Goal: Task Accomplishment & Management: Use online tool/utility

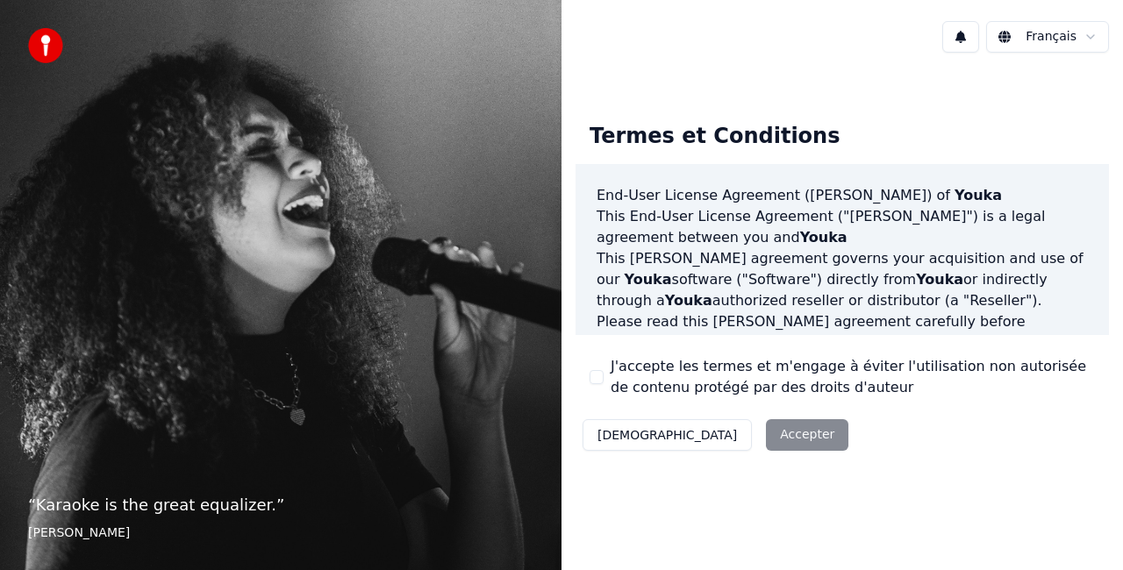
click at [600, 378] on button "J'accepte les termes et m'engage à éviter l'utilisation non autorisée de conten…" at bounding box center [597, 377] width 14 height 14
click at [766, 433] on button "Accepter" at bounding box center [807, 435] width 82 height 32
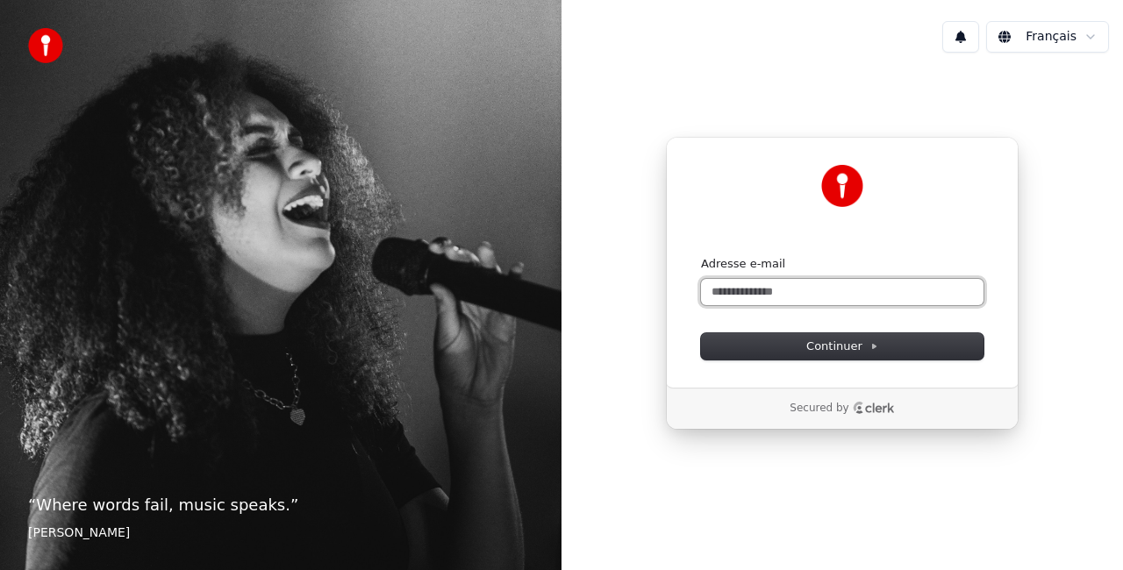
click at [767, 291] on input "Adresse e-mail" at bounding box center [842, 292] width 282 height 26
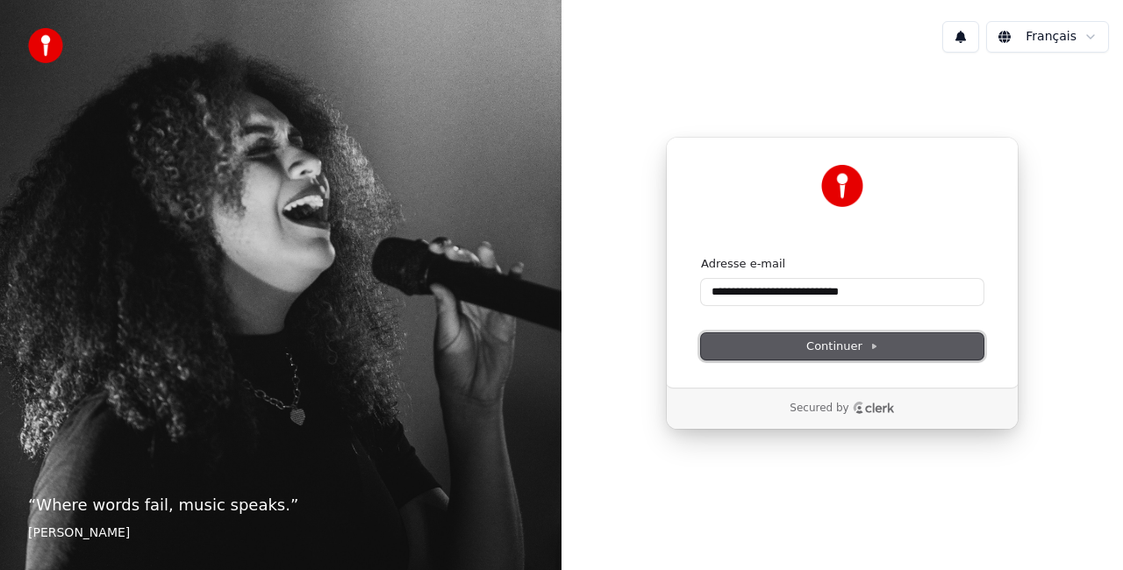
click at [777, 342] on button "Continuer" at bounding box center [842, 346] width 282 height 26
type input "**********"
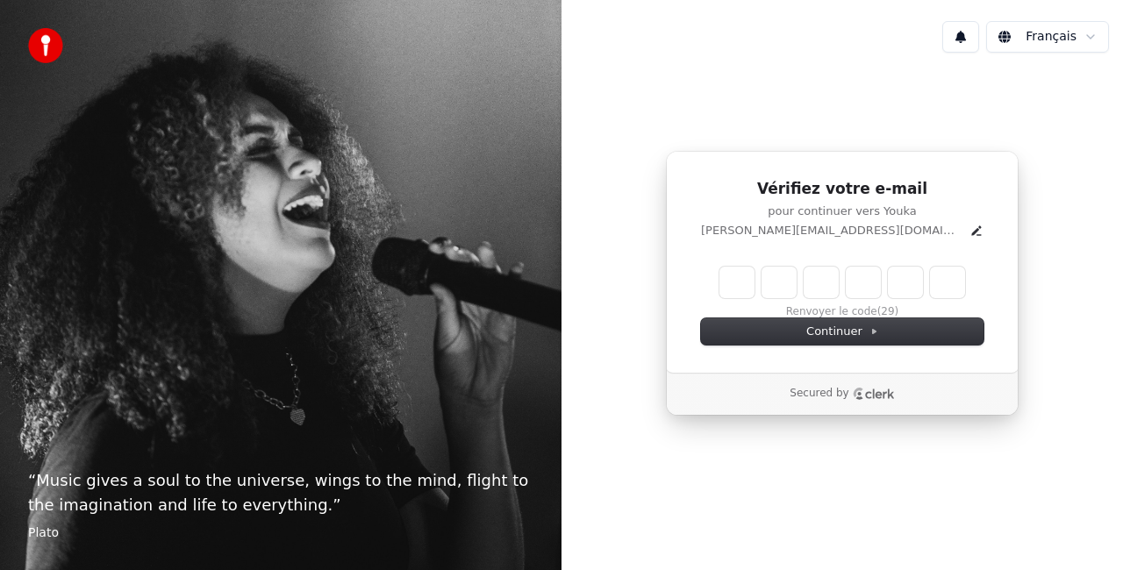
click at [740, 286] on input "Enter verification code" at bounding box center [842, 283] width 246 height 32
click at [890, 233] on p "victor.langlois2809@gmail.com" at bounding box center [831, 231] width 261 height 16
click at [969, 228] on icon "Edit" at bounding box center [976, 231] width 14 height 14
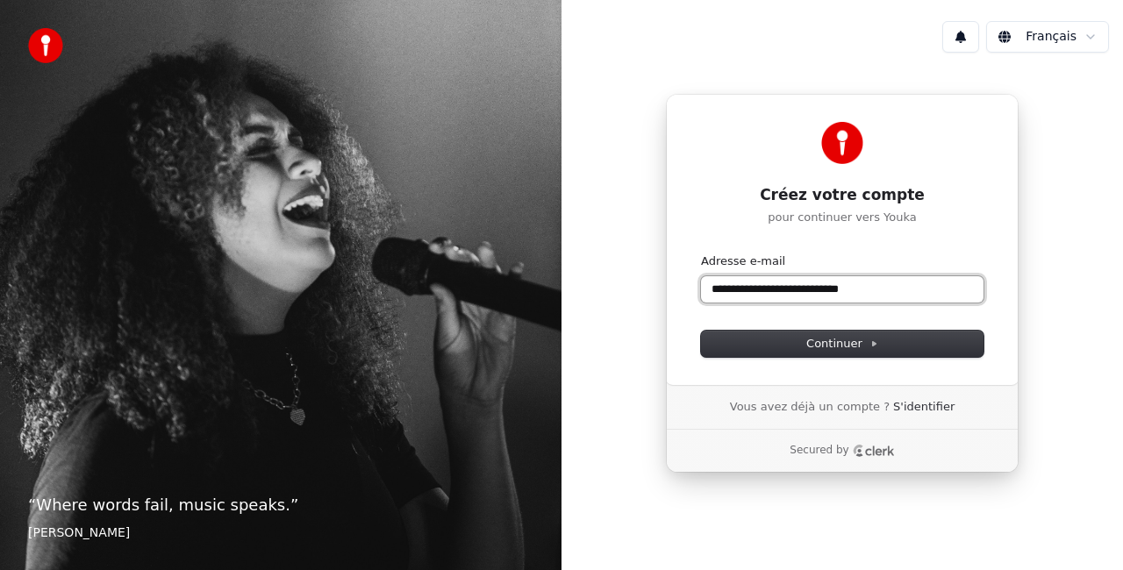
click at [879, 297] on input "**********" at bounding box center [842, 289] width 282 height 26
type input "*"
click at [724, 295] on input "Adresse e-mail" at bounding box center [842, 289] width 282 height 26
click at [719, 290] on input "Adresse e-mail" at bounding box center [842, 289] width 282 height 26
paste input "**********"
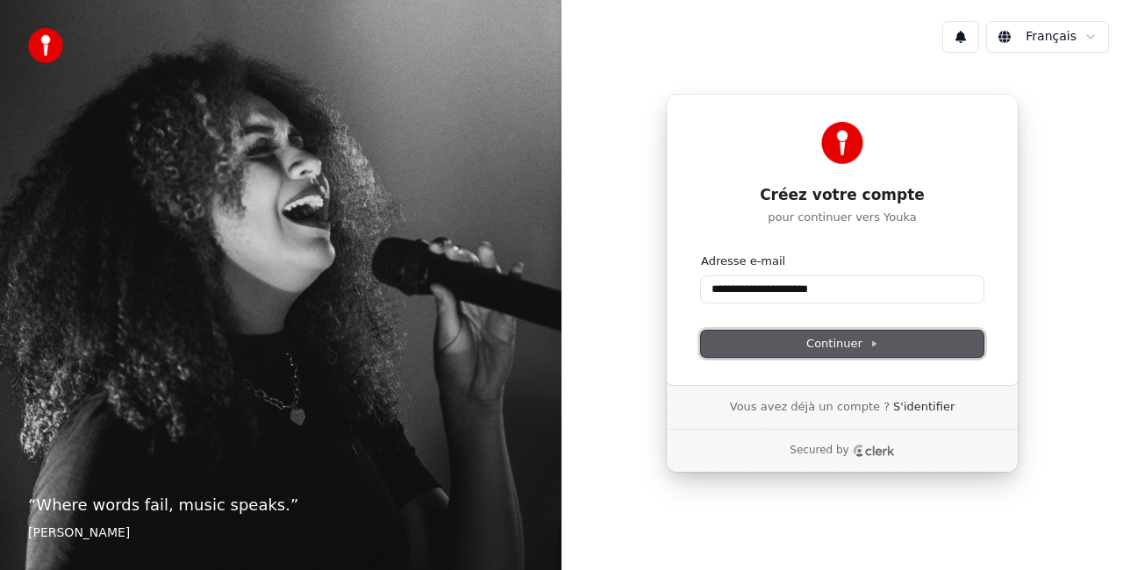
click at [870, 338] on span "Continuer" at bounding box center [842, 344] width 72 height 16
type input "**********"
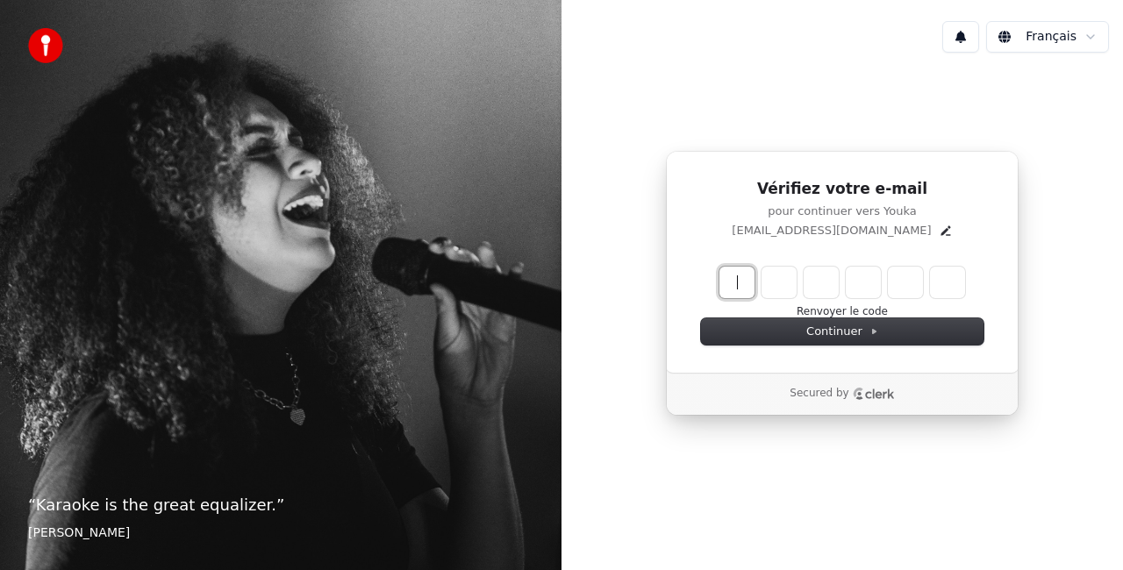
click at [746, 288] on input "Enter verification code" at bounding box center [859, 283] width 281 height 32
paste input "******"
type input "******"
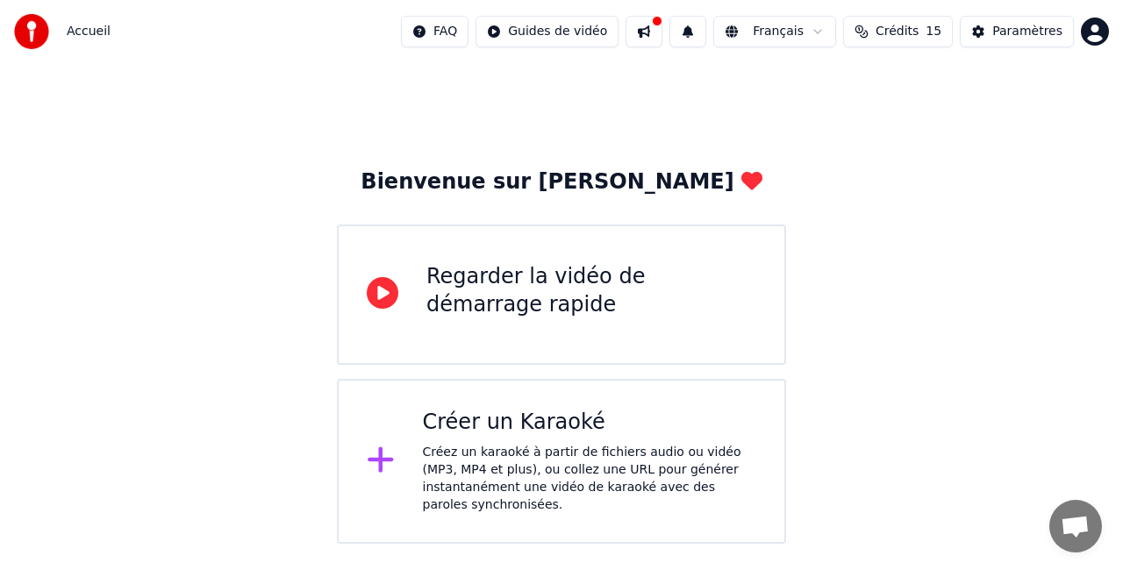
click at [571, 447] on div "Créez un karaoké à partir de fichiers audio ou vidéo (MP3, MP4 et plus), ou col…" at bounding box center [590, 479] width 334 height 70
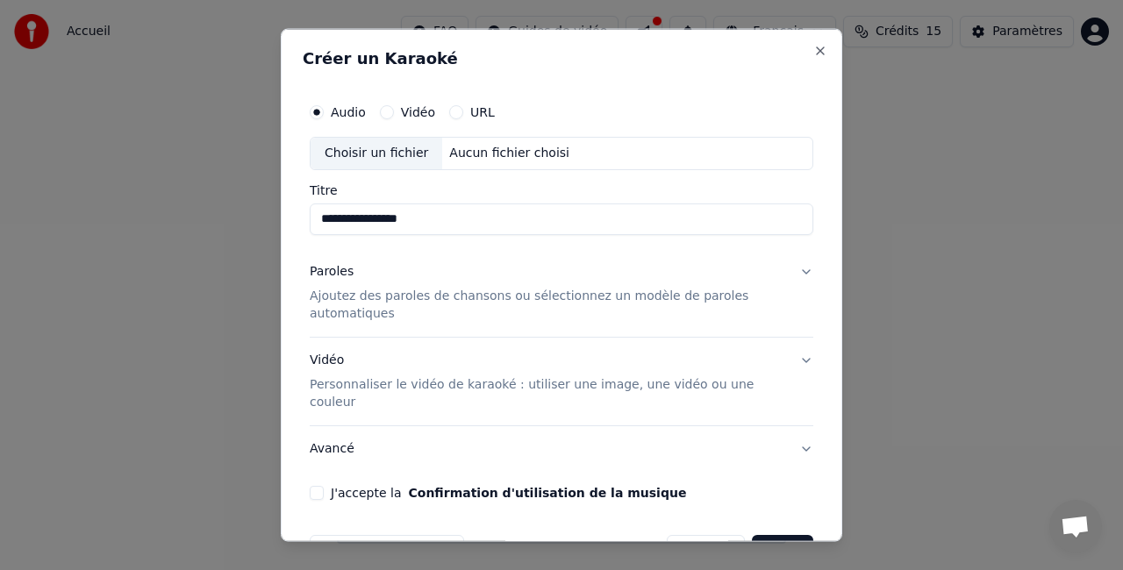
click at [433, 223] on input "**********" at bounding box center [562, 219] width 504 height 32
type input "**********"
click at [427, 281] on div "Paroles Ajoutez des paroles de chansons ou sélectionnez un modèle de paroles au…" at bounding box center [547, 292] width 475 height 60
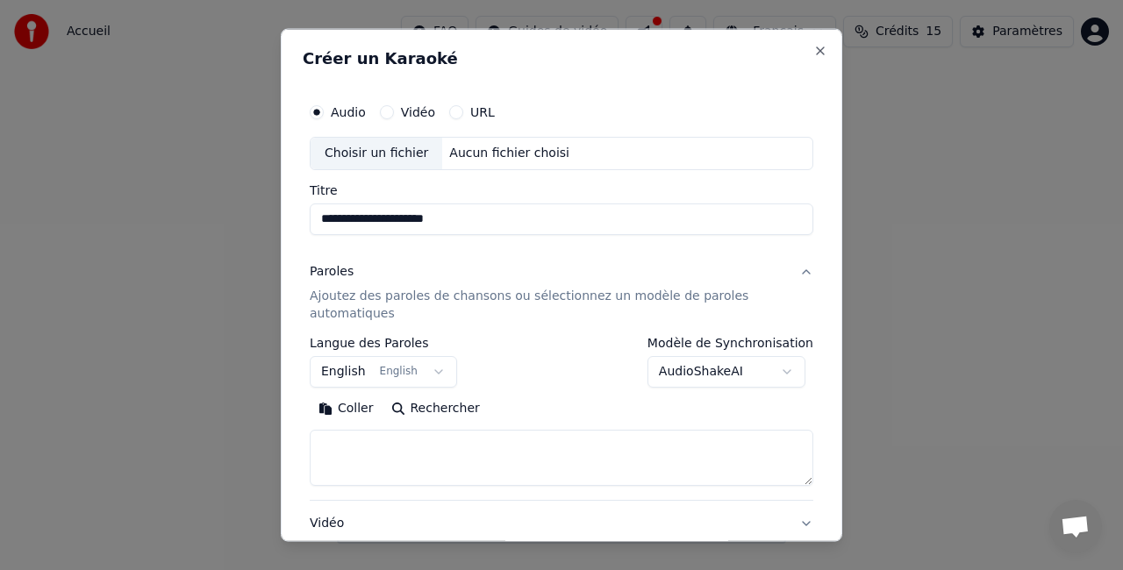
click at [418, 363] on button "English English" at bounding box center [383, 371] width 147 height 32
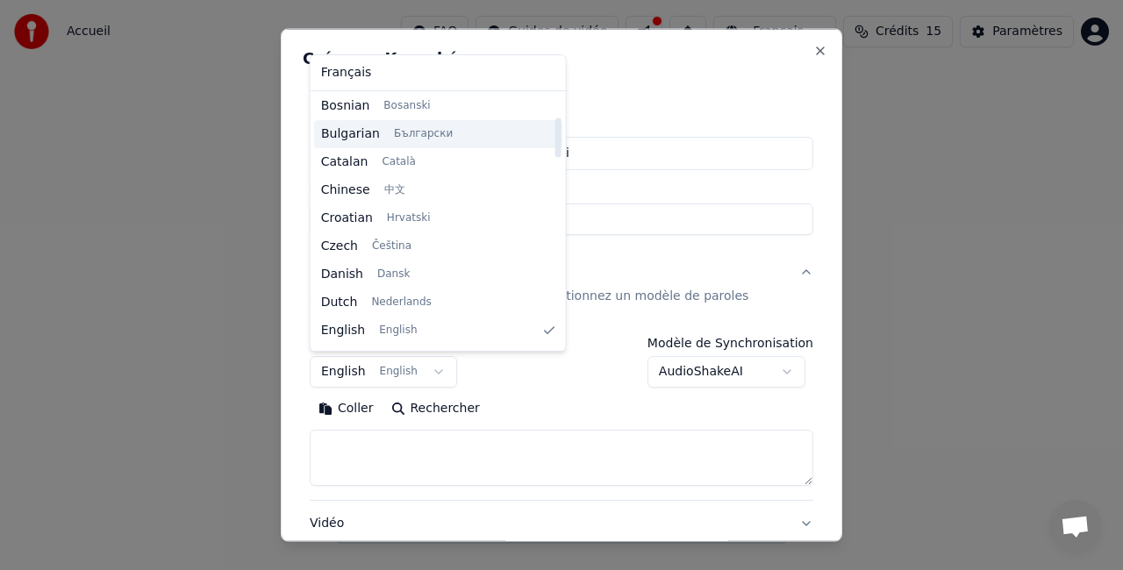
scroll to position [144, 0]
select select "**"
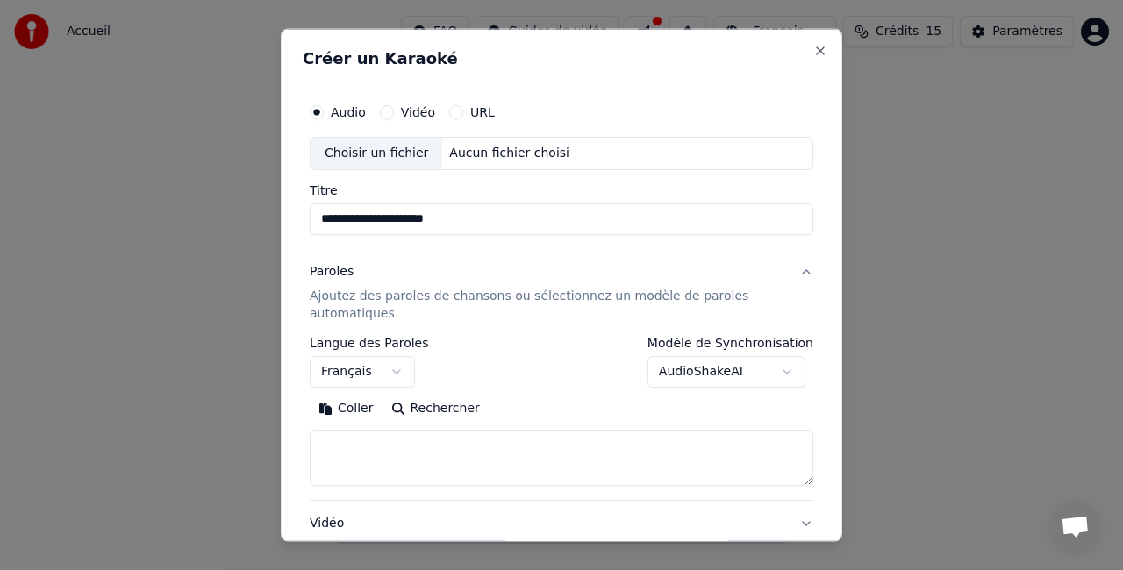
click at [407, 440] on textarea at bounding box center [562, 457] width 504 height 56
paste textarea "**********"
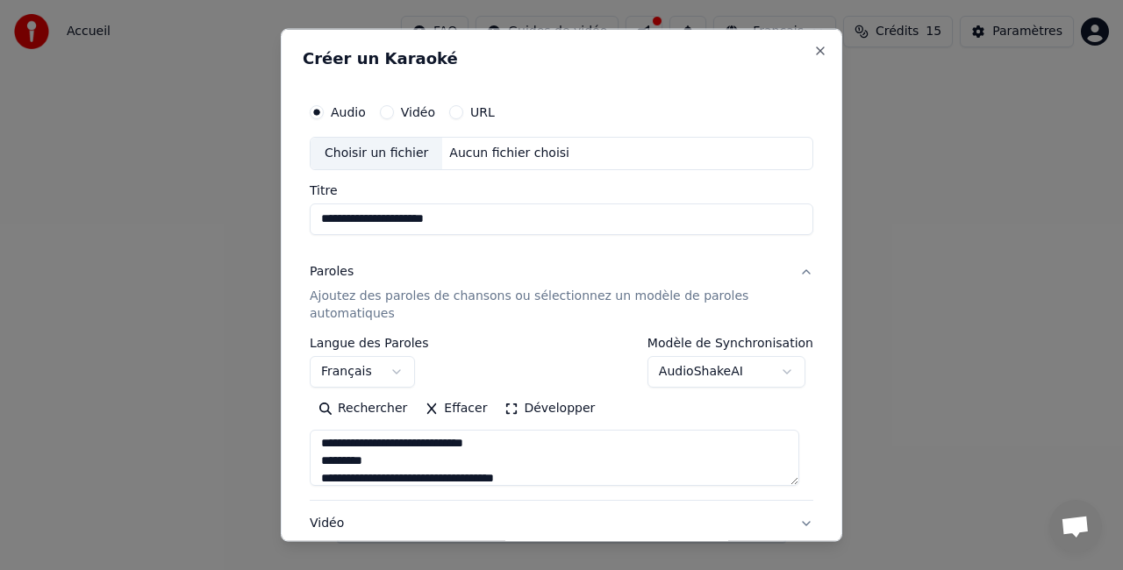
scroll to position [0, 0]
click at [525, 444] on textarea at bounding box center [555, 457] width 490 height 56
click at [333, 446] on textarea at bounding box center [555, 457] width 490 height 56
drag, startPoint x: 381, startPoint y: 465, endPoint x: 310, endPoint y: 461, distance: 71.2
click at [310, 461] on textarea at bounding box center [555, 457] width 490 height 56
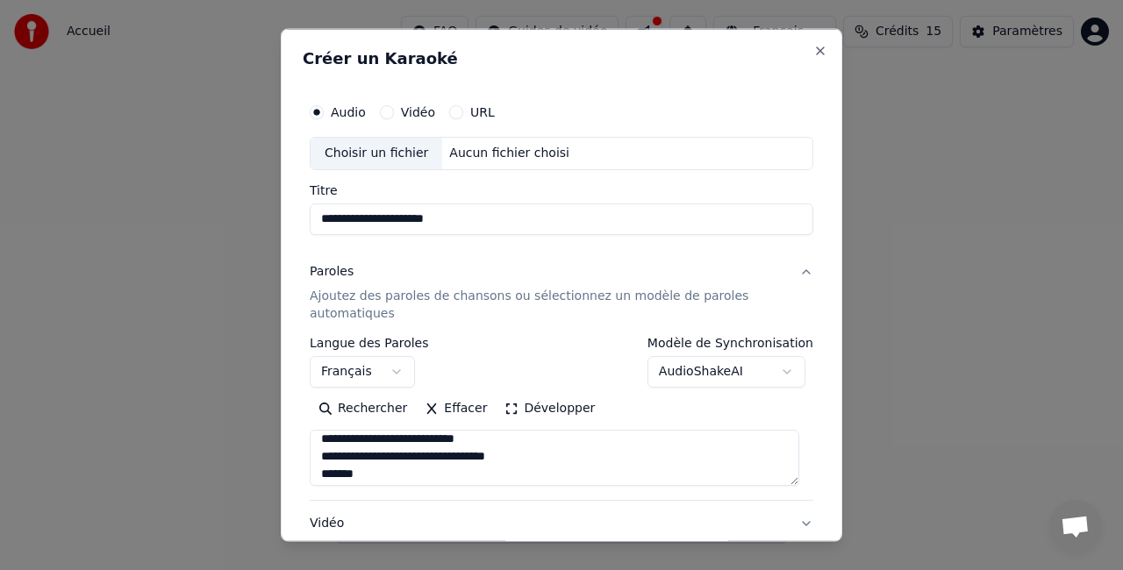
scroll to position [61, 0]
drag, startPoint x: 384, startPoint y: 470, endPoint x: 312, endPoint y: 474, distance: 72.0
click at [312, 474] on textarea at bounding box center [555, 457] width 490 height 56
click at [382, 463] on textarea at bounding box center [555, 457] width 490 height 56
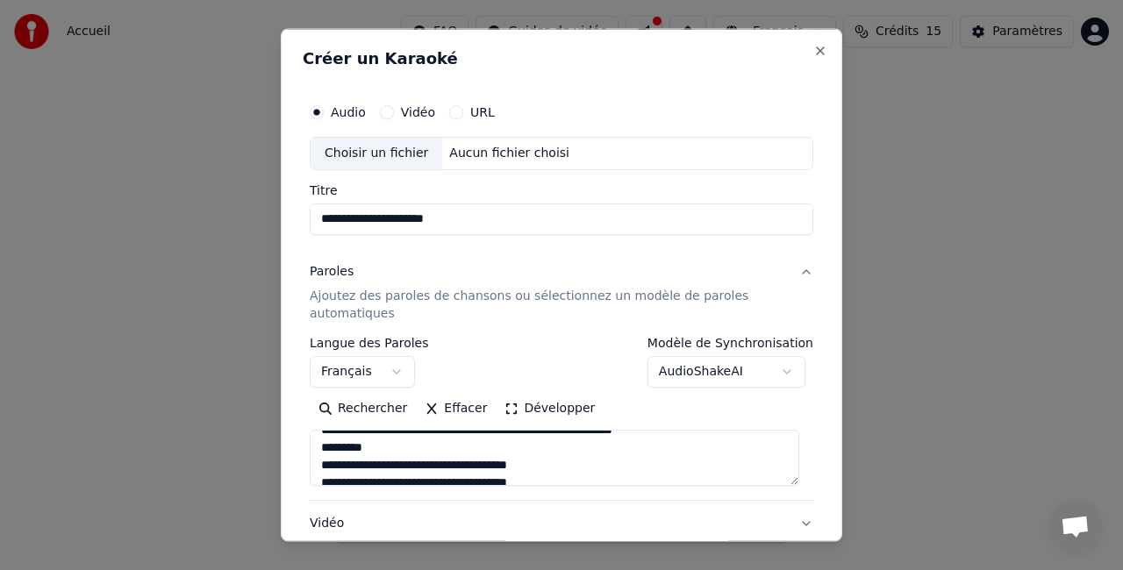
scroll to position [163, 0]
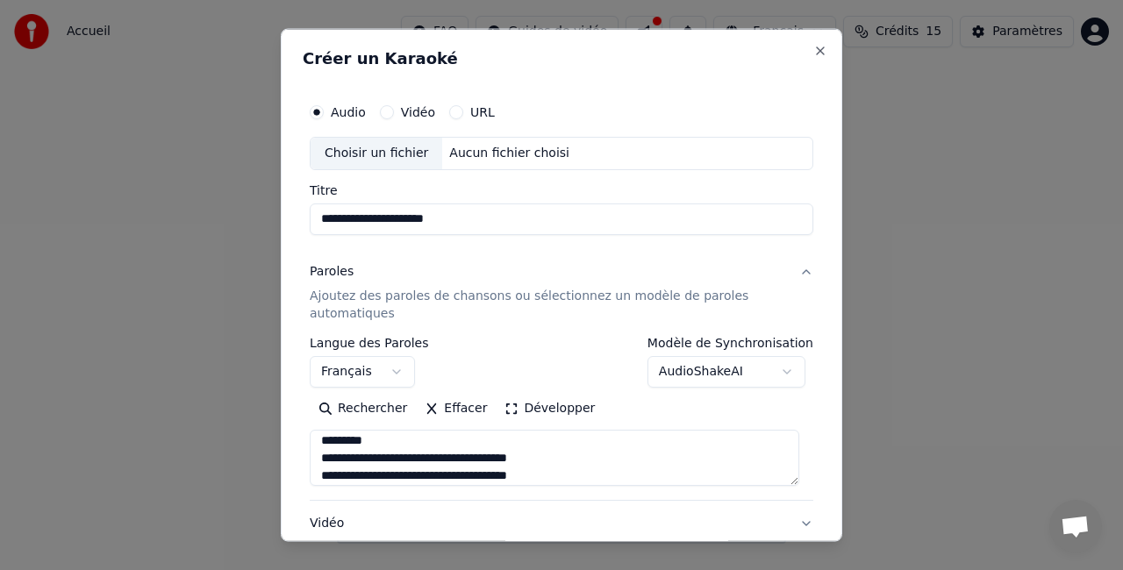
click at [386, 447] on textarea at bounding box center [555, 457] width 490 height 56
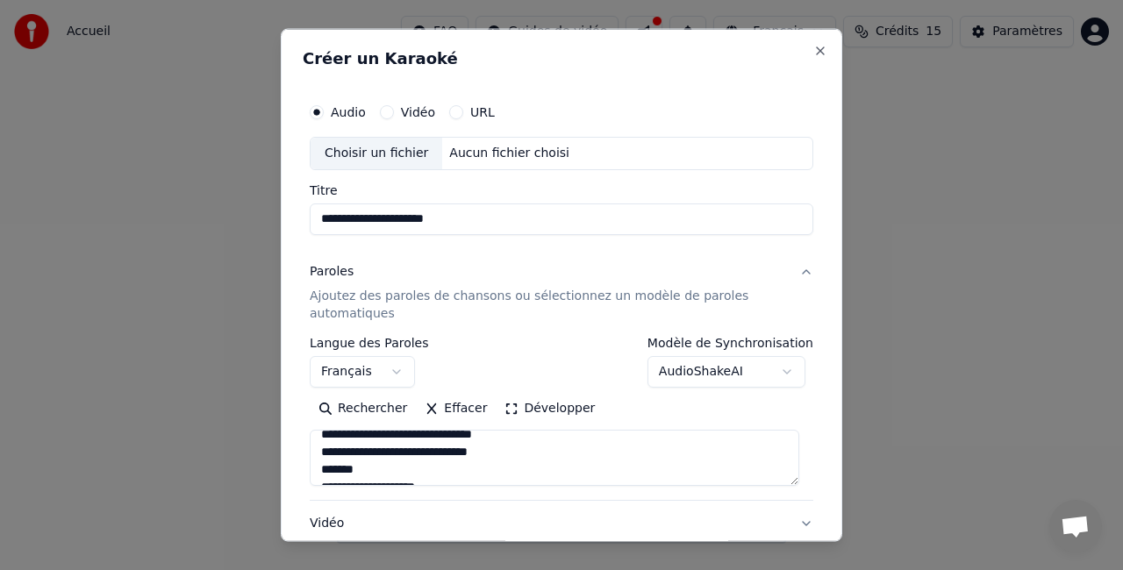
scroll to position [205, 0]
click at [376, 461] on textarea at bounding box center [555, 457] width 490 height 56
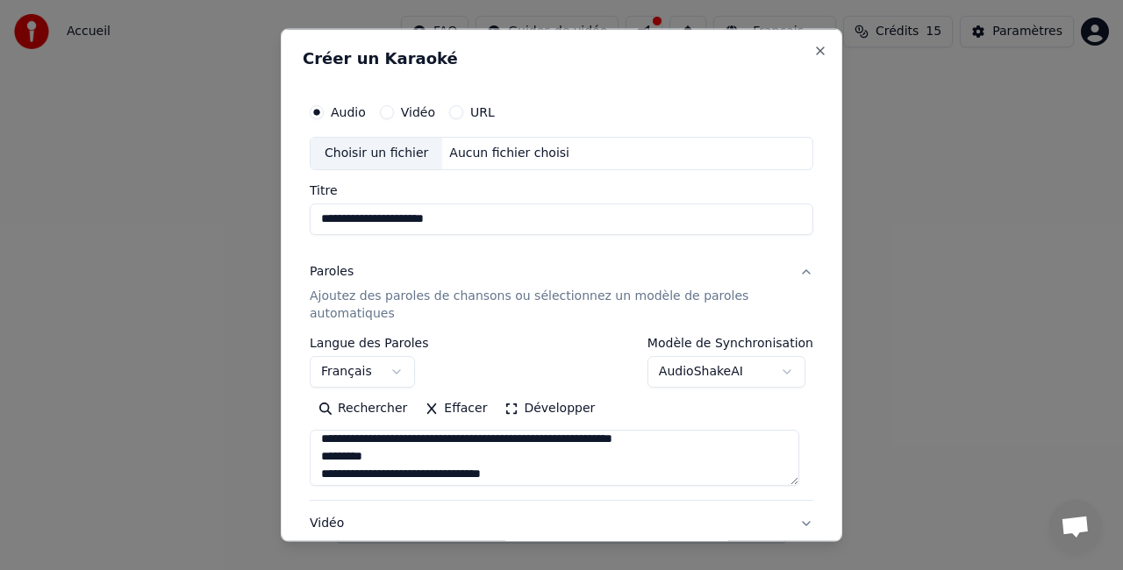
click at [376, 461] on textarea at bounding box center [555, 457] width 490 height 56
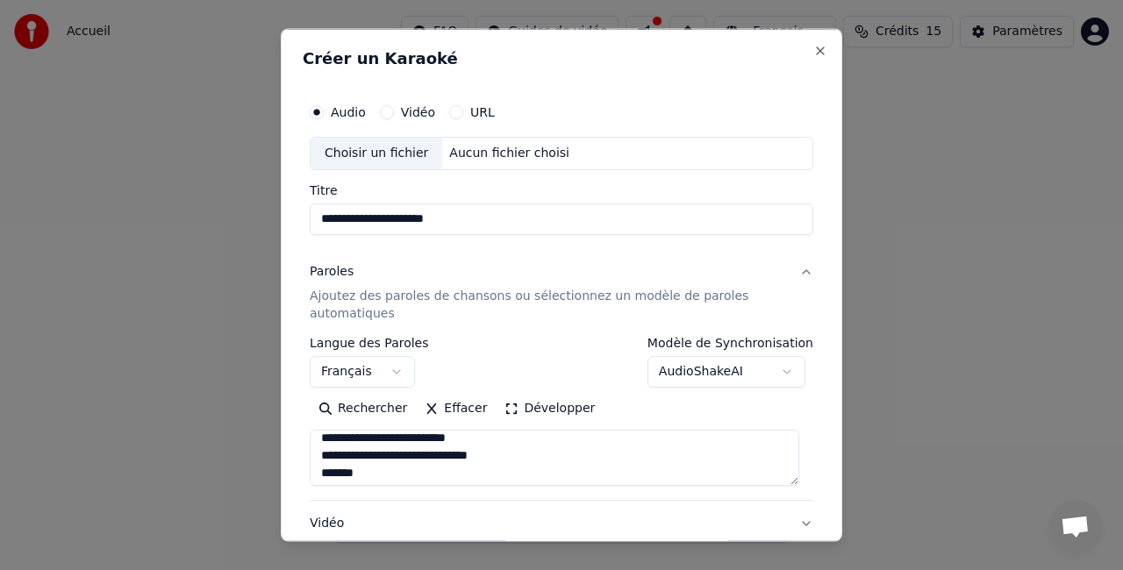
scroll to position [342, 0]
click at [376, 461] on textarea at bounding box center [555, 457] width 490 height 56
click at [368, 474] on textarea at bounding box center [555, 457] width 490 height 56
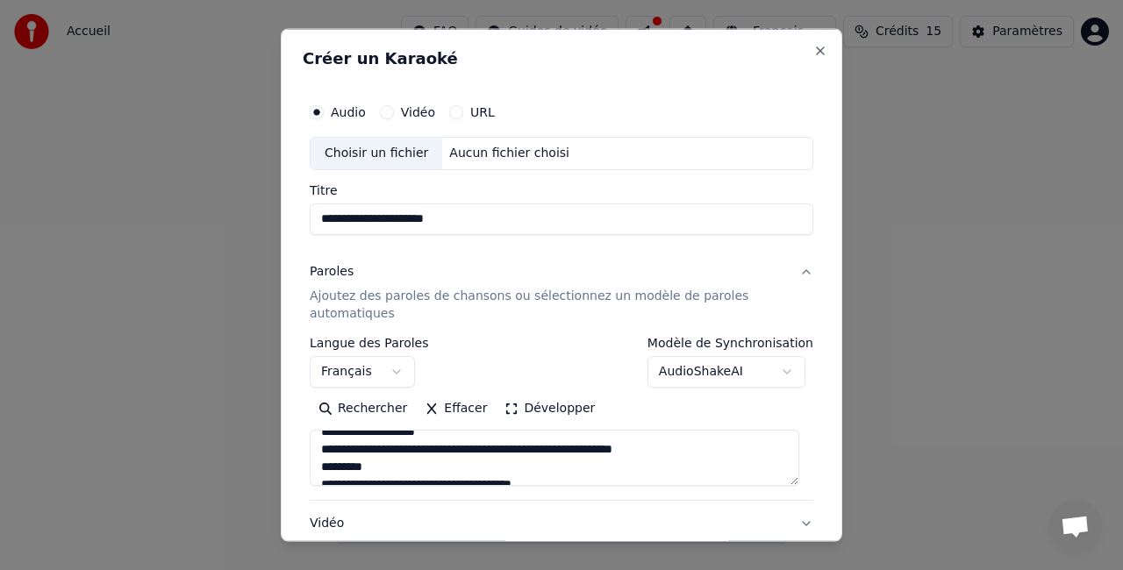
click at [375, 468] on textarea at bounding box center [555, 457] width 490 height 56
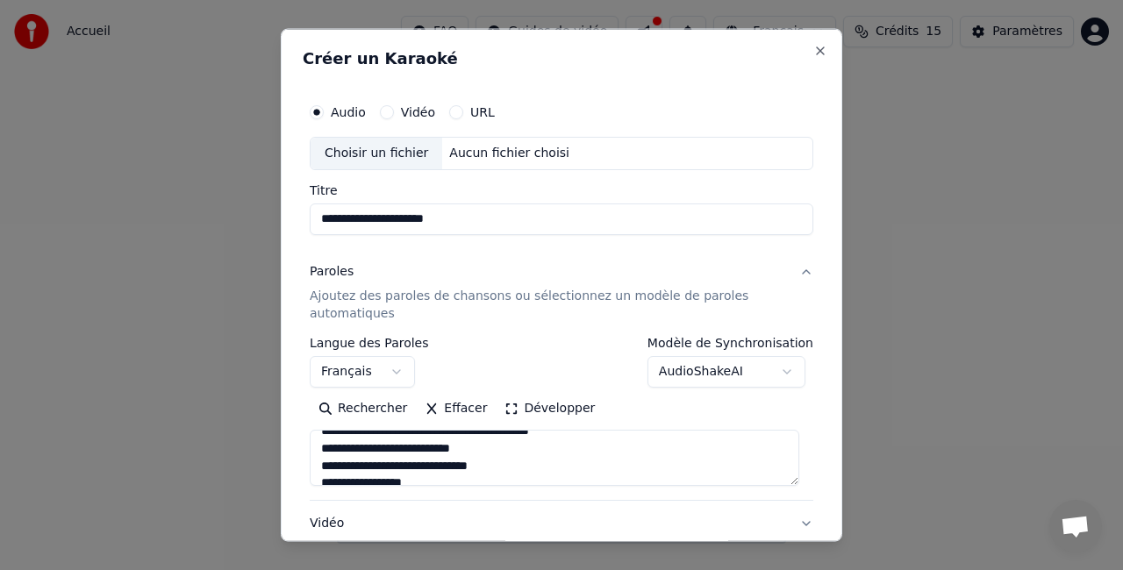
scroll to position [483, 0]
click at [411, 473] on textarea at bounding box center [555, 457] width 490 height 56
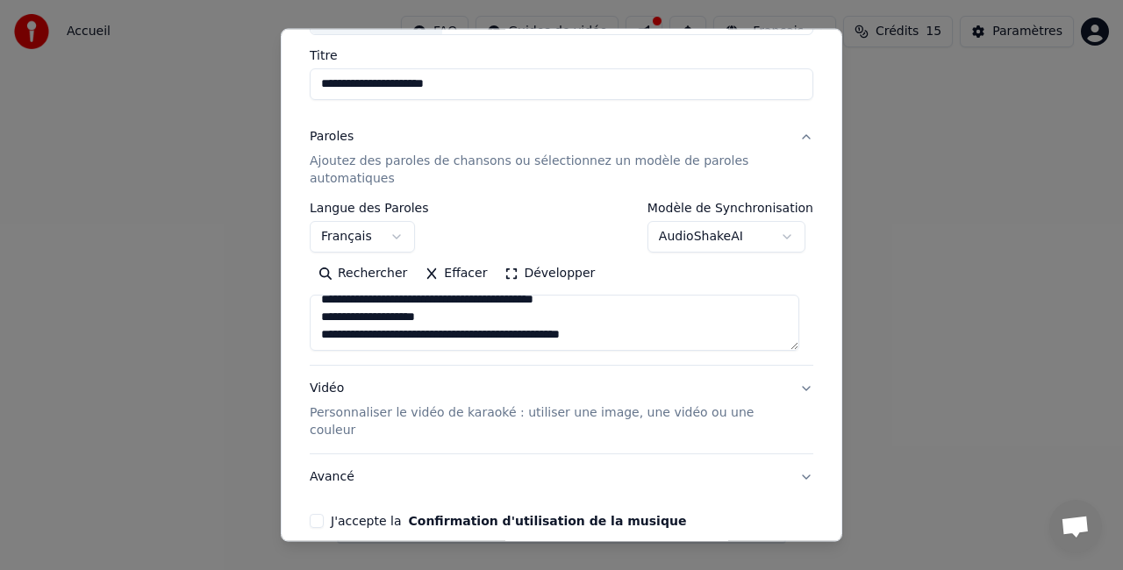
scroll to position [135, 0]
type textarea "**********"
click at [481, 412] on p "Personnaliser le vidéo de karaoké : utiliser une image, une vidéo ou une couleur" at bounding box center [547, 421] width 475 height 35
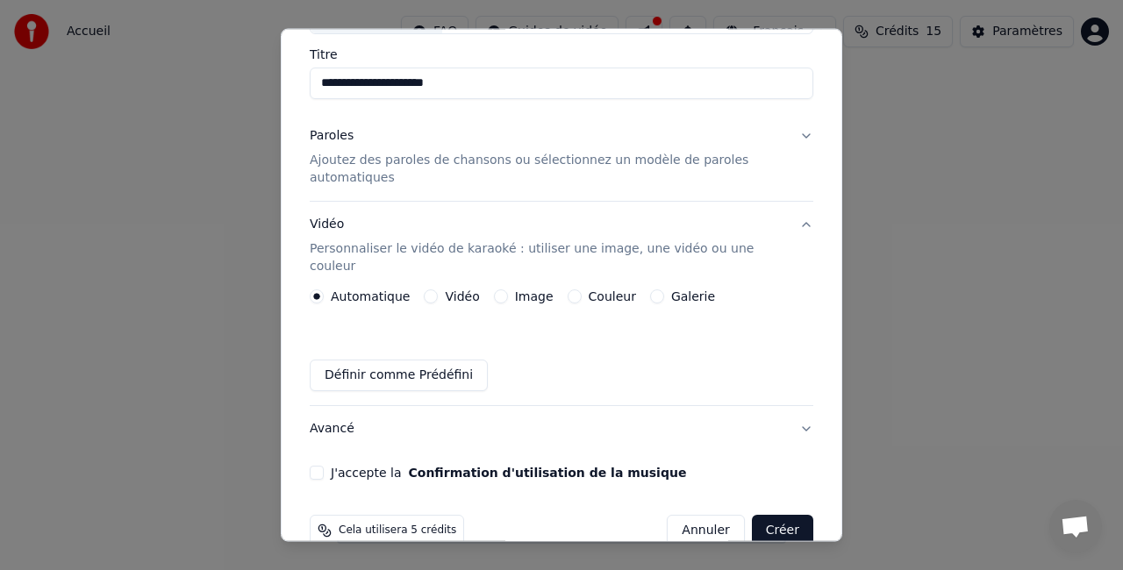
click at [497, 290] on button "Image" at bounding box center [501, 297] width 14 height 14
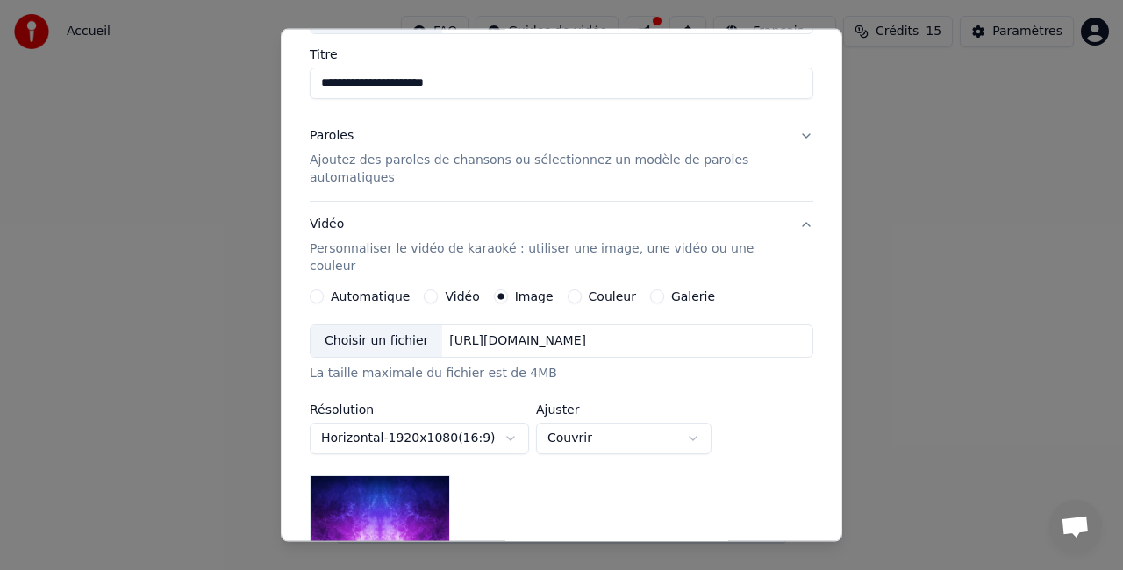
click at [447, 332] on div "[URL][DOMAIN_NAME]" at bounding box center [517, 341] width 151 height 18
click at [318, 290] on button "Automatique" at bounding box center [317, 297] width 14 height 14
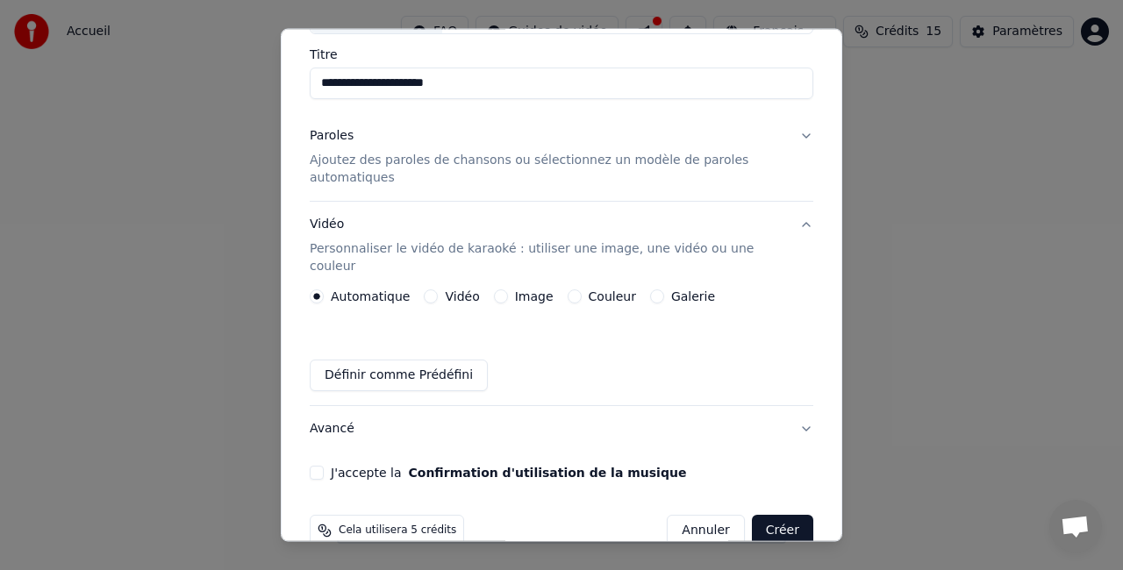
scroll to position [149, 0]
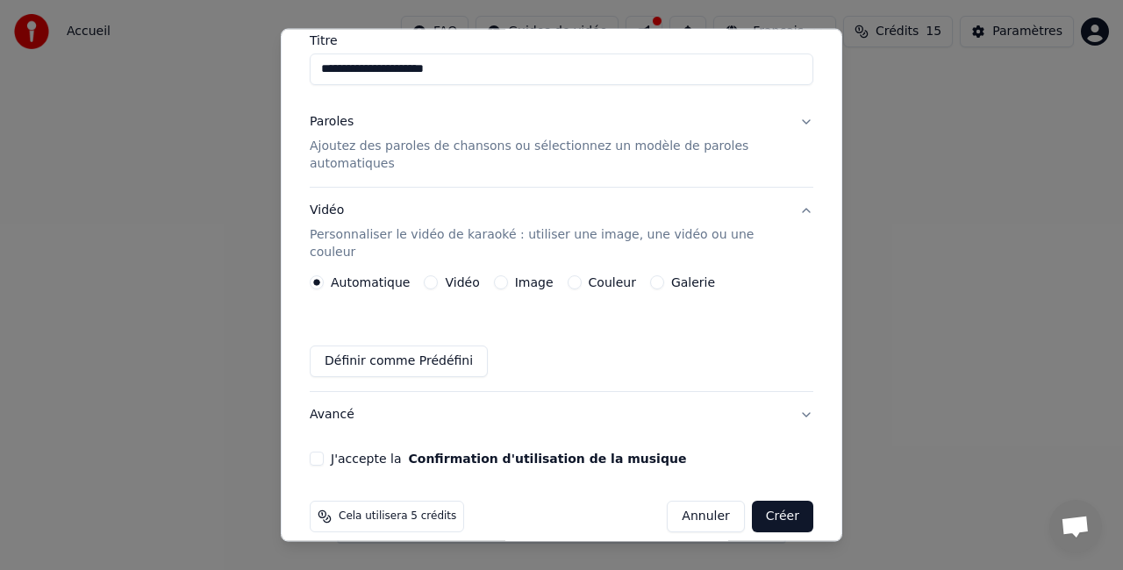
click at [318, 452] on button "J'accepte la Confirmation d'utilisation de la musique" at bounding box center [317, 459] width 14 height 14
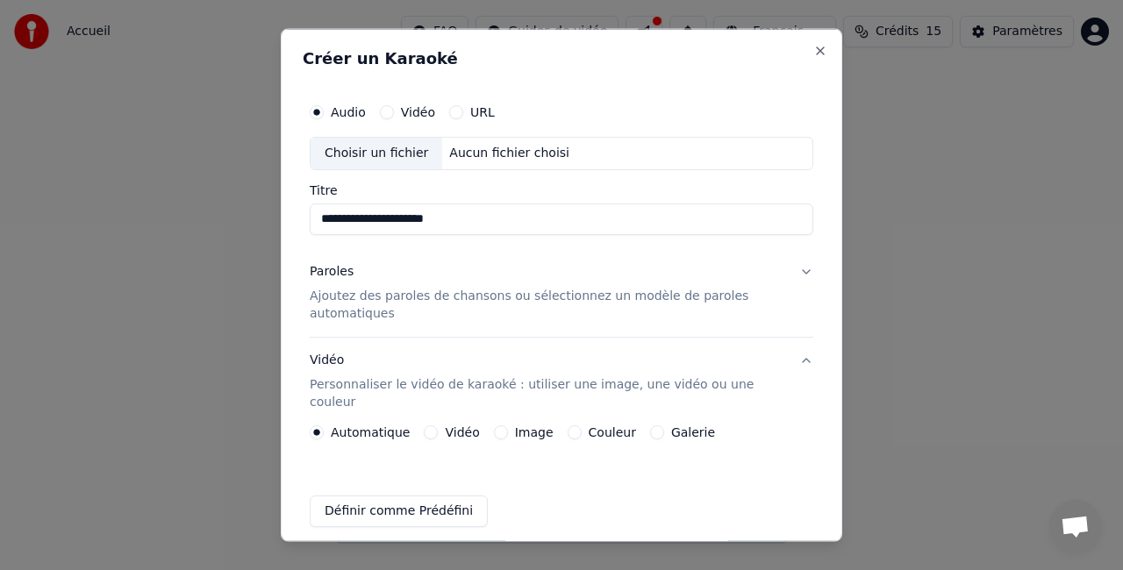
click at [474, 294] on p "Ajoutez des paroles de chansons ou sélectionnez un modèle de paroles automatiqu…" at bounding box center [547, 304] width 475 height 35
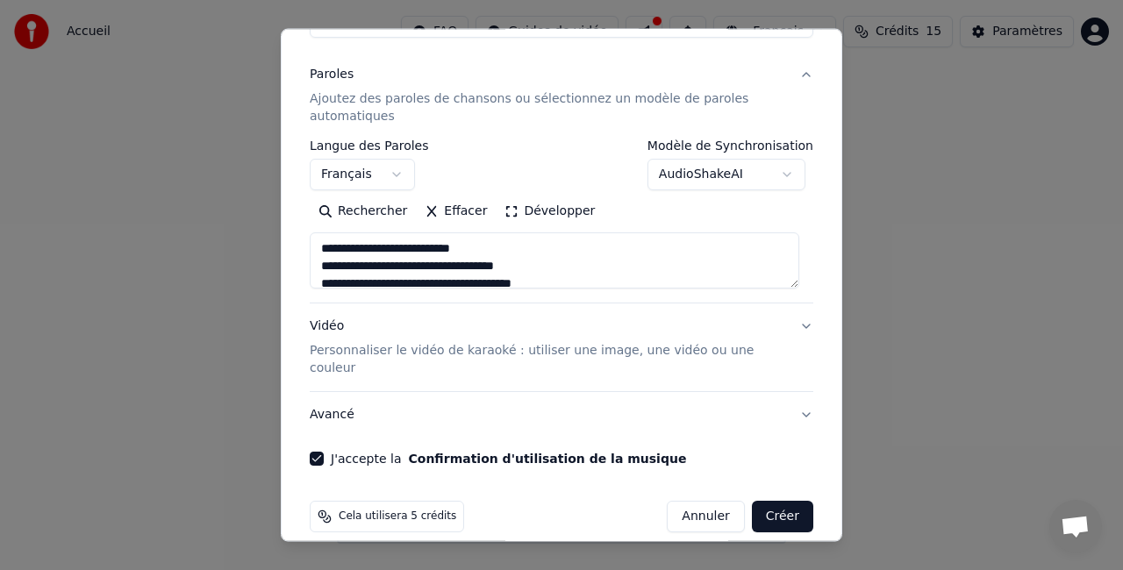
scroll to position [197, 0]
click at [766, 501] on button "Créer" at bounding box center [782, 517] width 61 height 32
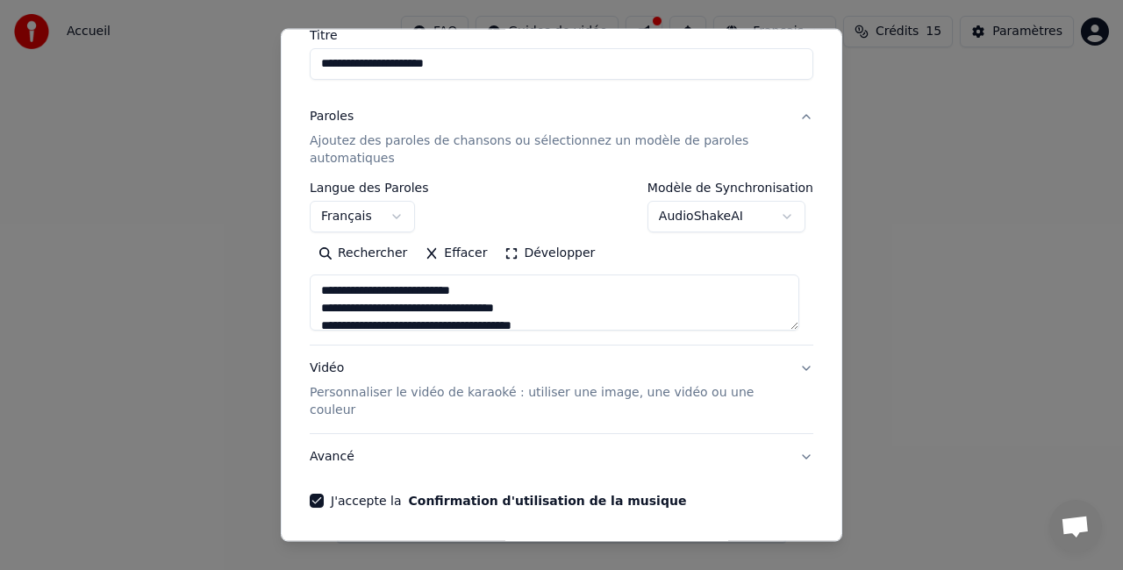
scroll to position [221, 0]
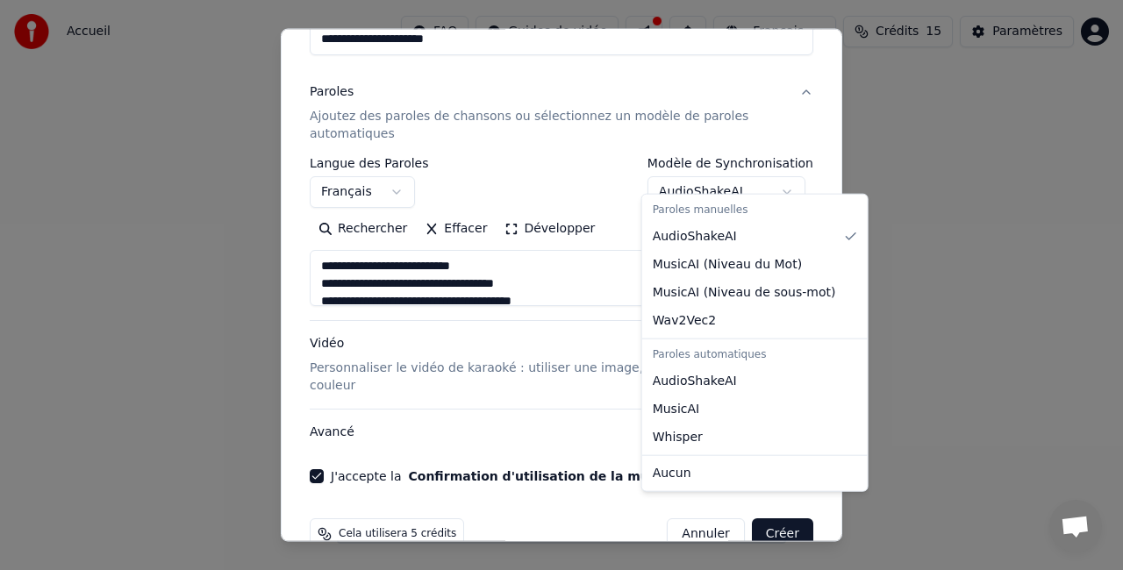
click at [740, 175] on body "**********" at bounding box center [561, 272] width 1123 height 544
click at [739, 175] on body "**********" at bounding box center [561, 272] width 1123 height 544
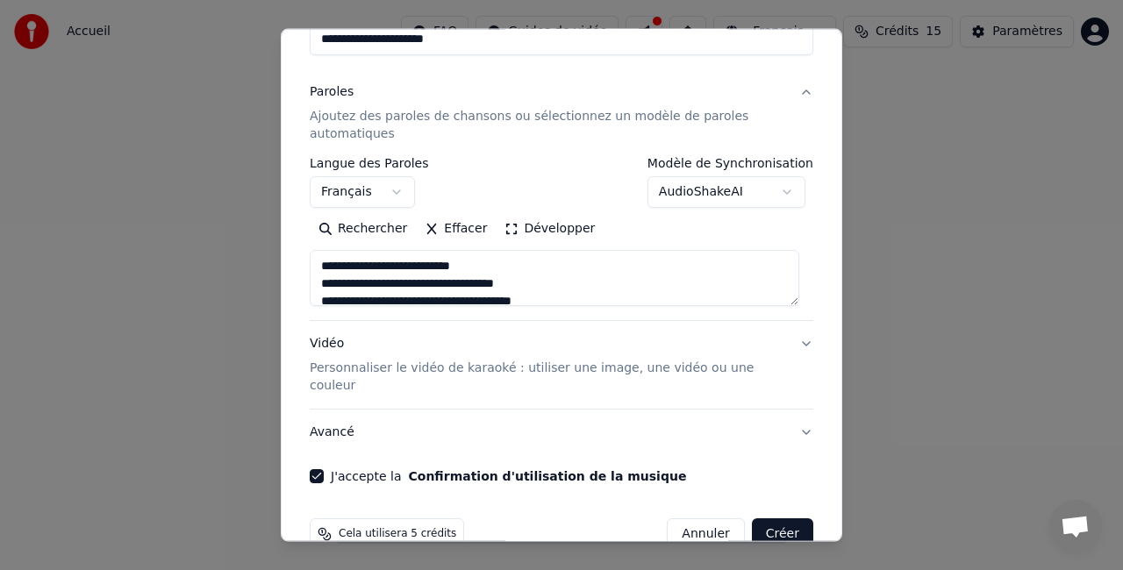
scroll to position [0, 0]
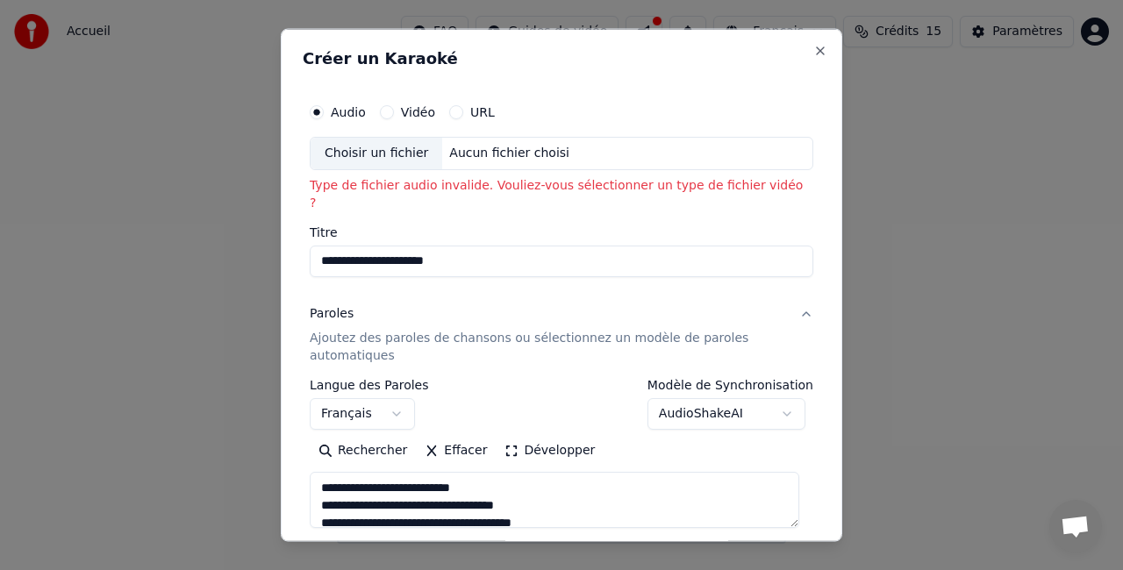
click at [384, 110] on button "Vidéo" at bounding box center [387, 112] width 14 height 14
click at [454, 153] on div "Aucun fichier choisi" at bounding box center [509, 154] width 134 height 18
click at [442, 148] on div "Aucun fichier choisi" at bounding box center [509, 154] width 134 height 18
click at [314, 109] on button "Audio" at bounding box center [317, 112] width 14 height 14
click at [397, 150] on div "Choisir un fichier" at bounding box center [377, 154] width 132 height 32
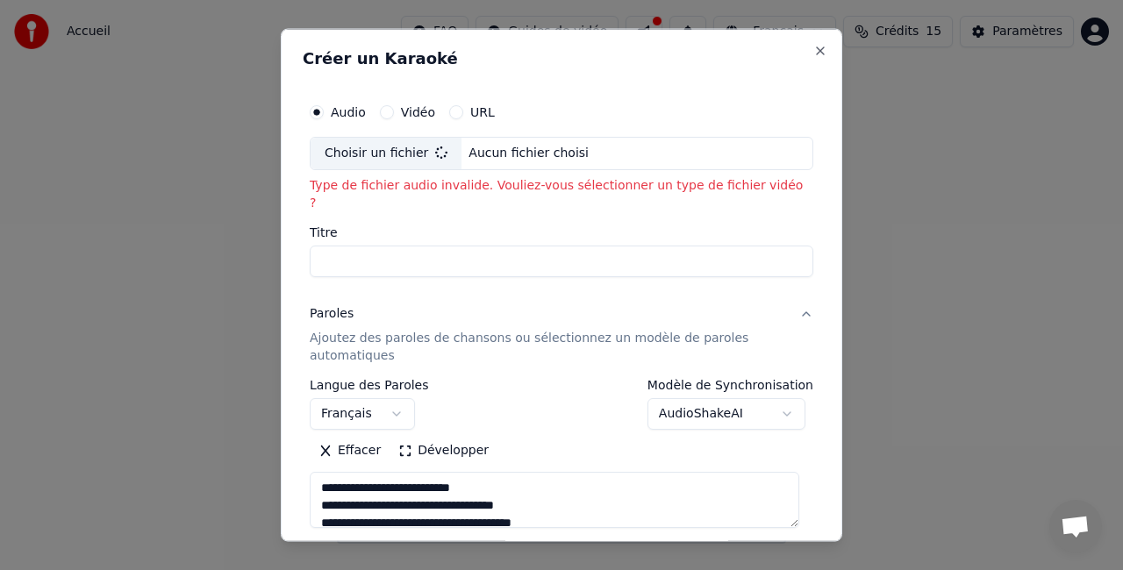
type input "**********"
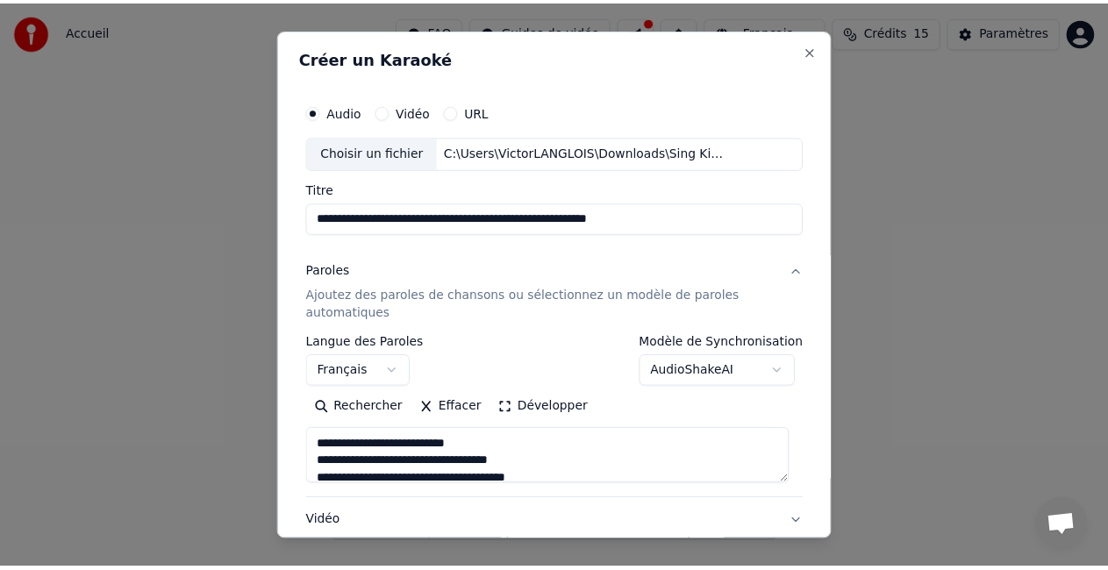
scroll to position [197, 0]
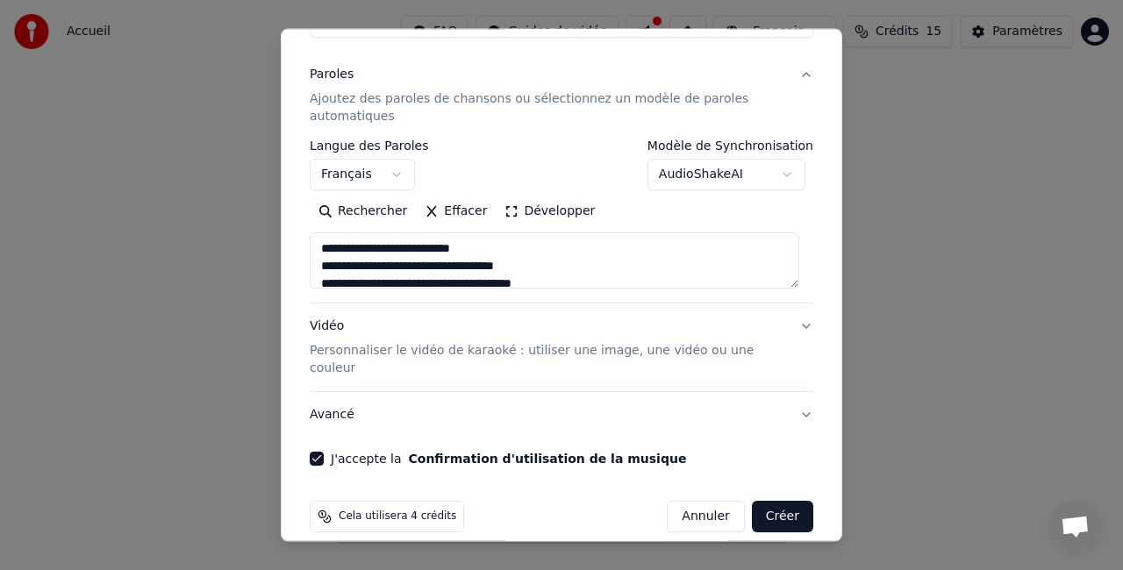
click at [765, 501] on button "Créer" at bounding box center [782, 517] width 61 height 32
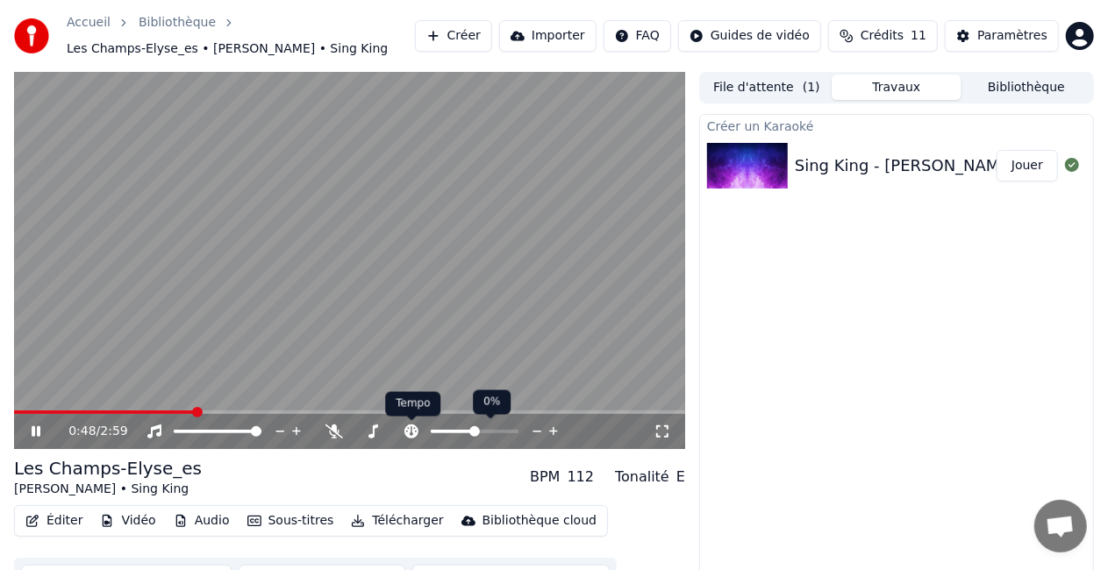
click at [416, 433] on icon at bounding box center [411, 432] width 14 height 14
click at [518, 437] on span at bounding box center [513, 431] width 11 height 11
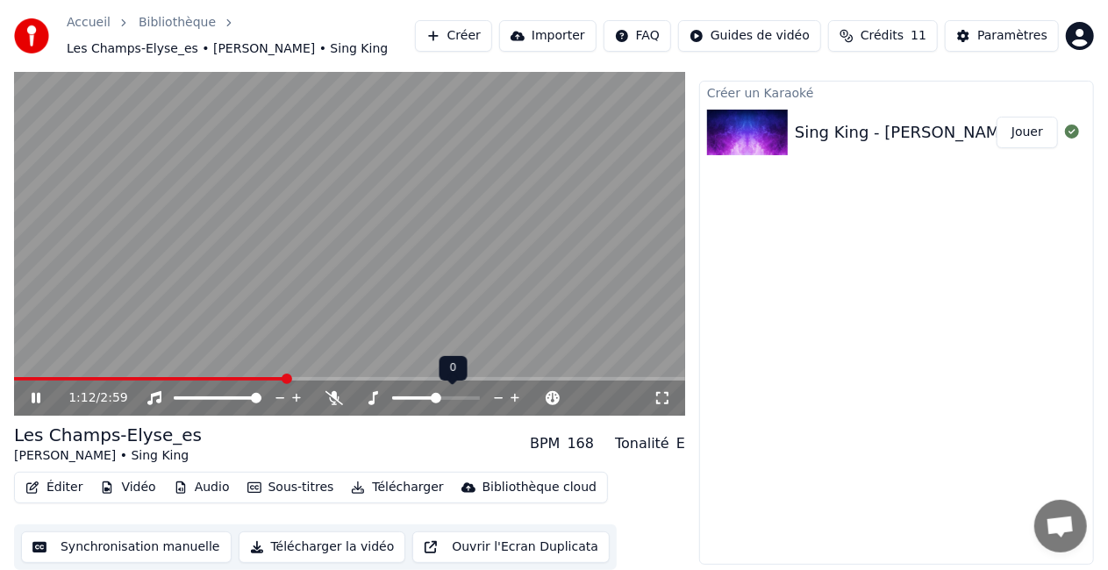
click at [435, 398] on span at bounding box center [436, 398] width 11 height 11
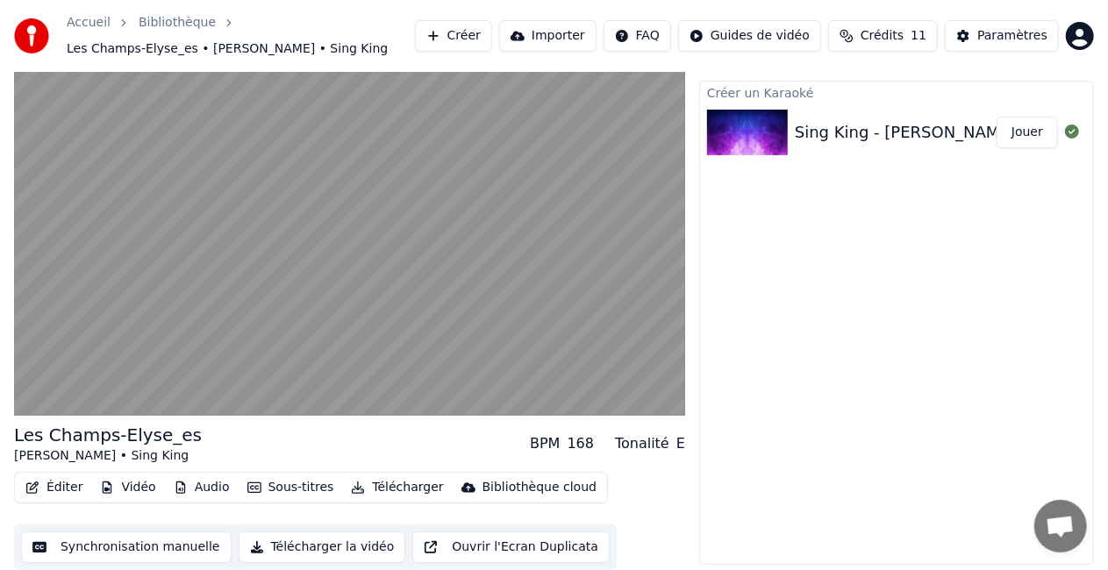
click at [189, 546] on button "Synchronisation manuelle" at bounding box center [126, 548] width 211 height 32
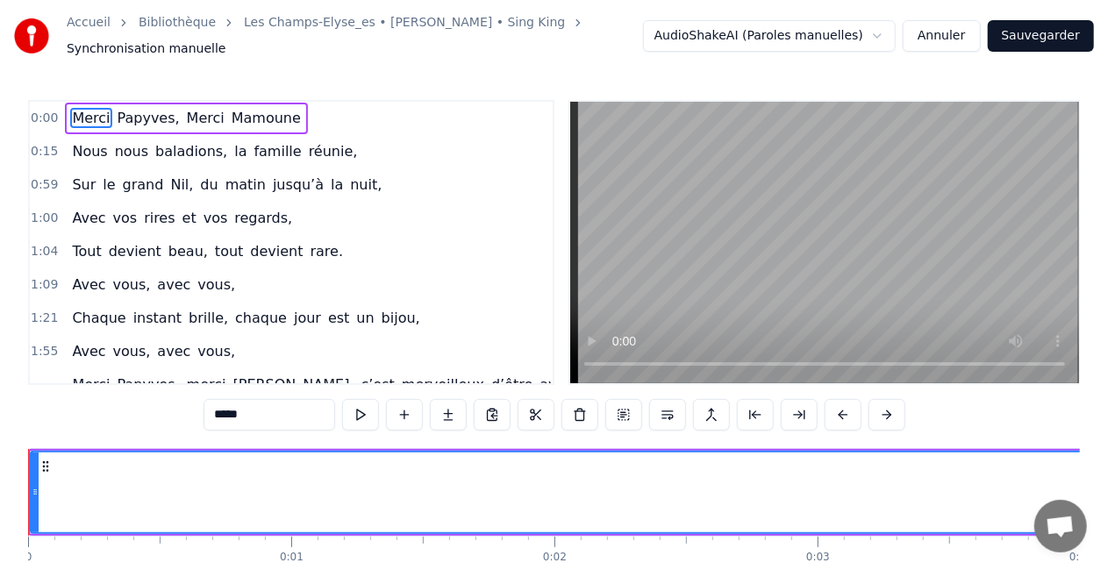
drag, startPoint x: 97, startPoint y: 107, endPoint x: 225, endPoint y: 112, distance: 129.1
click at [225, 112] on div "Merci Papyves, [PERSON_NAME]" at bounding box center [186, 119] width 242 height 32
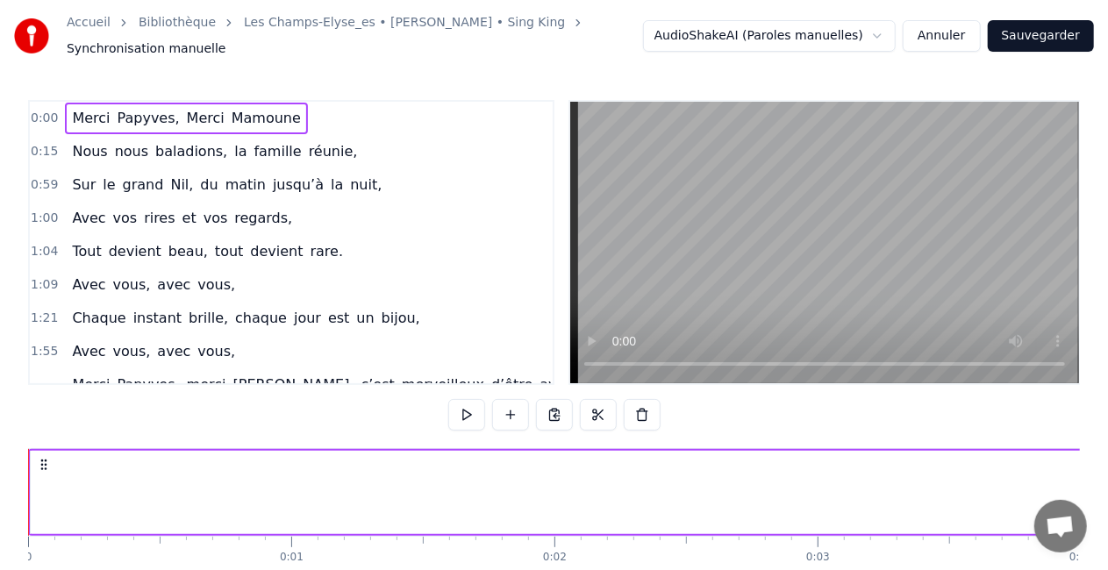
click at [89, 108] on span "Merci" at bounding box center [90, 118] width 41 height 20
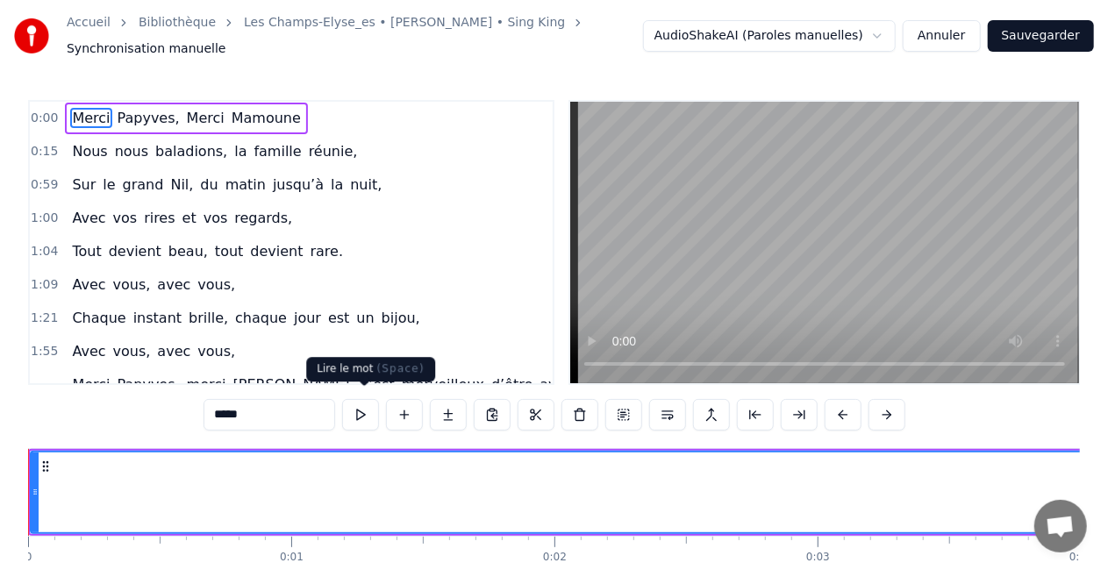
click at [355, 400] on button at bounding box center [360, 415] width 37 height 32
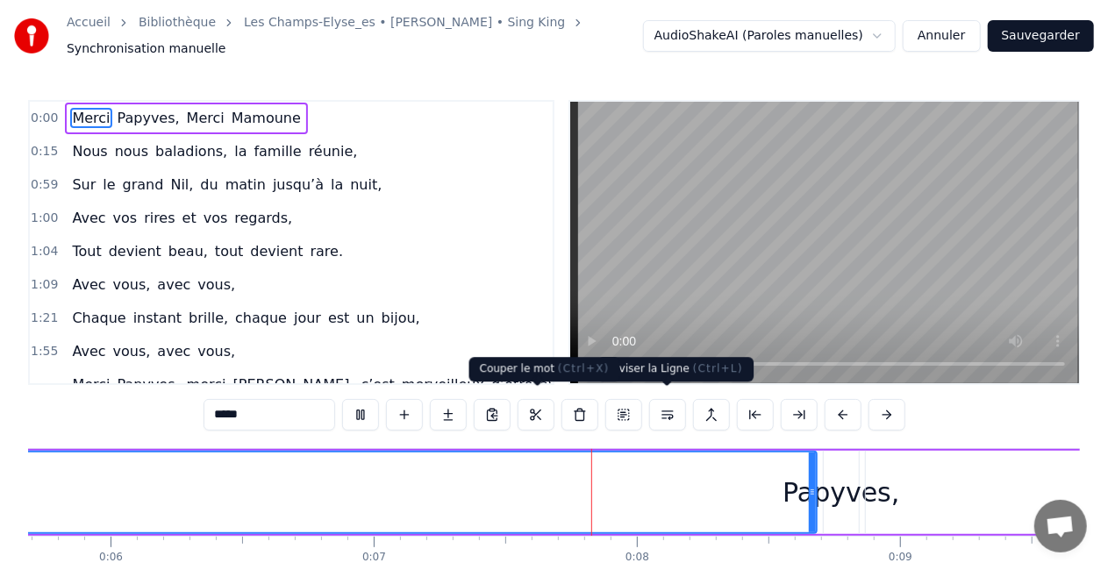
scroll to position [0, 1804]
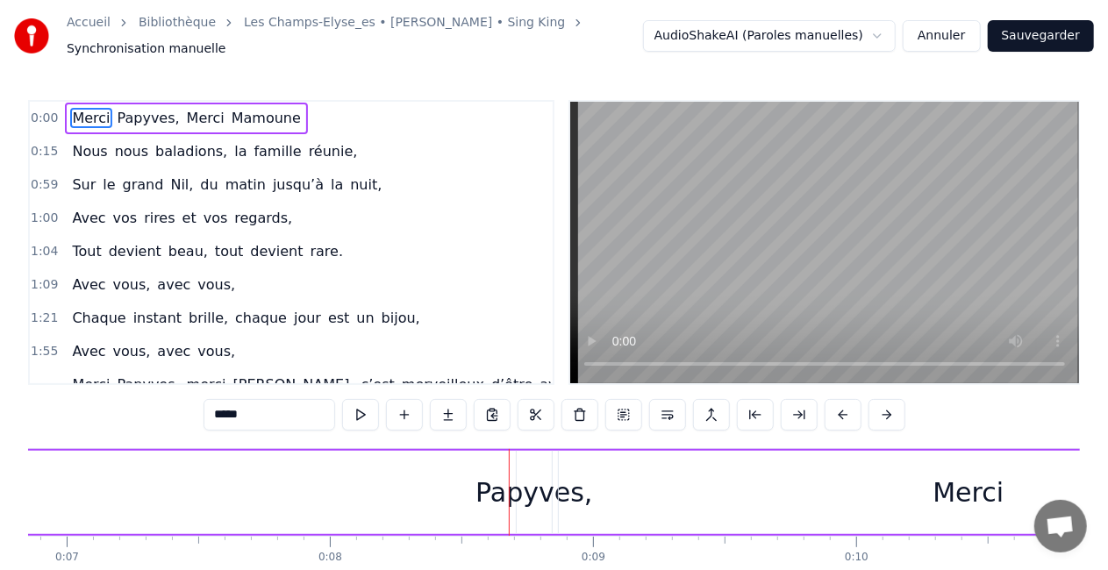
drag, startPoint x: 504, startPoint y: 467, endPoint x: 0, endPoint y: 506, distance: 506.0
click at [0, 506] on div "Accueil Bibliothèque Les Champs-Elyse_es • [PERSON_NAME] • Sing King Synchronis…" at bounding box center [554, 313] width 1108 height 626
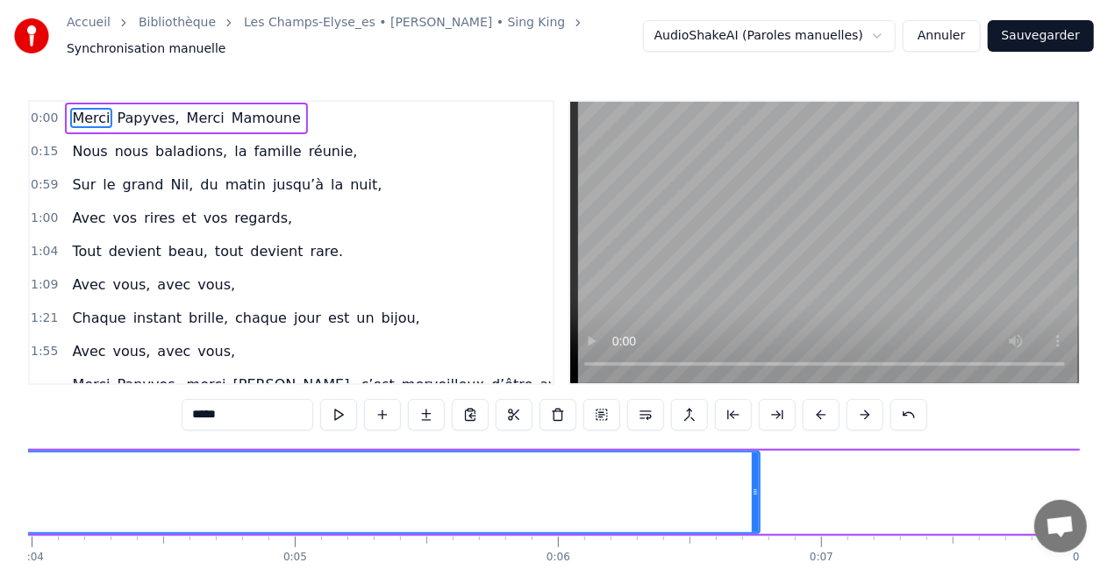
scroll to position [0, 1047]
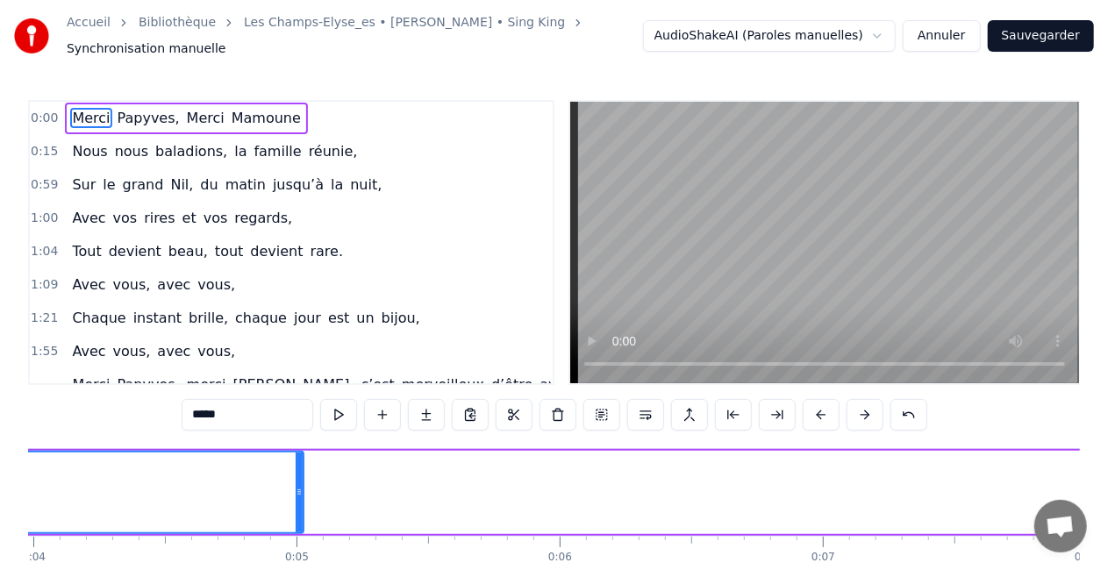
drag, startPoint x: 754, startPoint y: 483, endPoint x: 297, endPoint y: 504, distance: 458.4
click at [297, 504] on div at bounding box center [299, 493] width 7 height 80
click at [344, 406] on button at bounding box center [338, 415] width 37 height 32
click at [139, 111] on span "Papyves," at bounding box center [149, 118] width 66 height 20
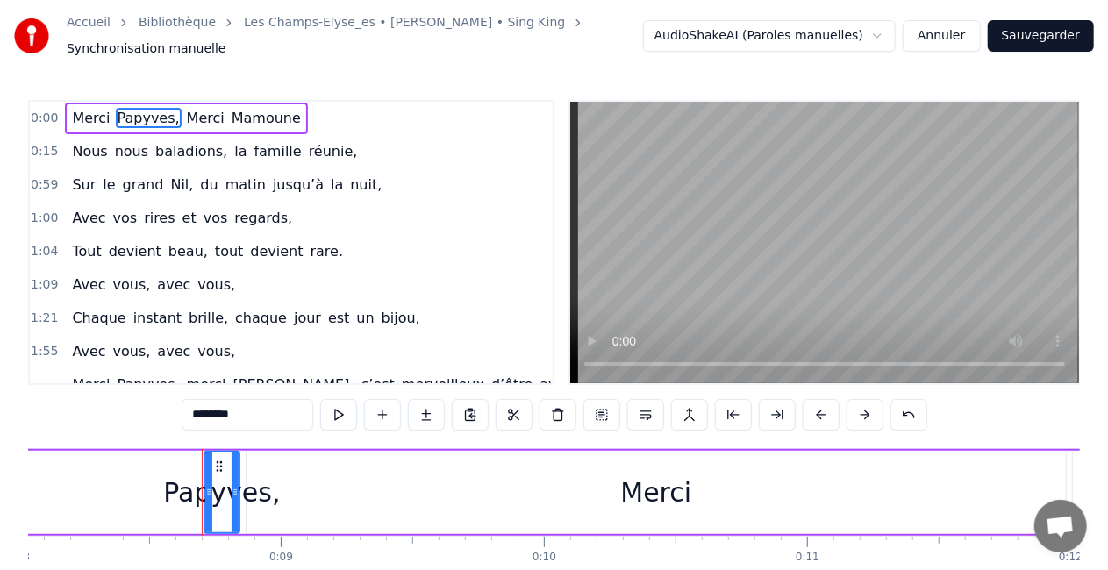
scroll to position [0, 2202]
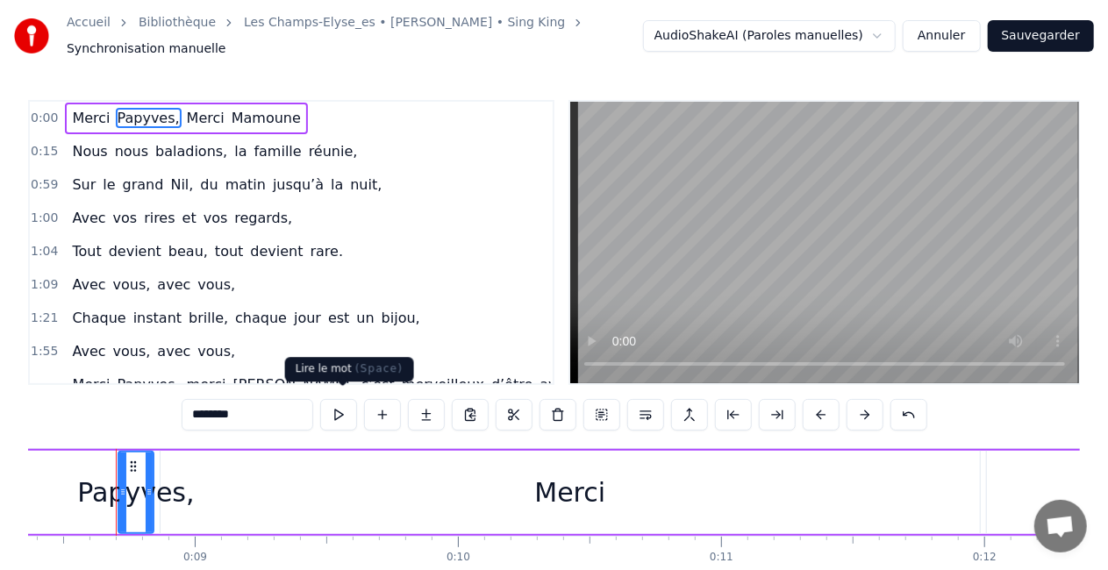
click at [332, 405] on button at bounding box center [338, 415] width 37 height 32
click at [185, 111] on span "Merci" at bounding box center [205, 118] width 41 height 20
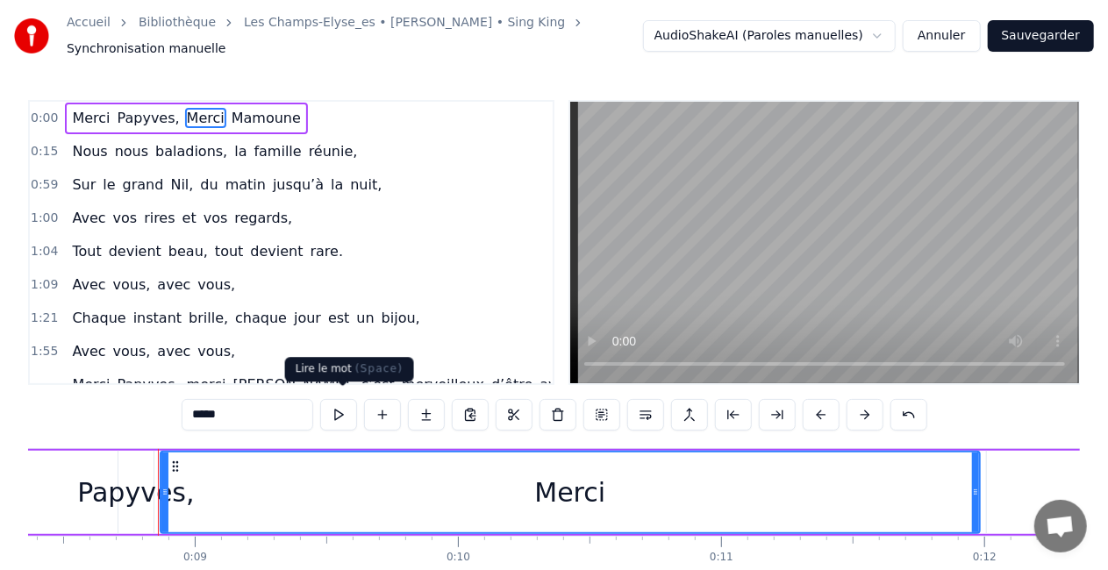
click at [346, 417] on button at bounding box center [338, 415] width 37 height 32
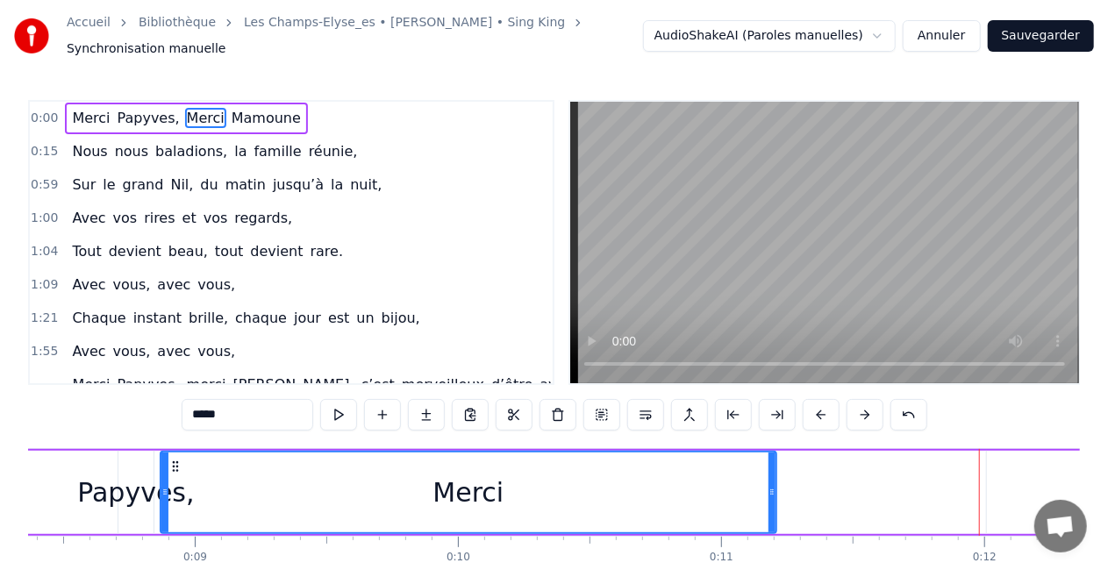
drag, startPoint x: 974, startPoint y: 488, endPoint x: 767, endPoint y: 493, distance: 207.1
click at [769, 493] on div at bounding box center [772, 493] width 7 height 80
click at [237, 108] on span "Mamoune" at bounding box center [266, 118] width 73 height 20
type input "*******"
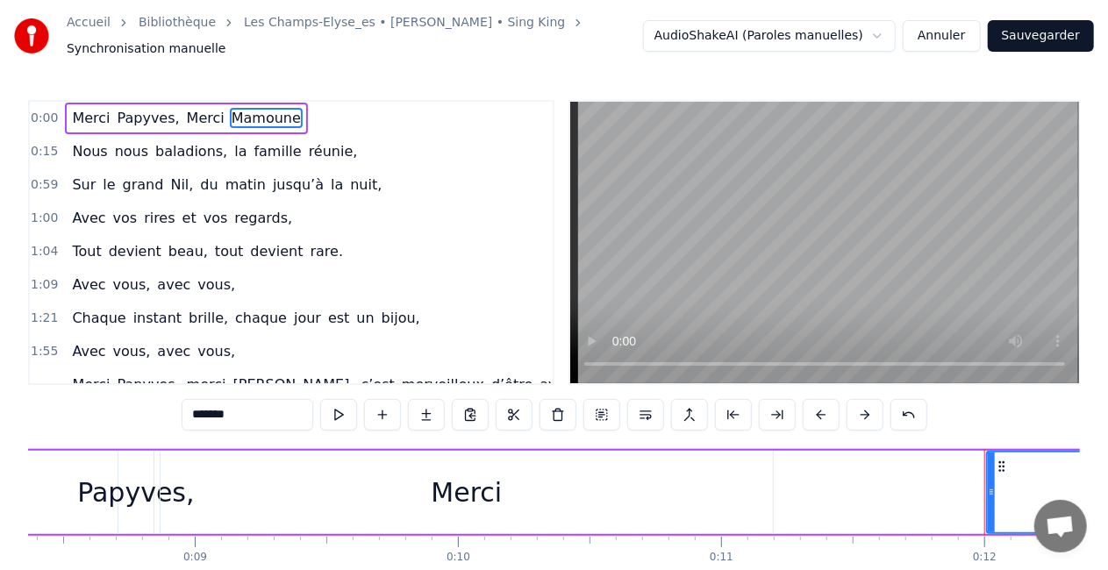
click at [337, 411] on button at bounding box center [338, 415] width 37 height 32
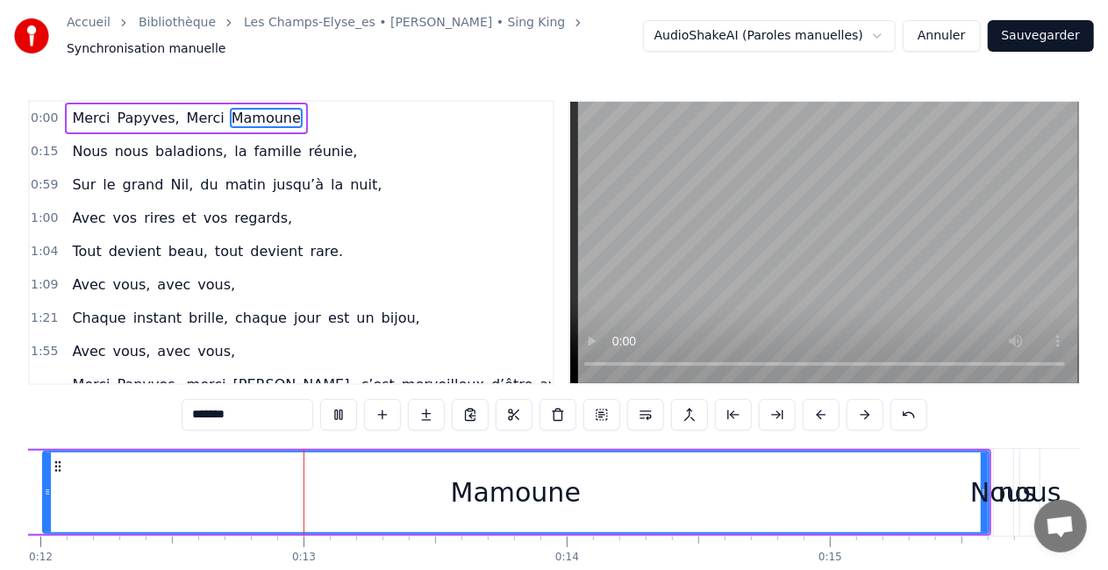
scroll to position [0, 3147]
drag, startPoint x: 984, startPoint y: 490, endPoint x: 904, endPoint y: 497, distance: 81.1
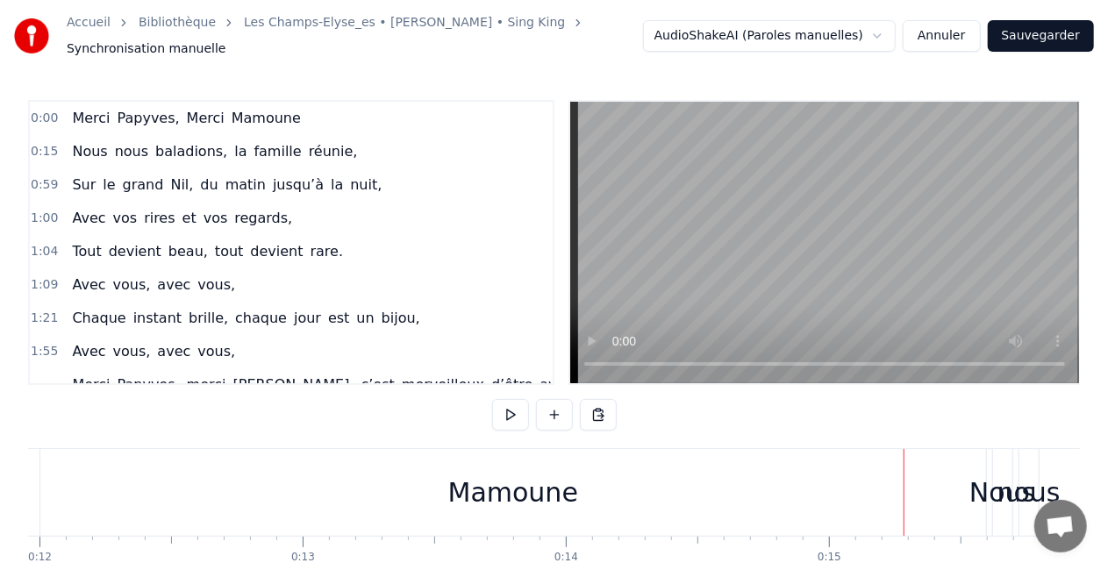
click at [962, 490] on div "Mamoune" at bounding box center [513, 492] width 946 height 87
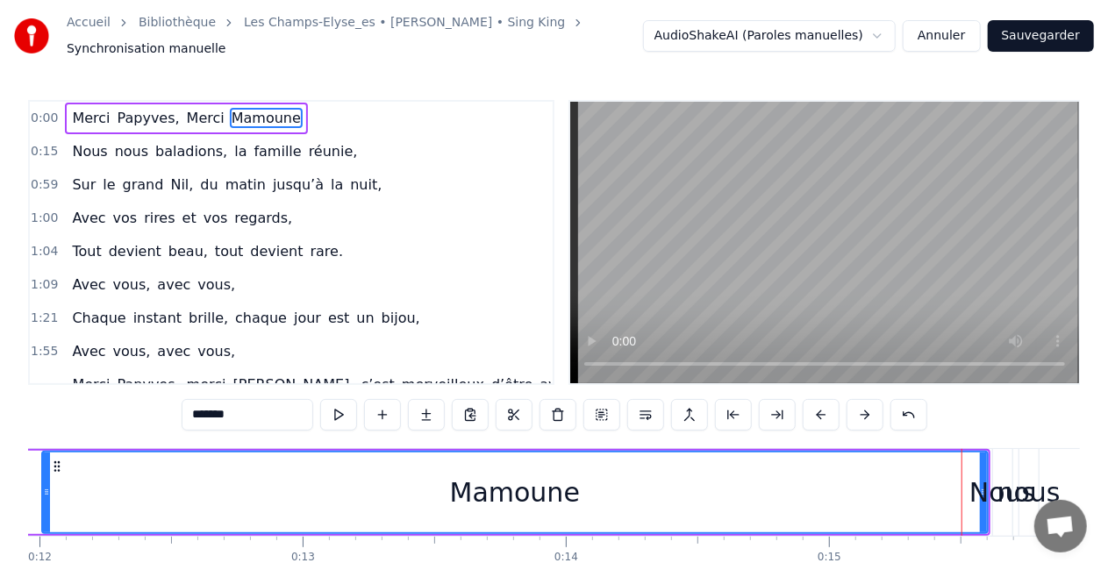
drag, startPoint x: 980, startPoint y: 484, endPoint x: 899, endPoint y: 488, distance: 80.8
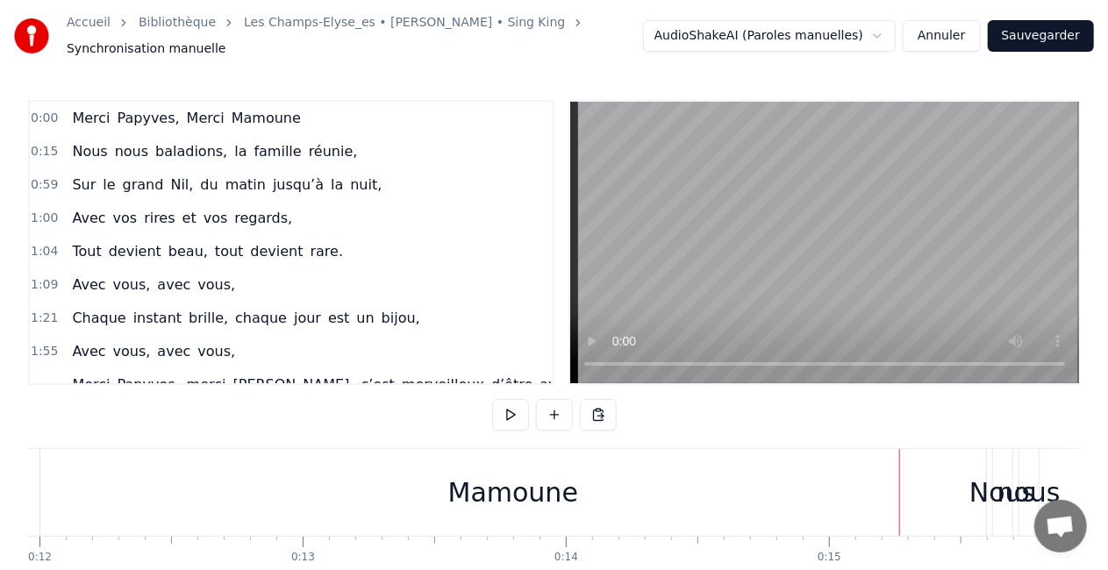
click at [969, 479] on div "Mamoune" at bounding box center [513, 492] width 946 height 87
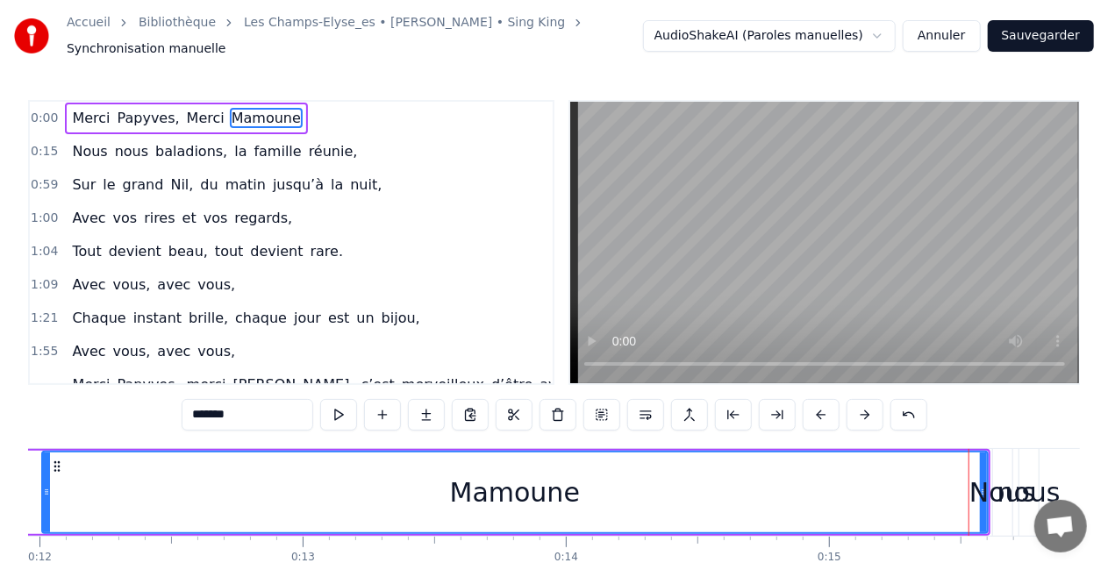
click at [978, 483] on div "Nous" at bounding box center [1002, 492] width 66 height 39
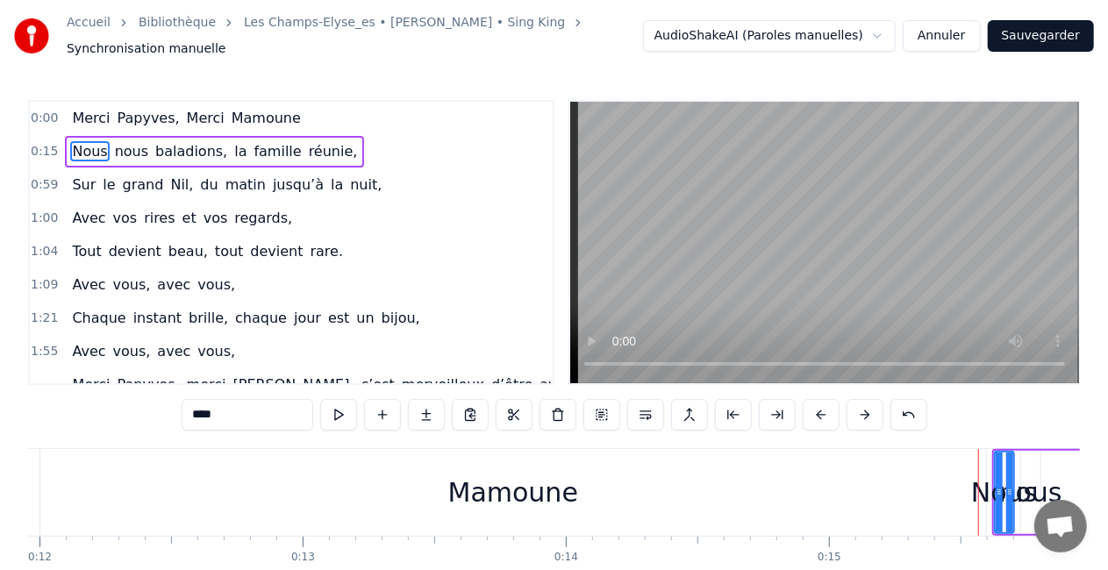
click at [97, 472] on div "Mamoune" at bounding box center [513, 492] width 946 height 87
type input "*******"
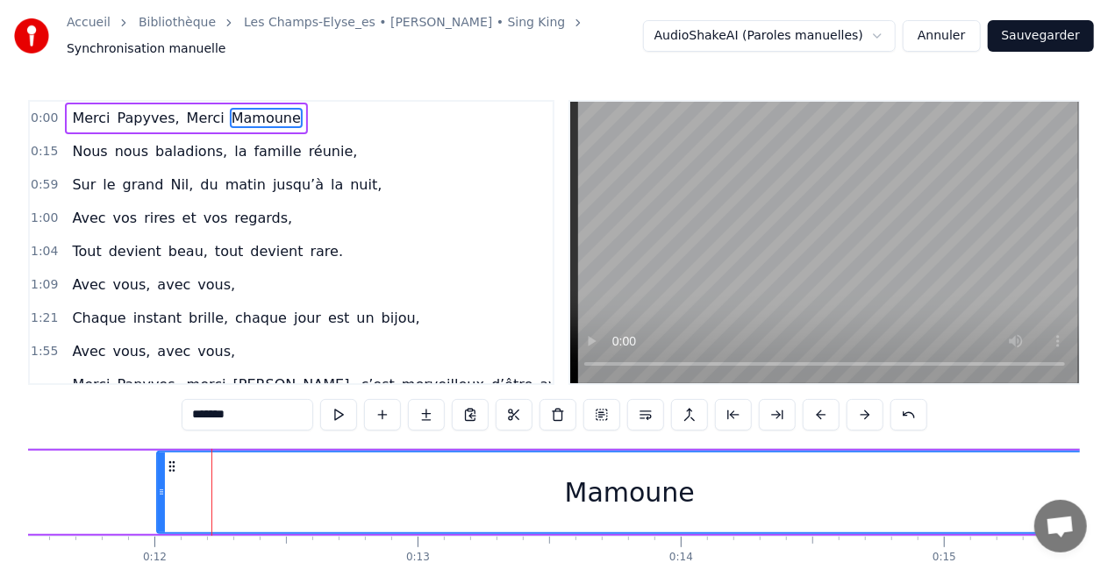
scroll to position [0, 3031]
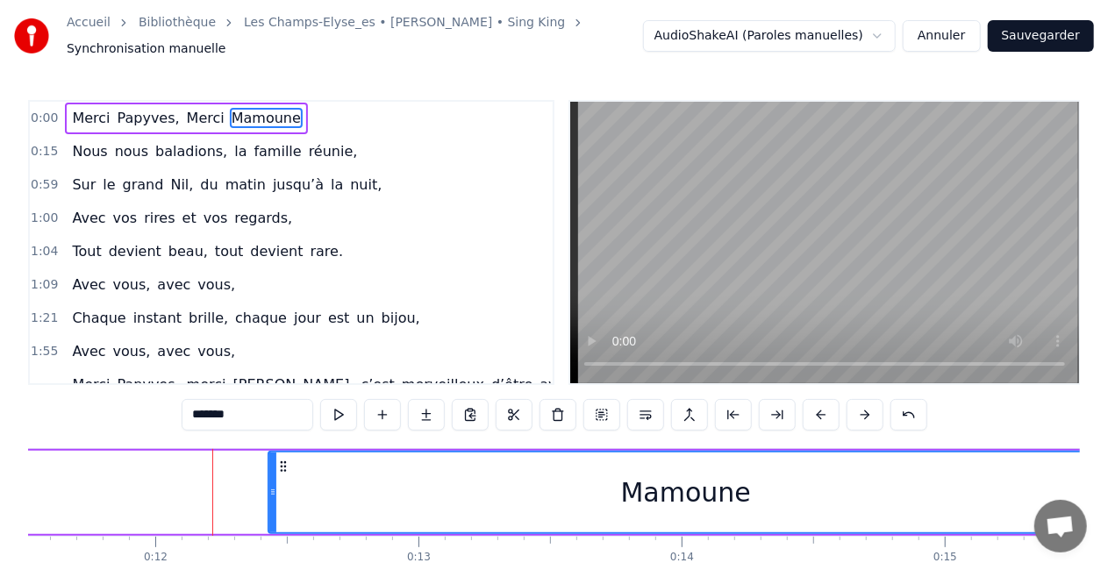
drag, startPoint x: 160, startPoint y: 485, endPoint x: 270, endPoint y: 490, distance: 110.6
click at [270, 490] on icon at bounding box center [272, 492] width 7 height 14
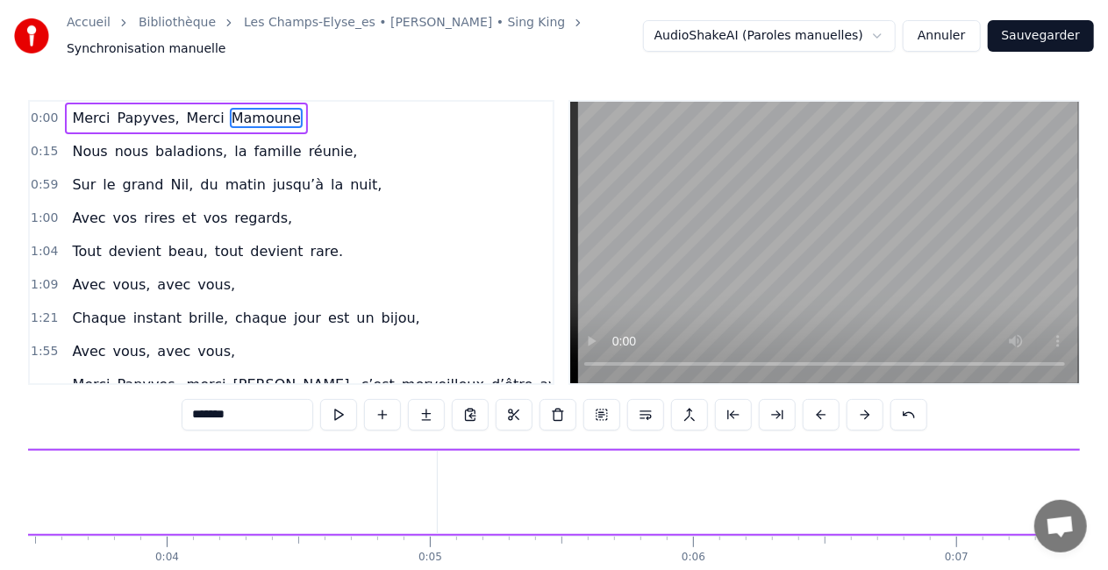
scroll to position [0, 420]
click at [32, 110] on span "0:00" at bounding box center [44, 119] width 27 height 18
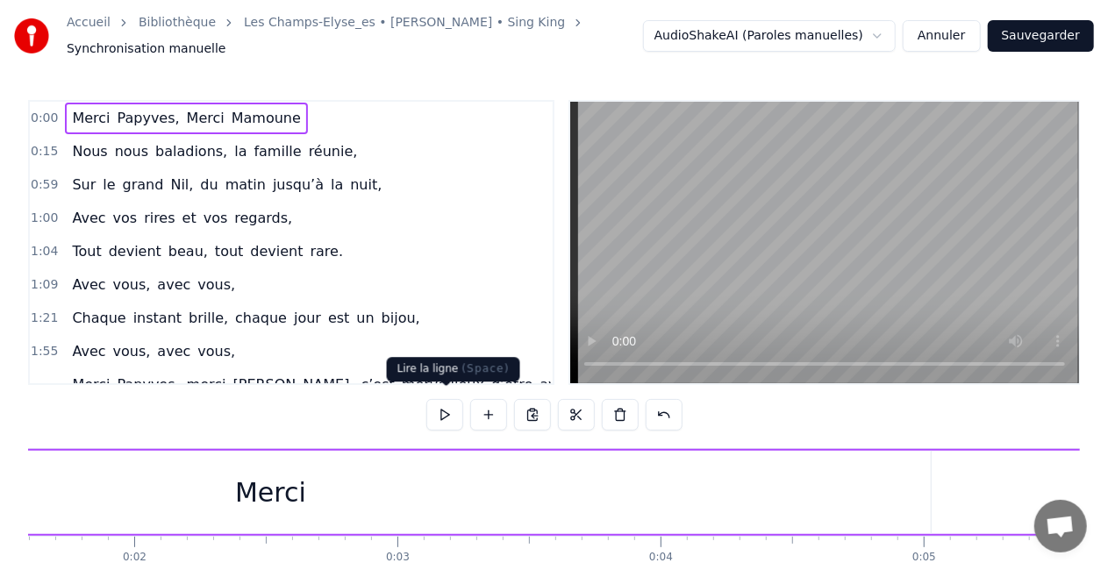
click at [442, 400] on button at bounding box center [444, 415] width 37 height 32
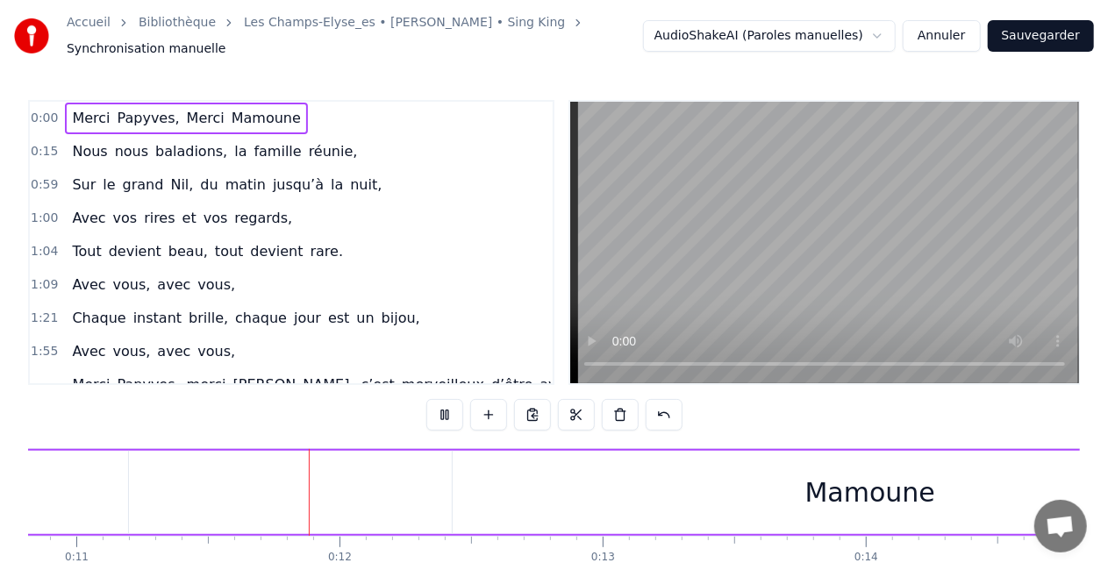
scroll to position [0, 2872]
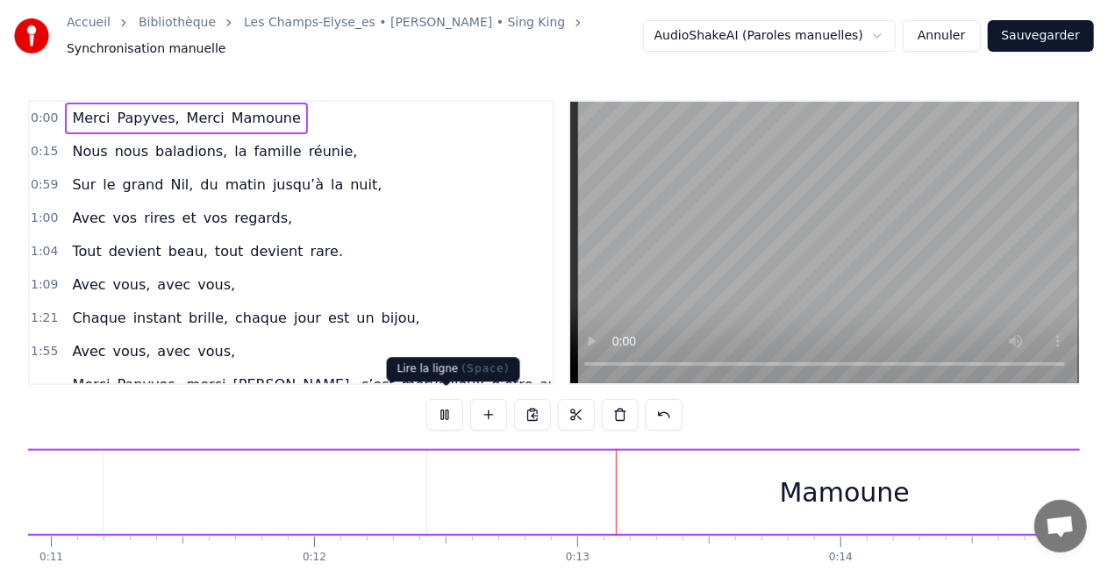
click at [452, 406] on button at bounding box center [444, 415] width 37 height 32
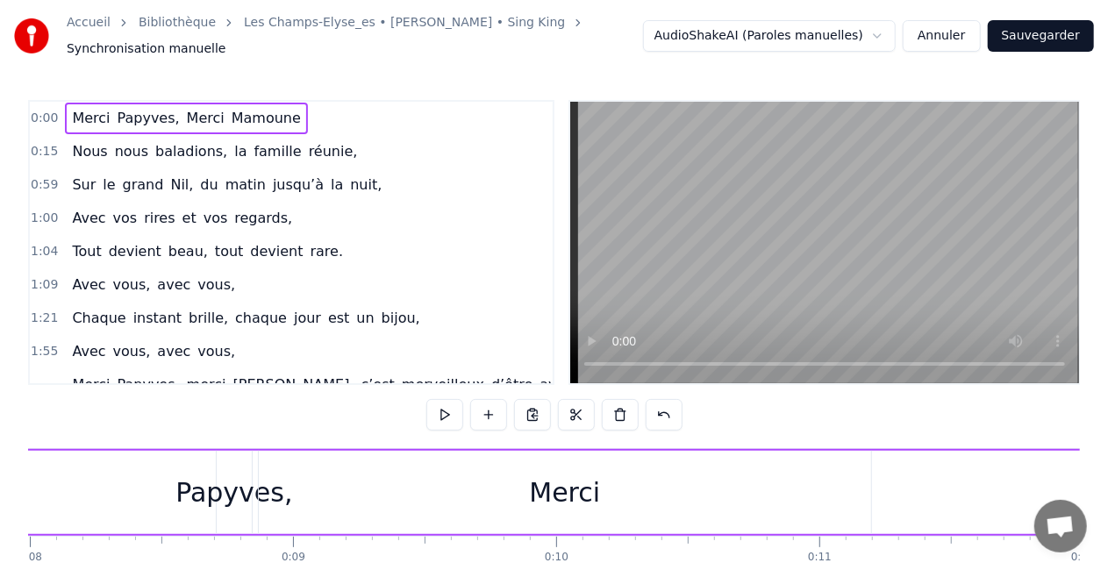
scroll to position [0, 2068]
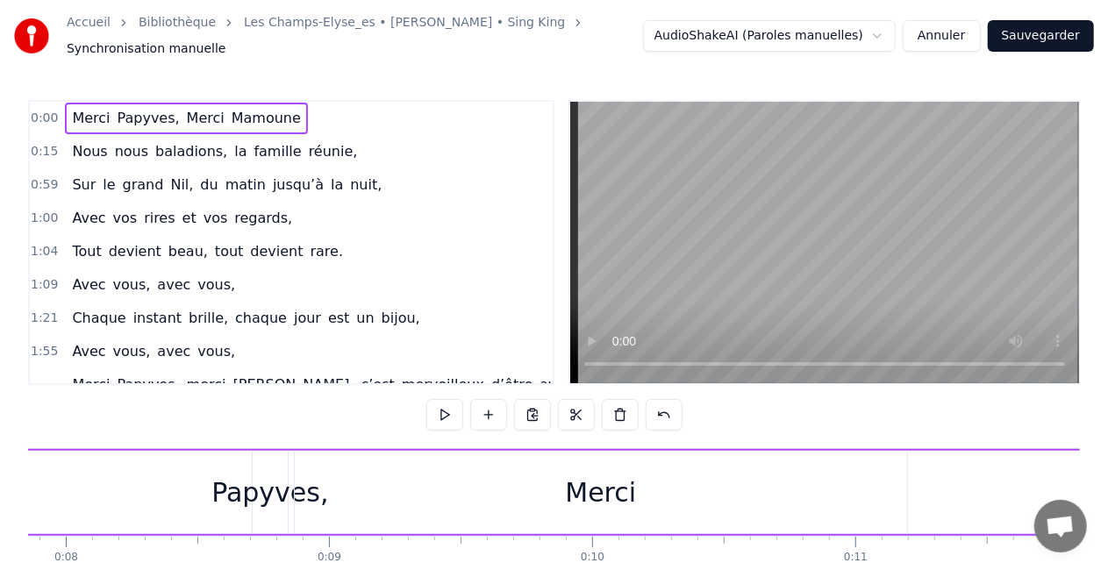
click at [185, 113] on span "Merci" at bounding box center [205, 118] width 41 height 20
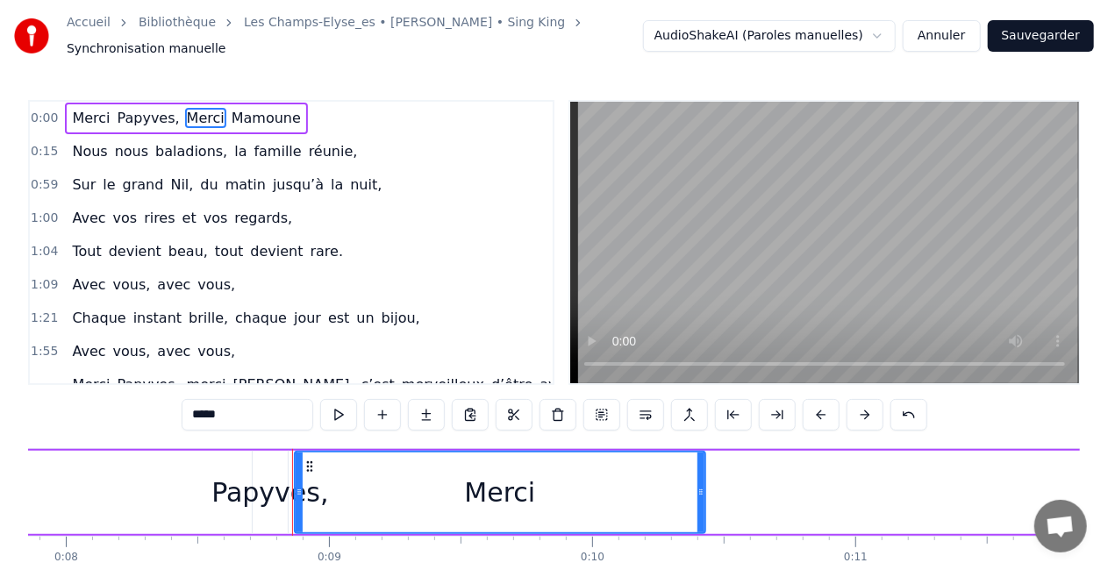
drag, startPoint x: 902, startPoint y: 488, endPoint x: 700, endPoint y: 484, distance: 201.8
click at [700, 485] on icon at bounding box center [700, 492] width 7 height 14
click at [504, 137] on div "0:15 Nous nous baladions, la famille réunie," at bounding box center [291, 151] width 523 height 33
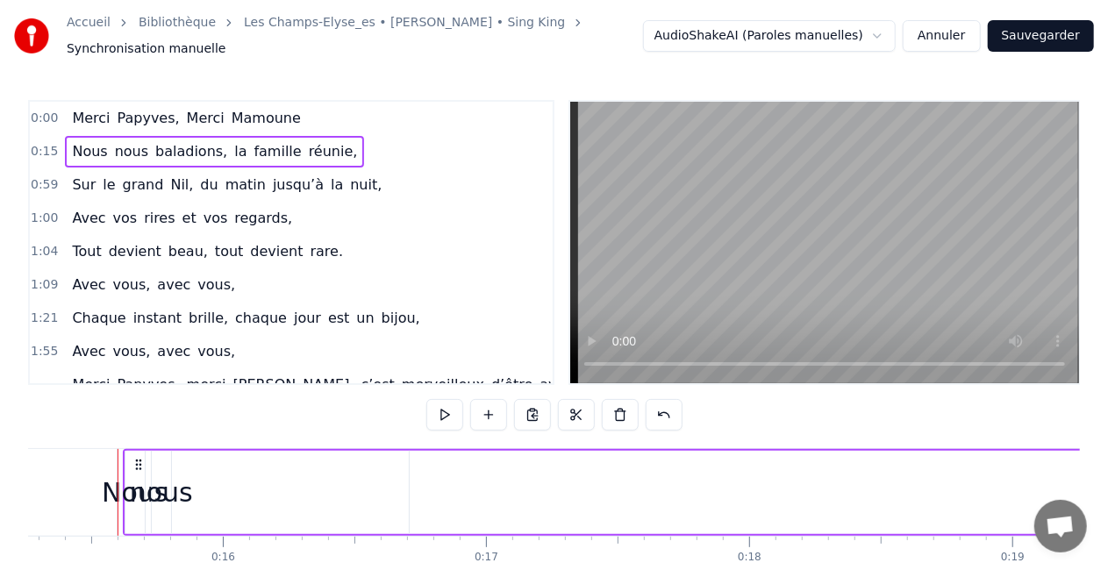
scroll to position [0, 4018]
click at [44, 110] on span "0:00" at bounding box center [44, 119] width 27 height 18
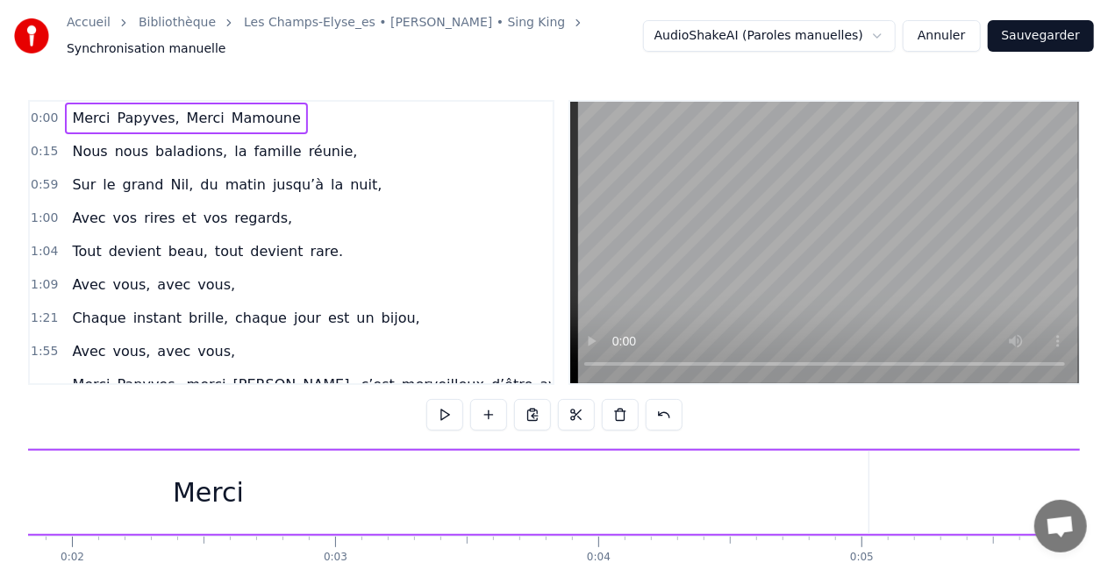
scroll to position [0, 453]
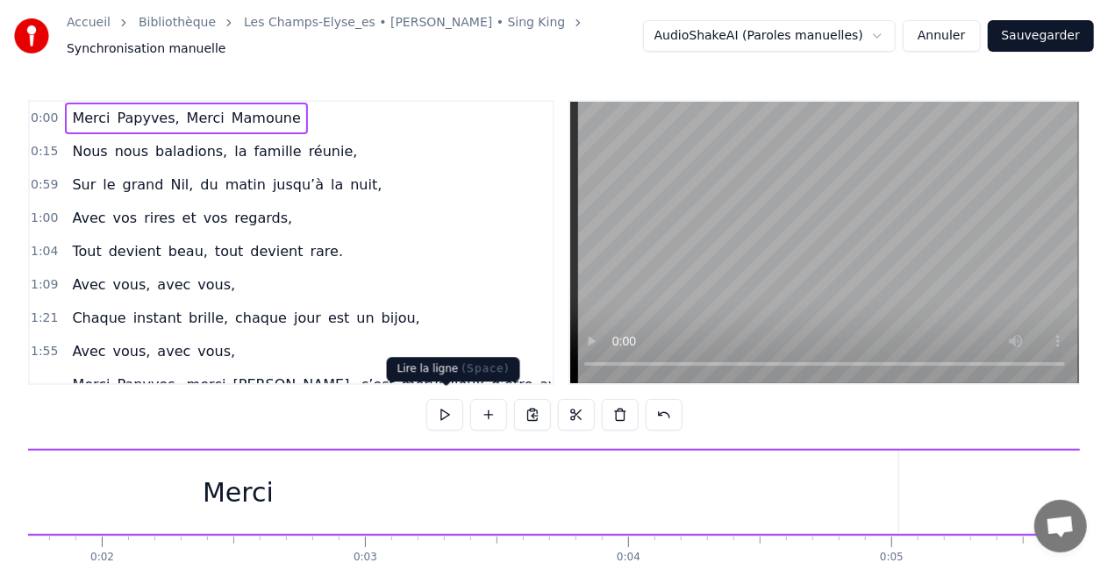
click at [448, 399] on button at bounding box center [444, 415] width 37 height 32
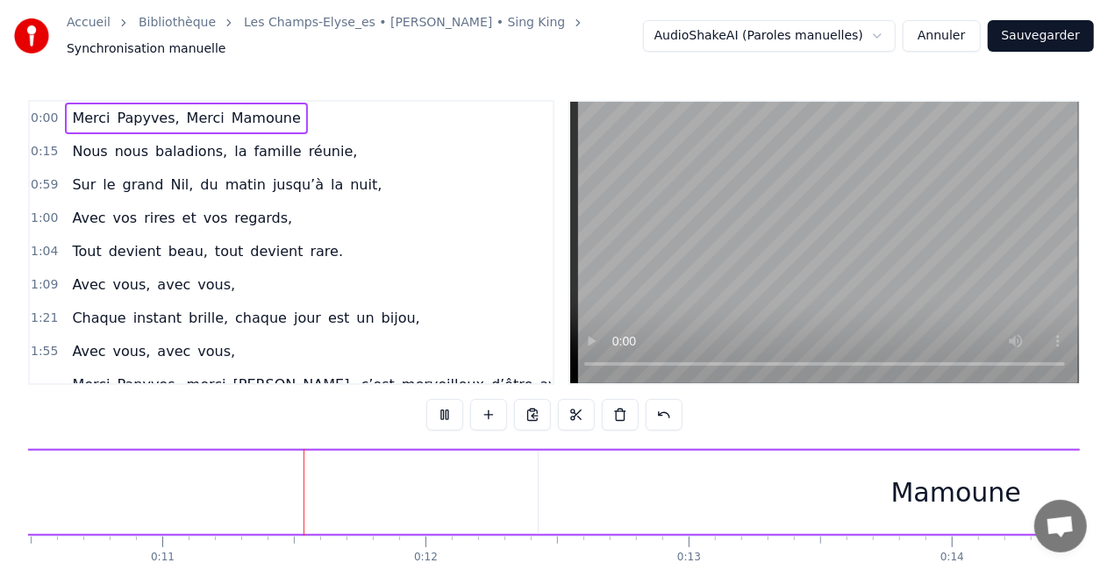
scroll to position [0, 2806]
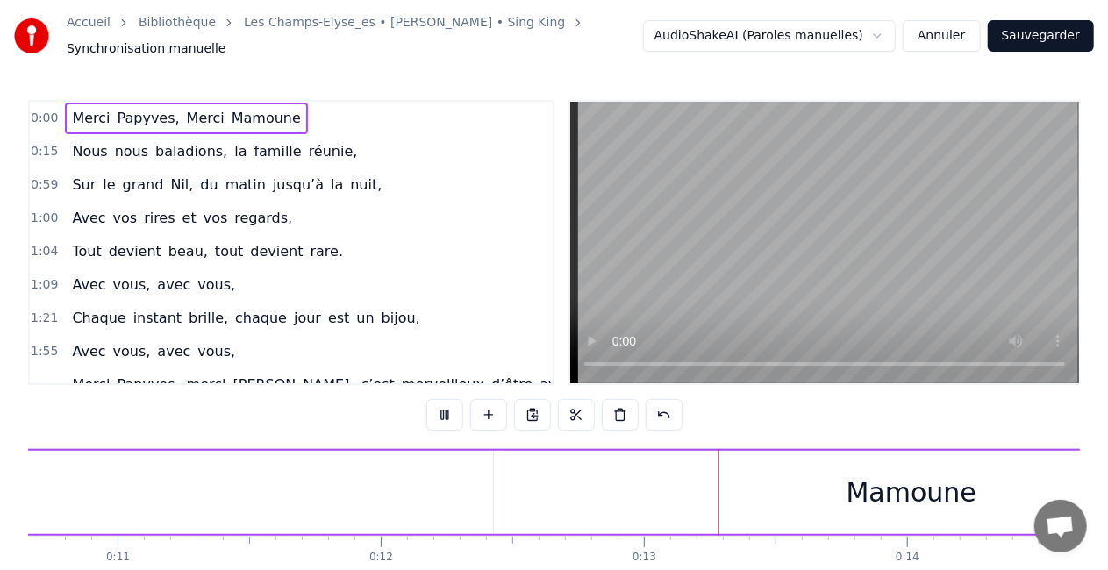
click at [565, 494] on div "Mamoune" at bounding box center [911, 492] width 835 height 83
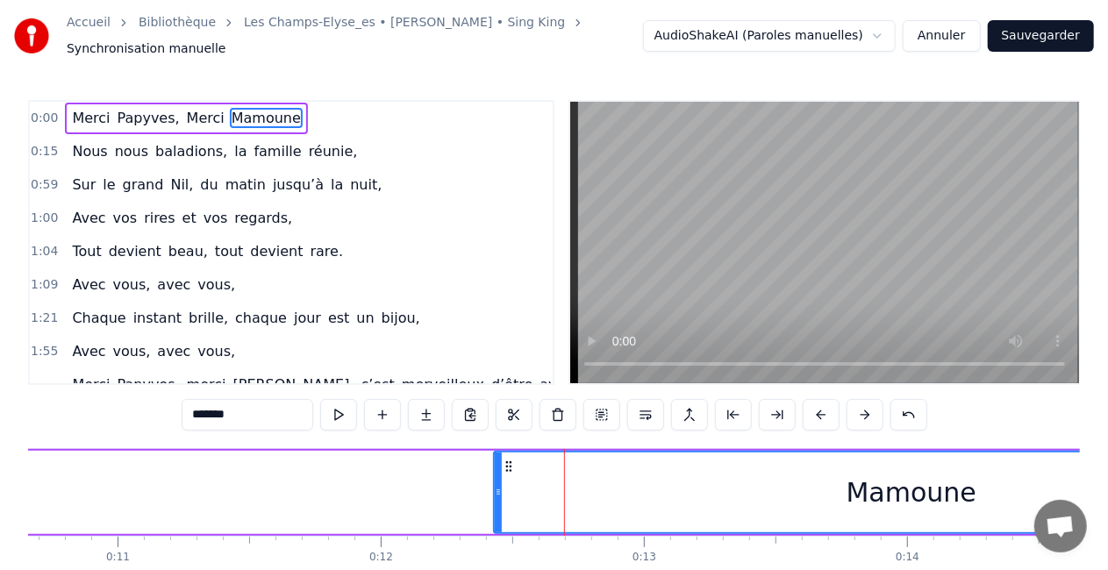
drag, startPoint x: 565, startPoint y: 494, endPoint x: 262, endPoint y: 509, distance: 303.0
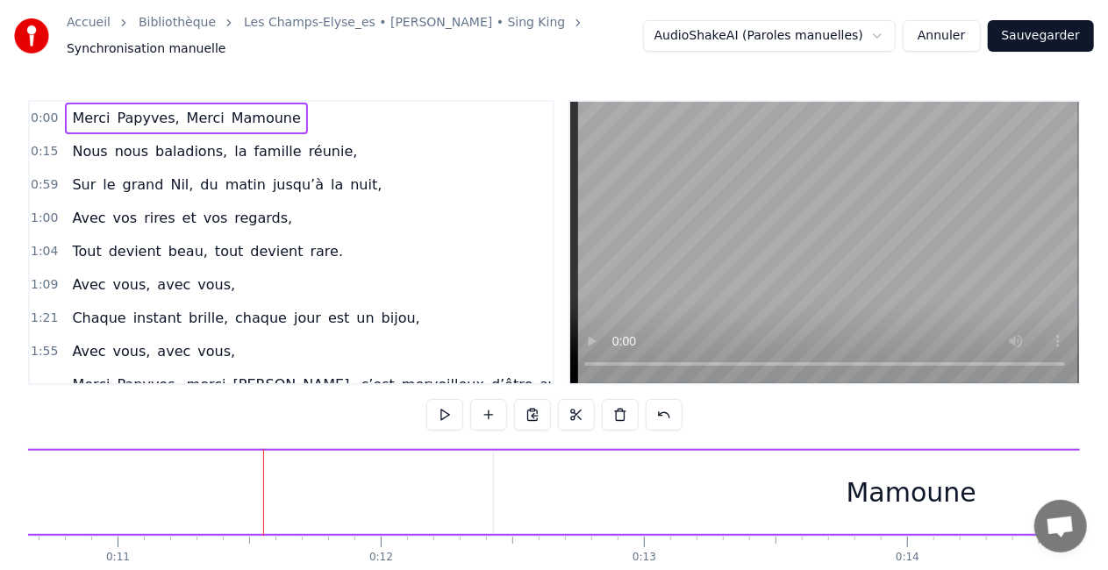
drag, startPoint x: 646, startPoint y: 484, endPoint x: 517, endPoint y: 453, distance: 132.8
click at [514, 455] on div "Mamoune" at bounding box center [911, 492] width 835 height 83
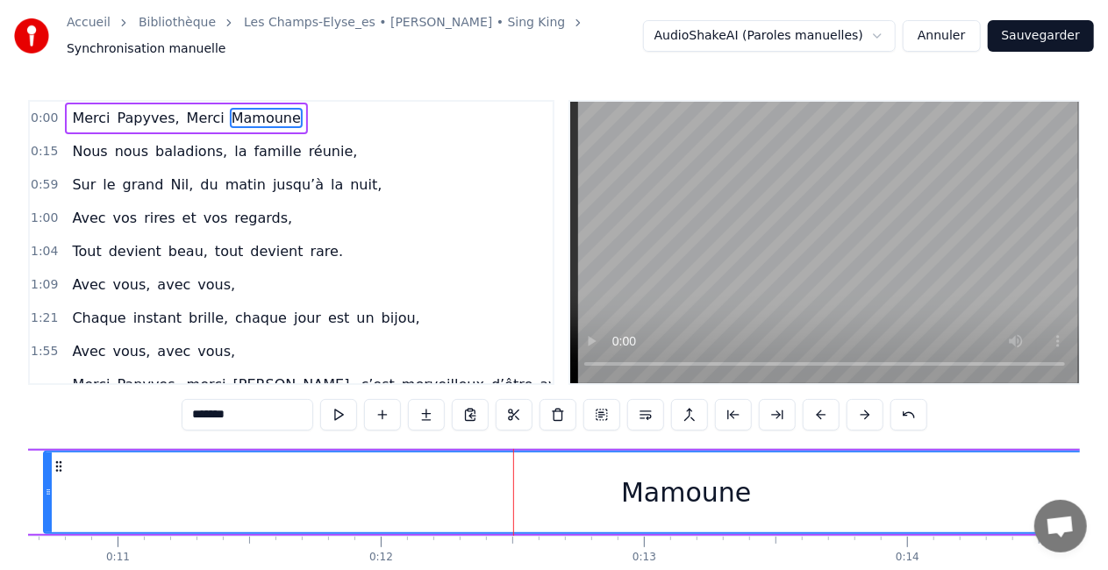
drag, startPoint x: 495, startPoint y: 468, endPoint x: 41, endPoint y: 488, distance: 454.0
click at [45, 488] on div at bounding box center [48, 493] width 7 height 80
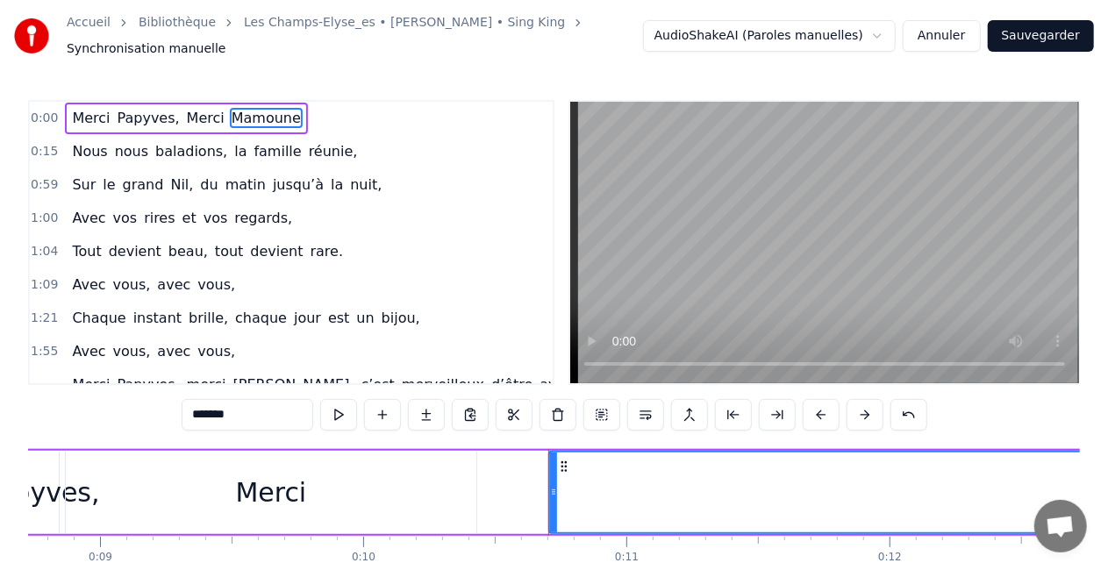
scroll to position [0, 2288]
drag, startPoint x: 559, startPoint y: 490, endPoint x: 486, endPoint y: 481, distance: 73.3
click at [486, 485] on icon at bounding box center [489, 492] width 7 height 14
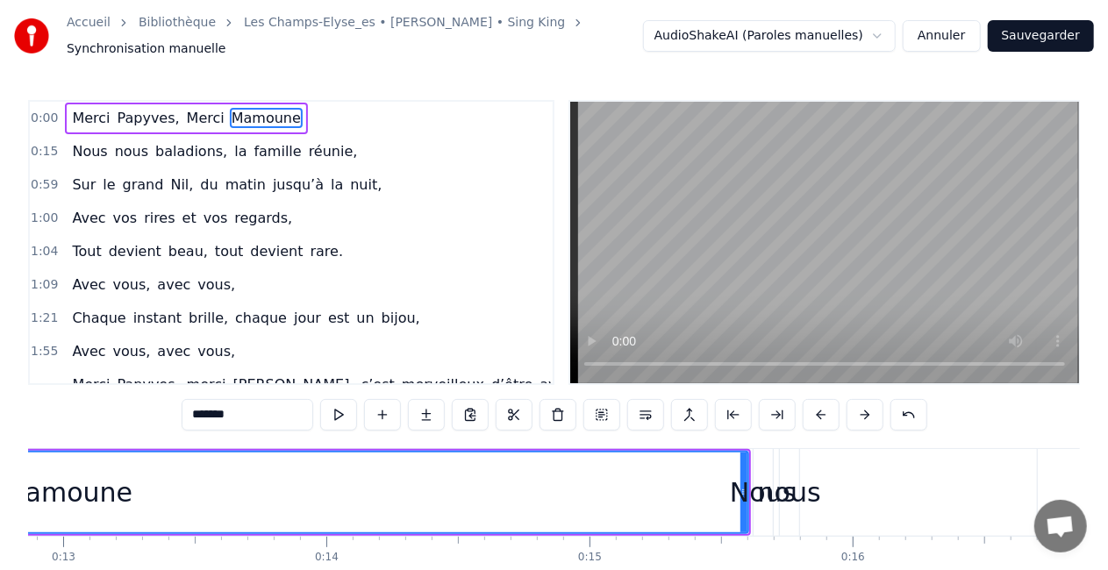
scroll to position [0, 3386]
drag, startPoint x: 742, startPoint y: 486, endPoint x: 690, endPoint y: 477, distance: 53.4
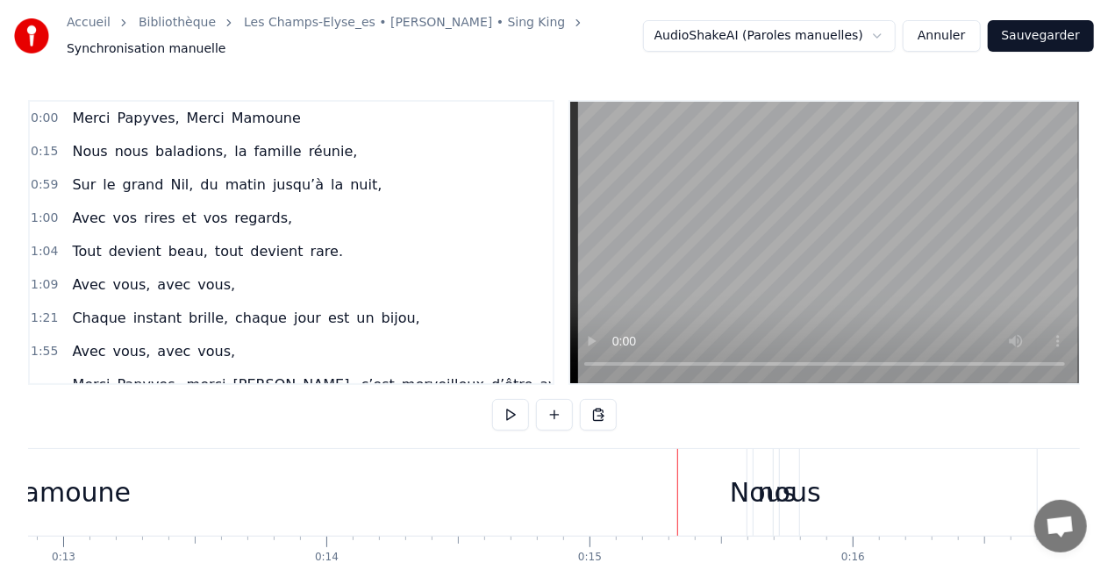
click at [691, 478] on div "Mamoune" at bounding box center [66, 492] width 1362 height 87
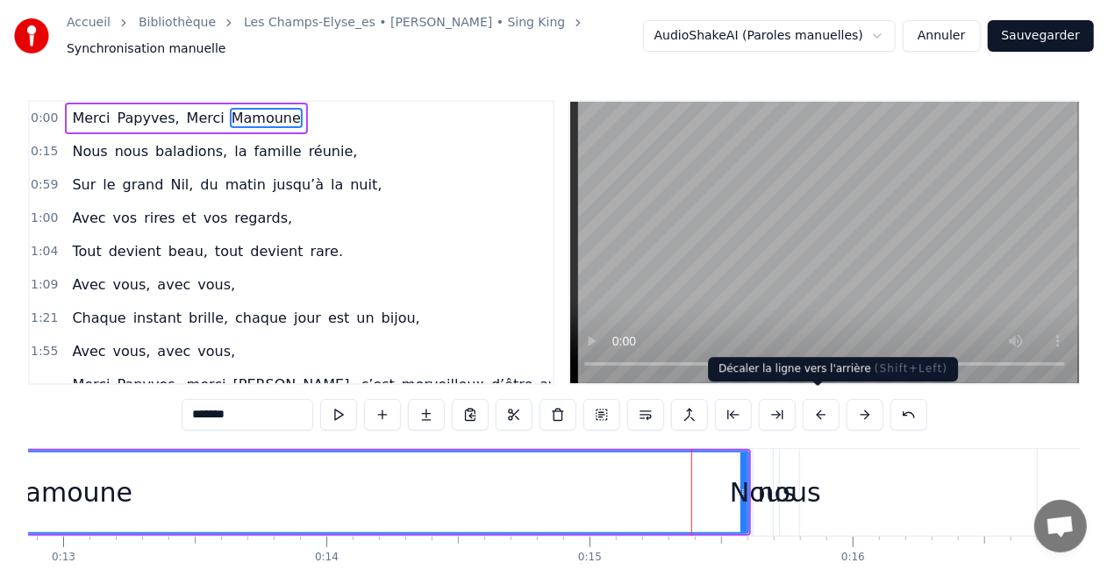
click at [814, 407] on button at bounding box center [821, 415] width 37 height 32
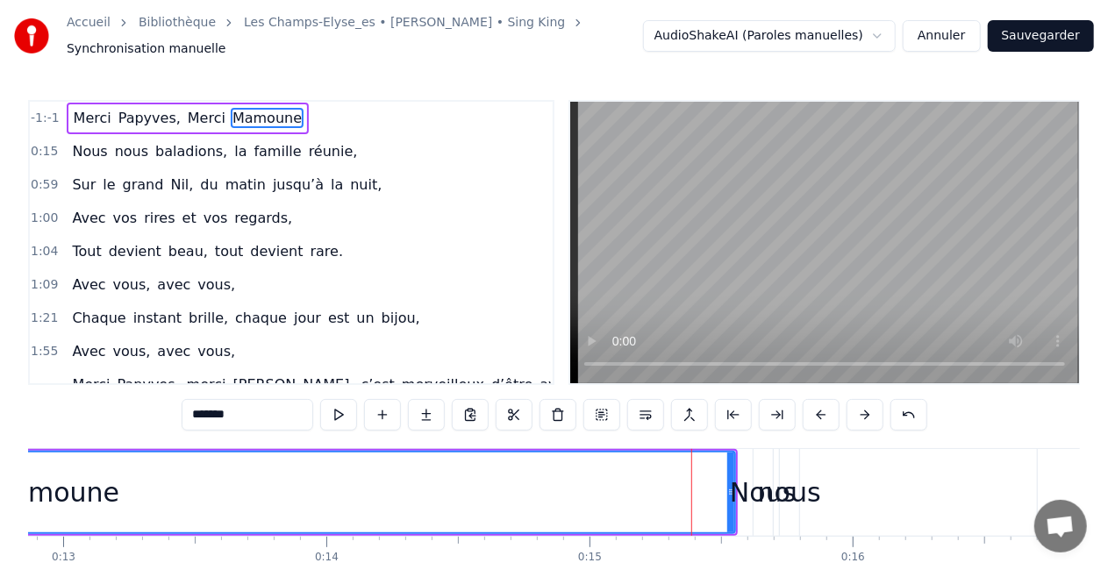
click at [814, 407] on button at bounding box center [821, 415] width 37 height 32
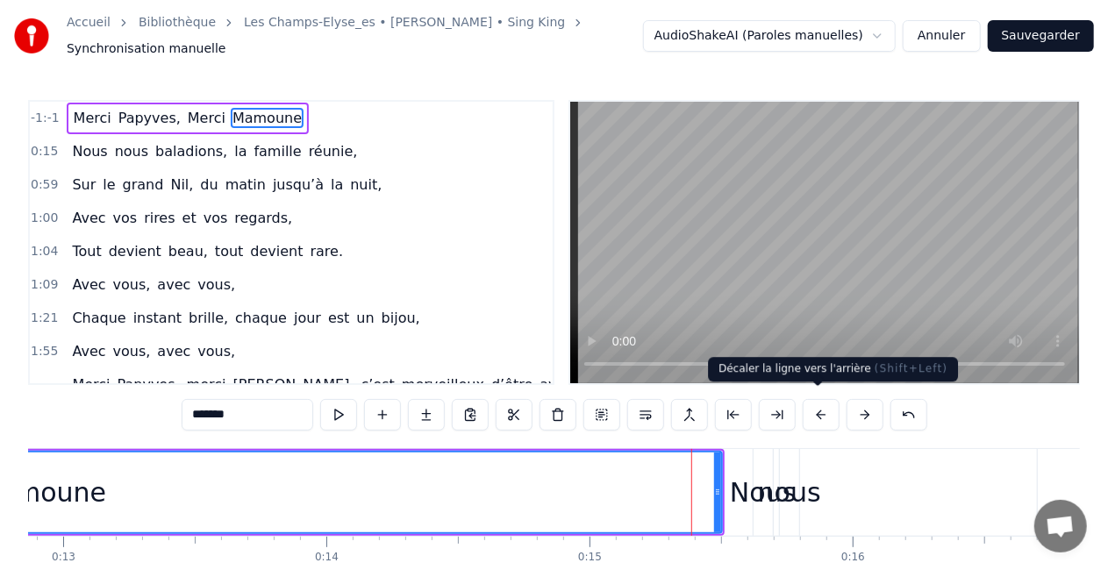
click at [813, 405] on button at bounding box center [821, 415] width 37 height 32
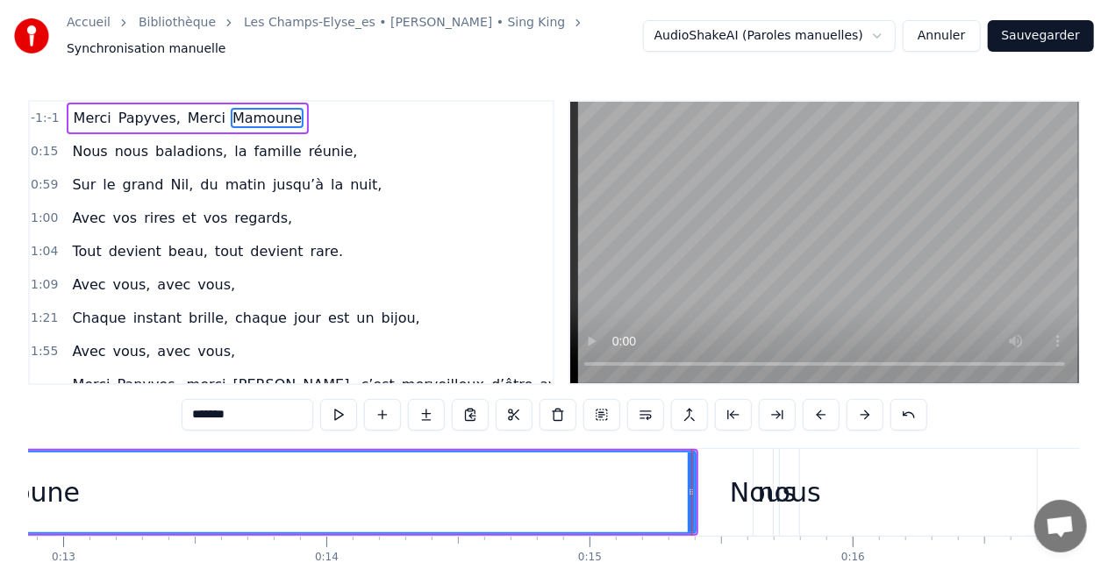
click at [813, 405] on button at bounding box center [821, 415] width 37 height 32
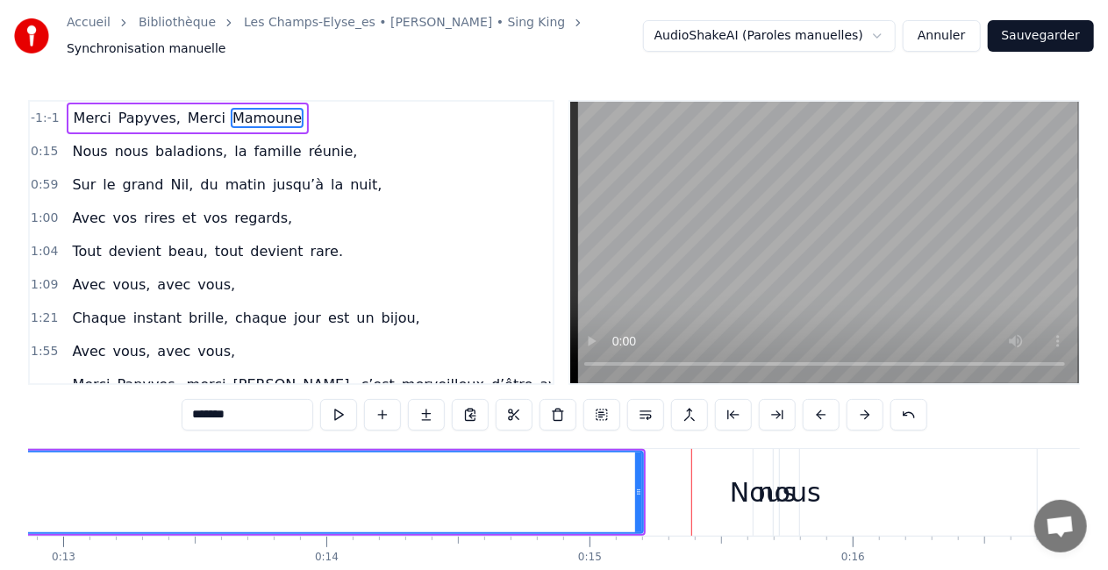
click at [813, 405] on button at bounding box center [821, 415] width 37 height 32
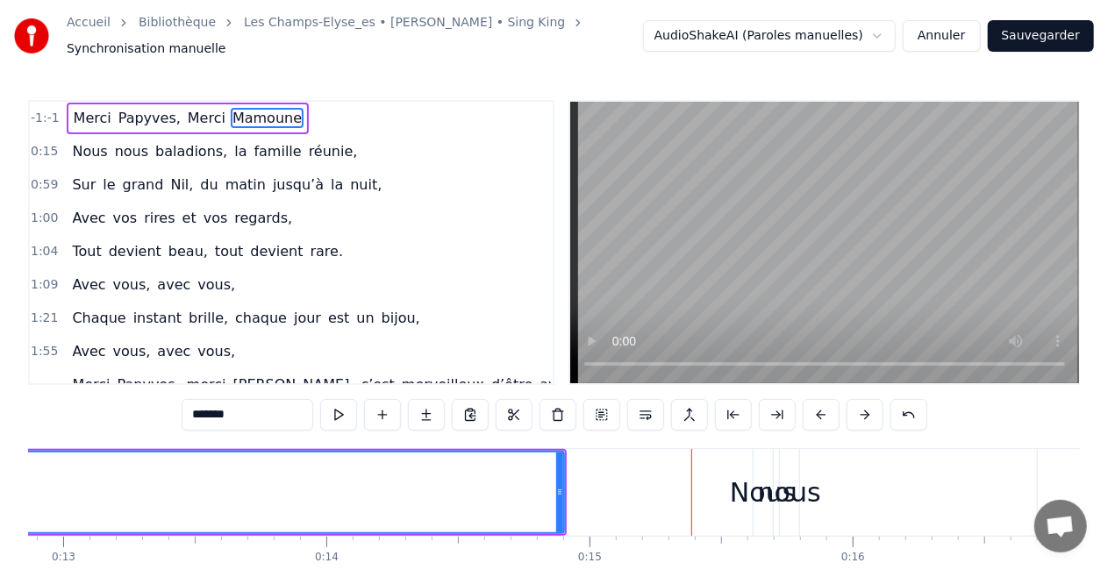
click at [813, 405] on button at bounding box center [821, 415] width 37 height 32
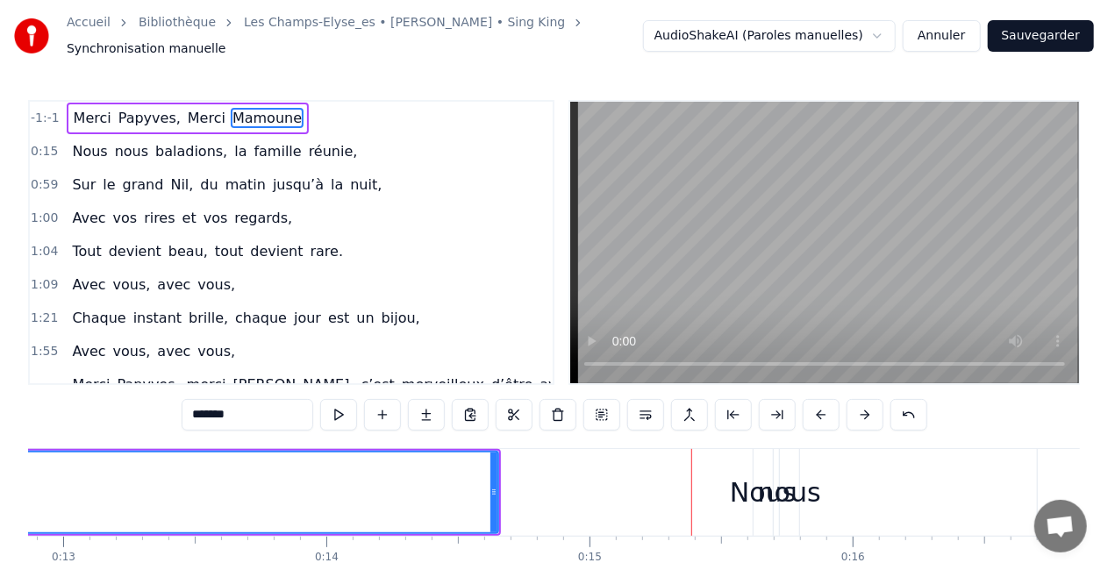
click at [813, 405] on button at bounding box center [821, 415] width 37 height 32
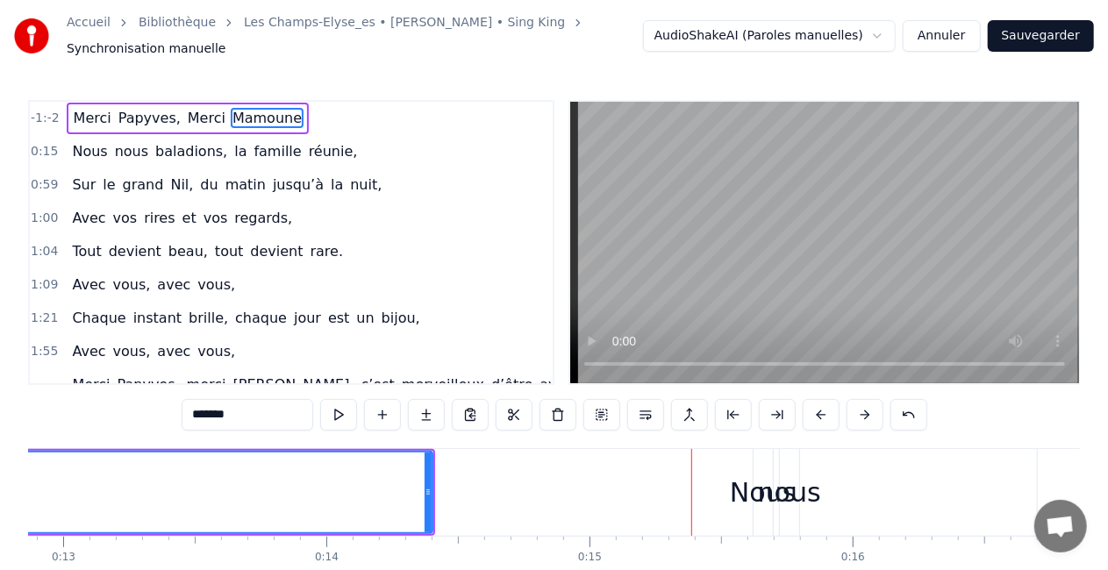
click at [813, 405] on button at bounding box center [821, 415] width 37 height 32
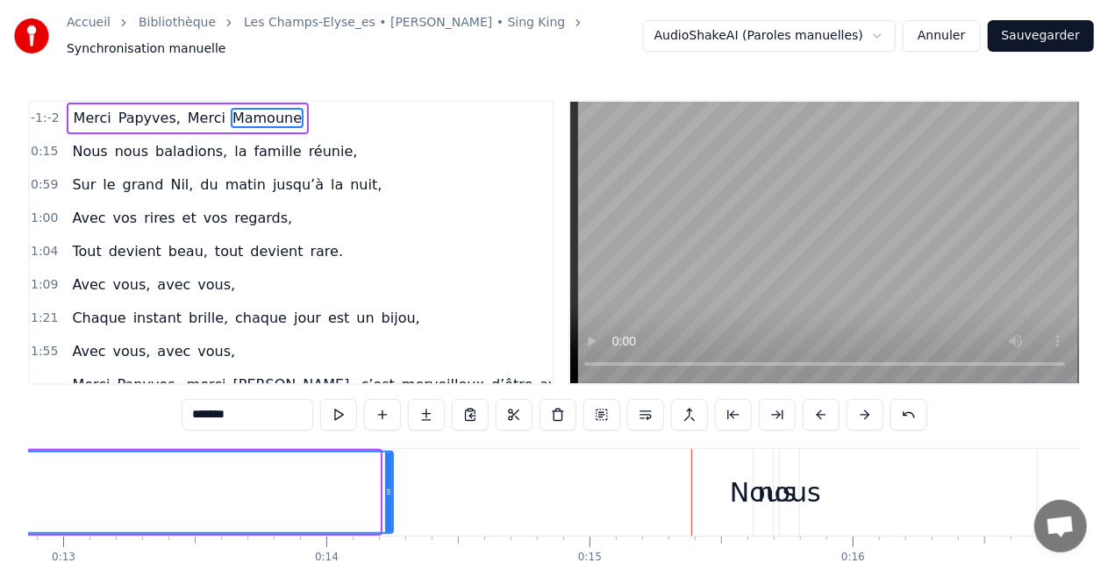
click at [813, 405] on button at bounding box center [821, 415] width 37 height 32
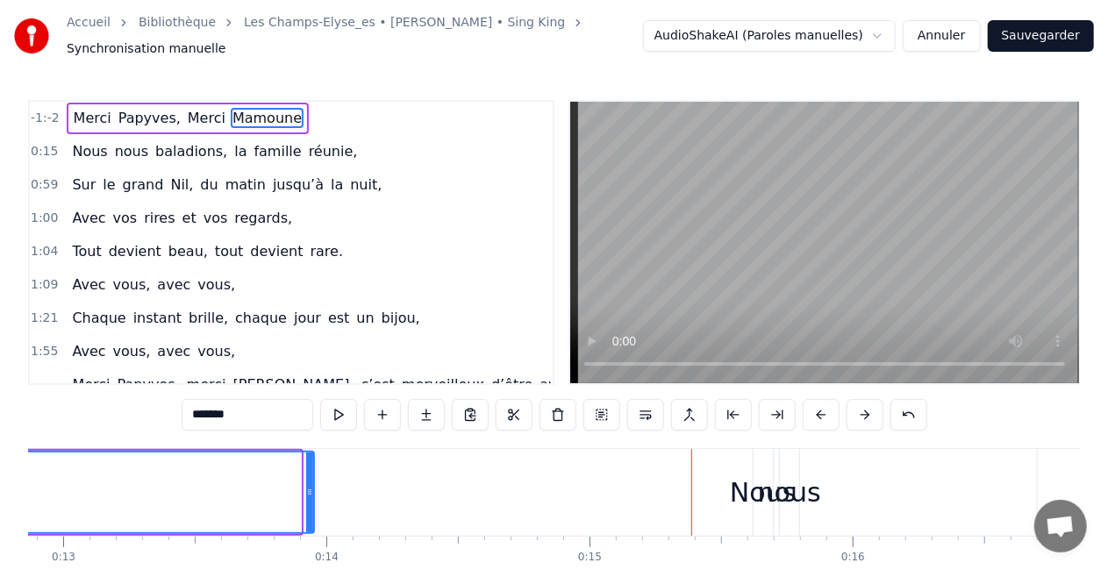
click at [813, 405] on button at bounding box center [821, 415] width 37 height 32
click at [520, 481] on div "-1:-2 Merci Papyves, Merci Mamoune 0:15 Nous nous baladions, la famille réunie,…" at bounding box center [554, 362] width 1052 height 525
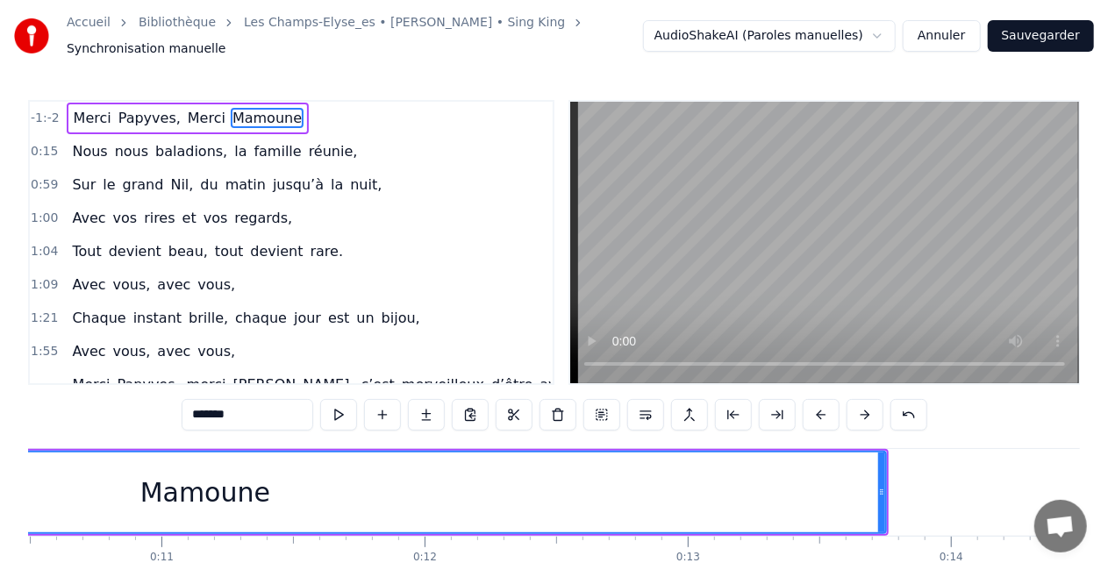
scroll to position [0, 2776]
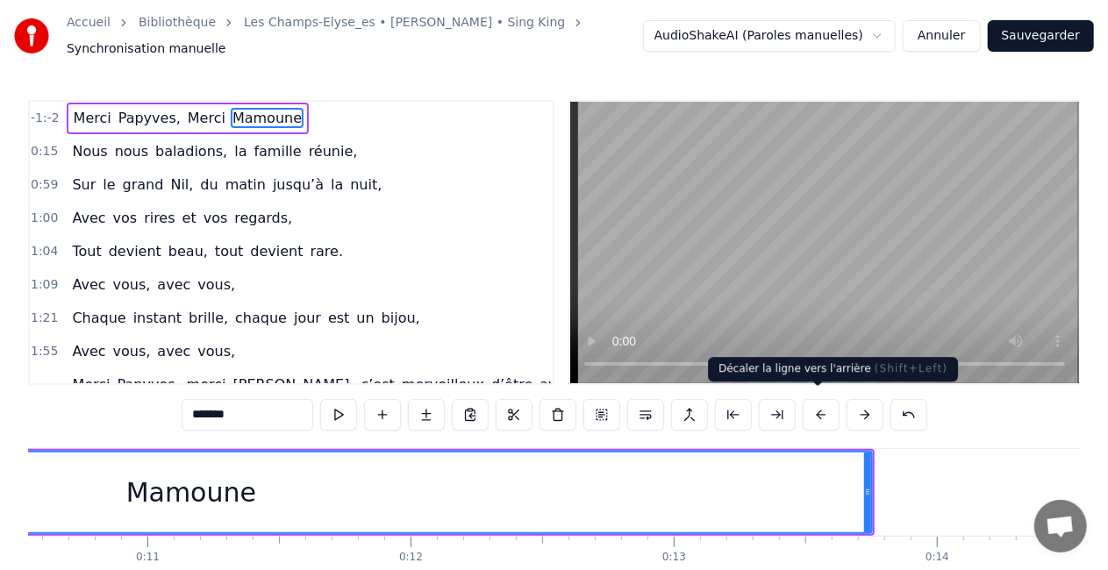
click at [828, 414] on button at bounding box center [821, 415] width 37 height 32
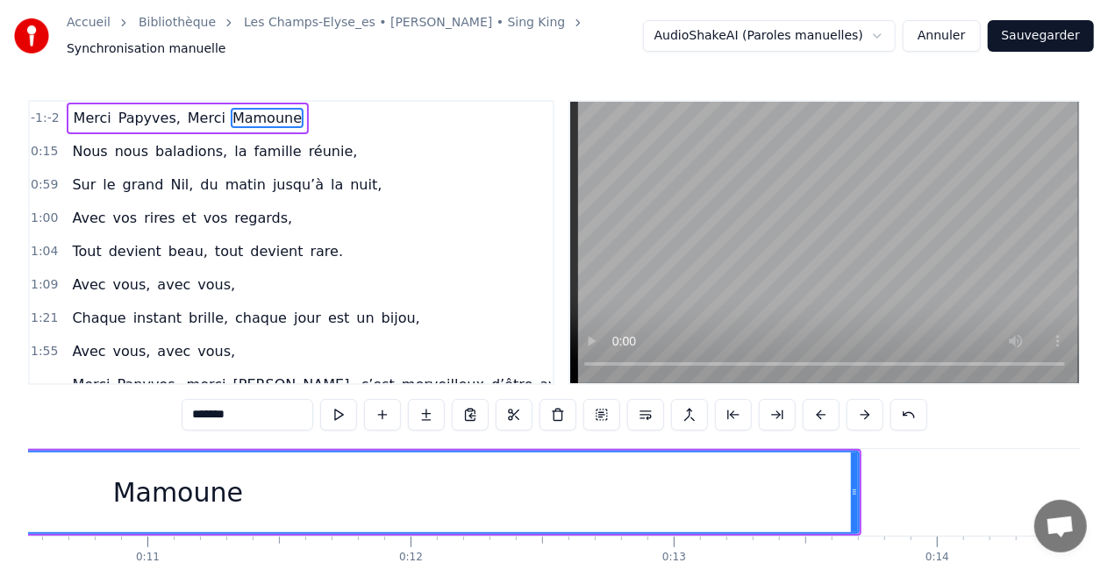
click at [828, 414] on button at bounding box center [821, 415] width 37 height 32
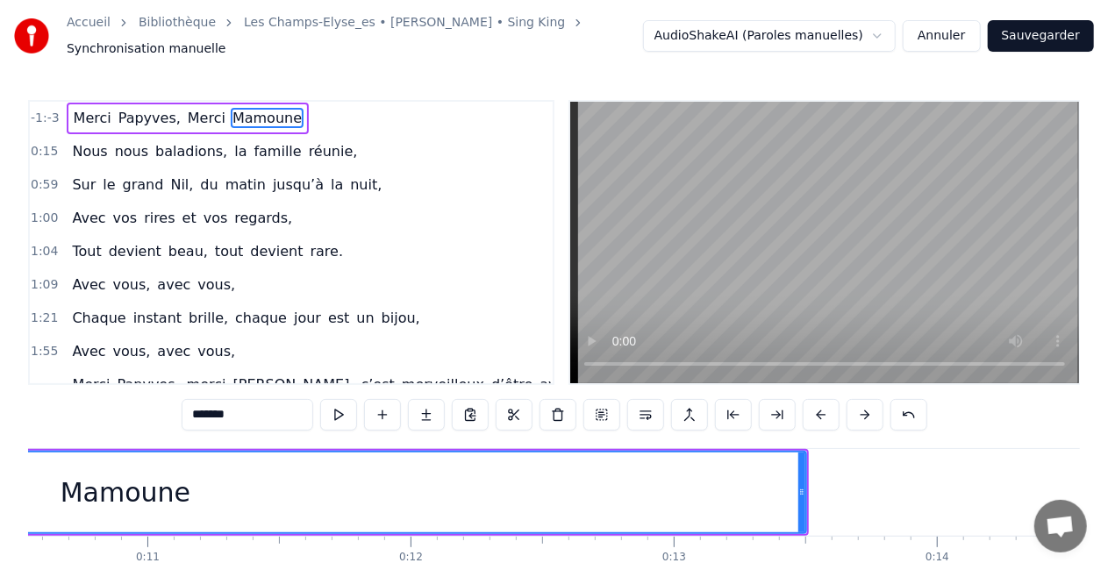
click at [828, 414] on button at bounding box center [821, 415] width 37 height 32
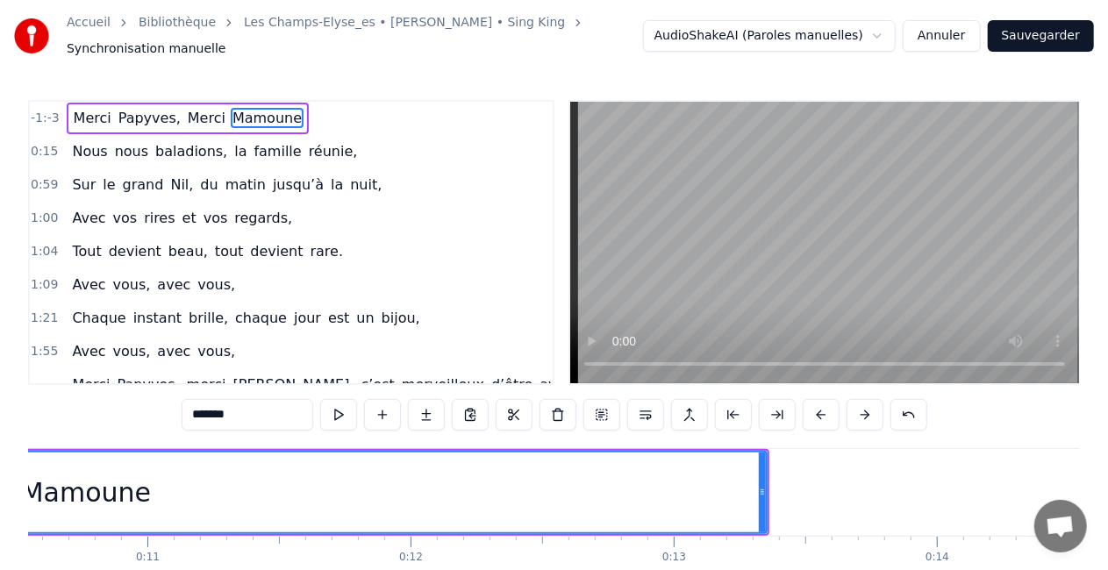
click at [828, 414] on button at bounding box center [821, 415] width 37 height 32
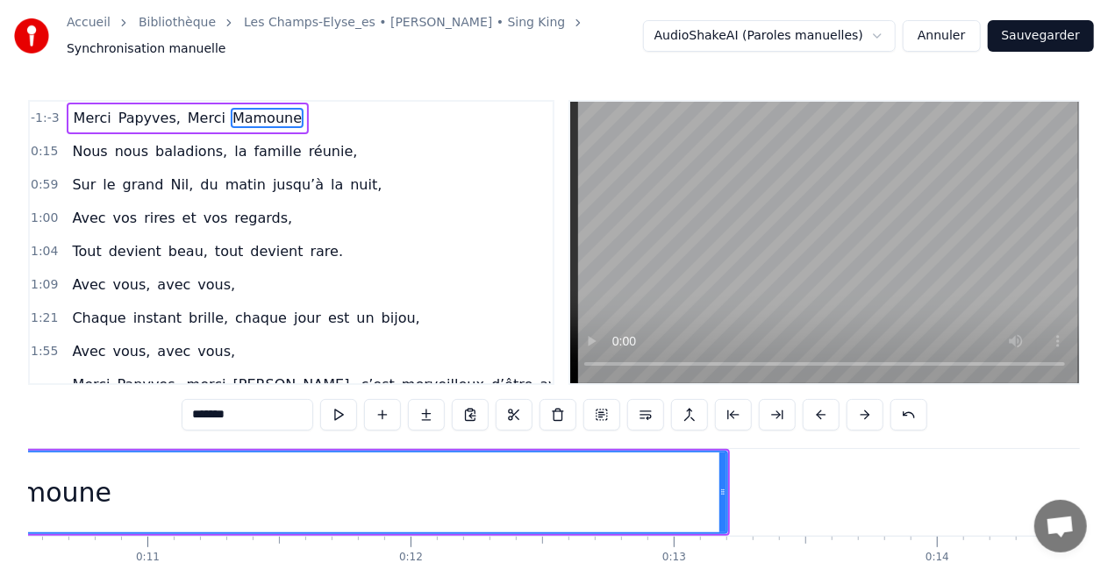
click at [828, 414] on button at bounding box center [821, 415] width 37 height 32
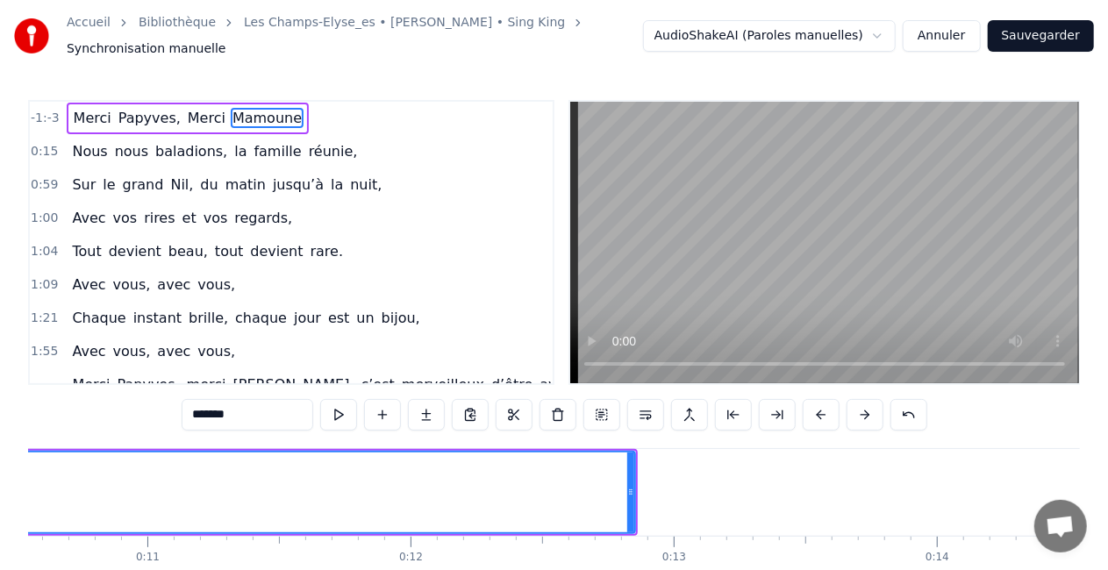
click at [828, 414] on button at bounding box center [821, 415] width 37 height 32
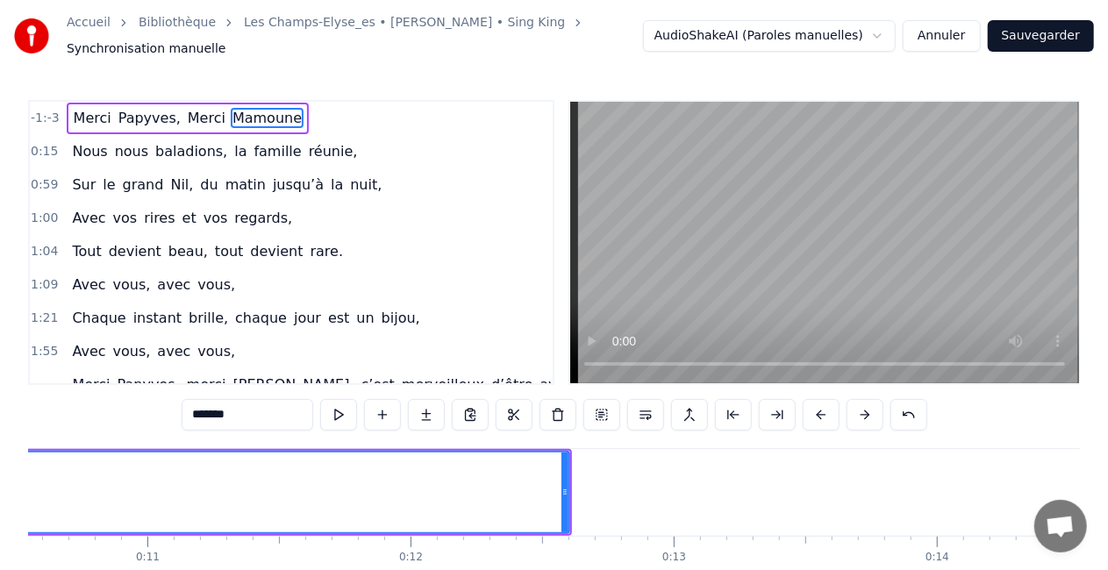
click at [828, 414] on button at bounding box center [821, 415] width 37 height 32
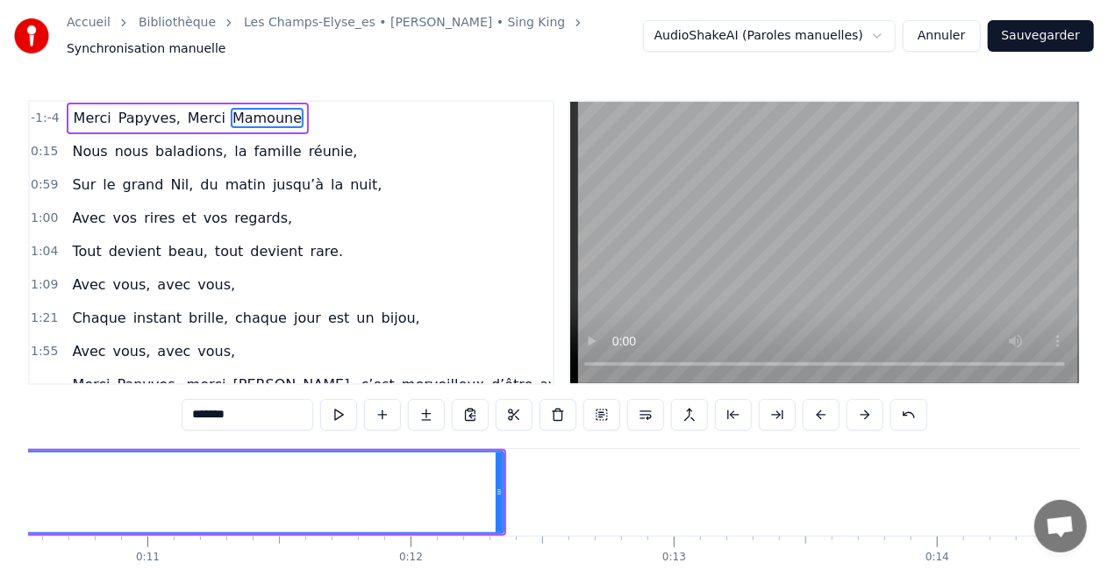
click at [828, 414] on button at bounding box center [821, 415] width 37 height 32
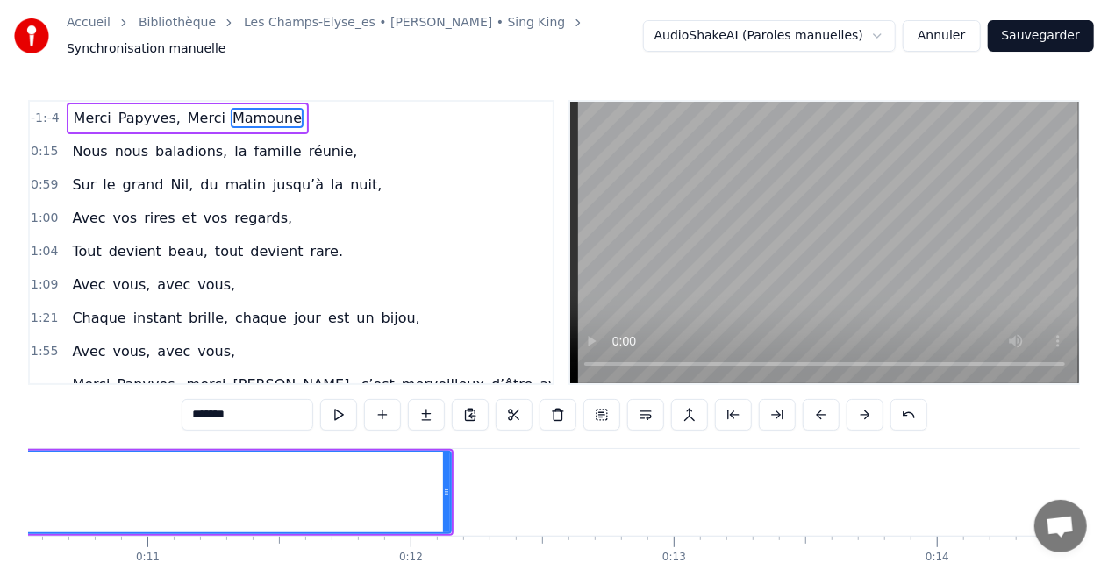
click at [828, 414] on button at bounding box center [821, 415] width 37 height 32
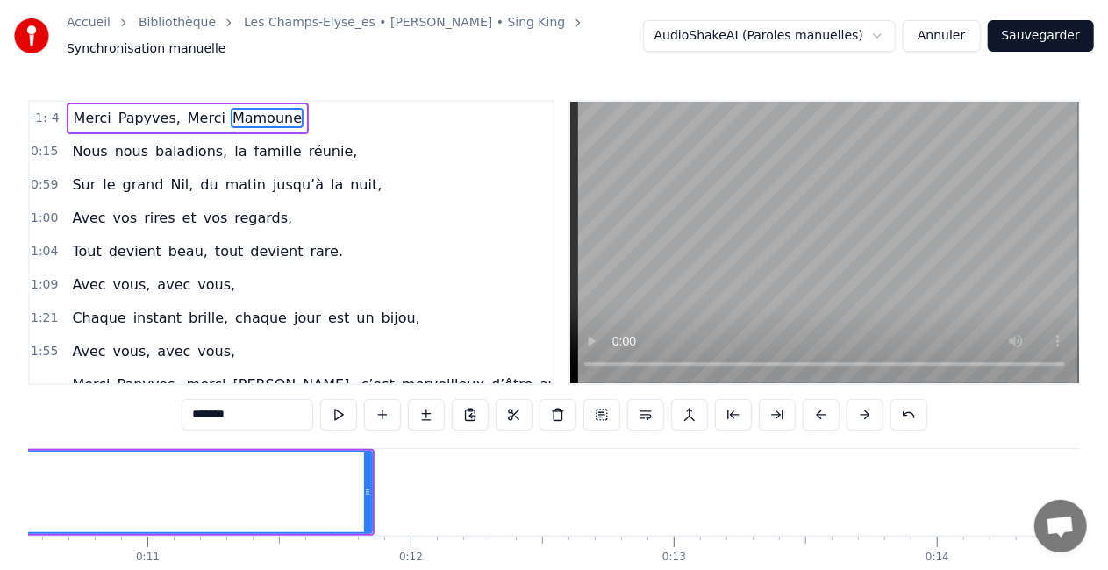
click at [828, 414] on button at bounding box center [821, 415] width 37 height 32
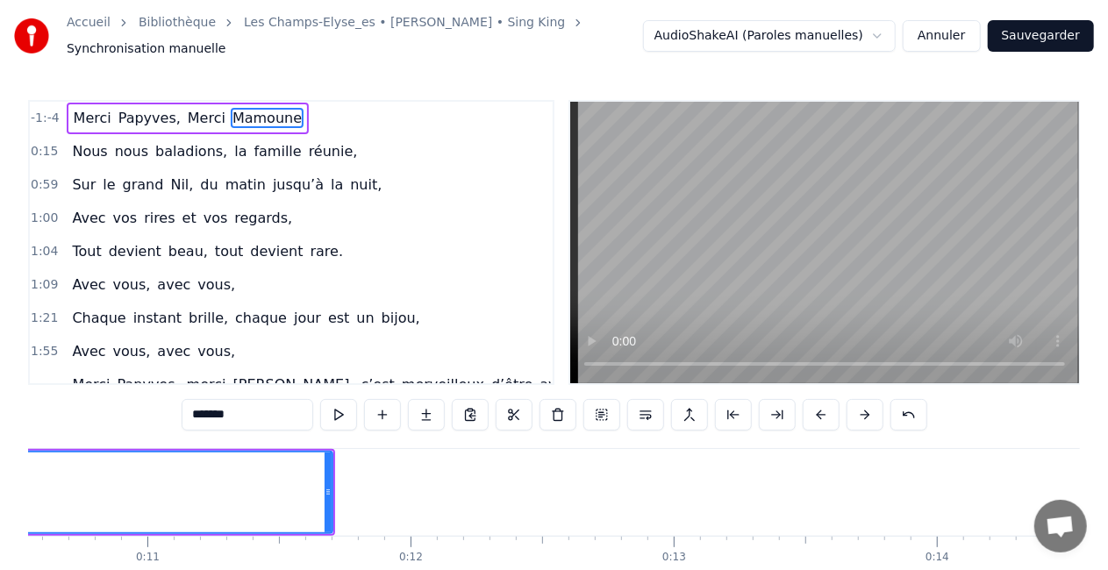
click at [828, 414] on button at bounding box center [821, 415] width 37 height 32
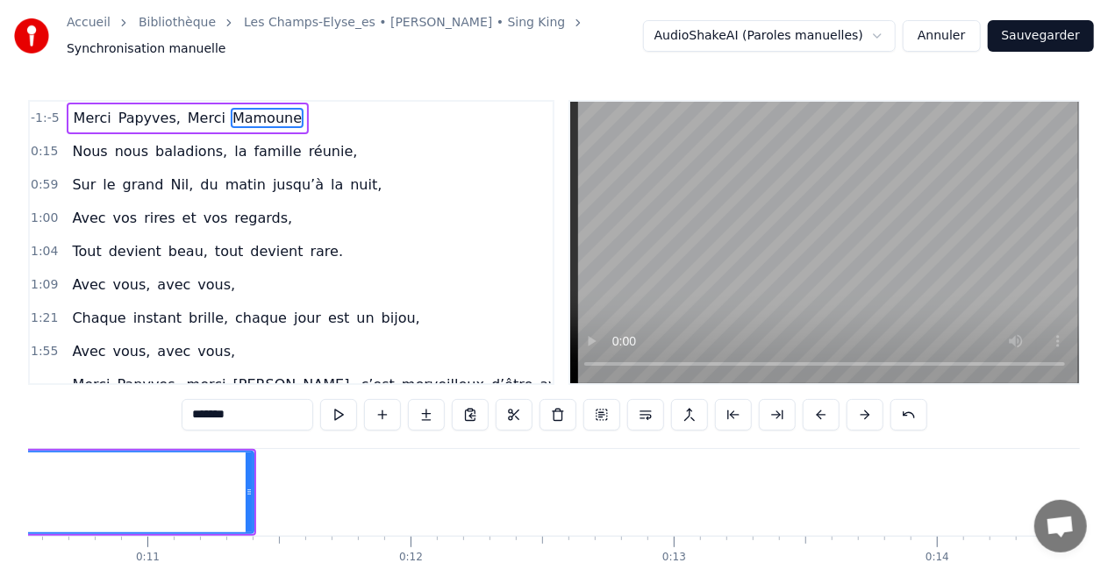
click at [828, 414] on button at bounding box center [821, 415] width 37 height 32
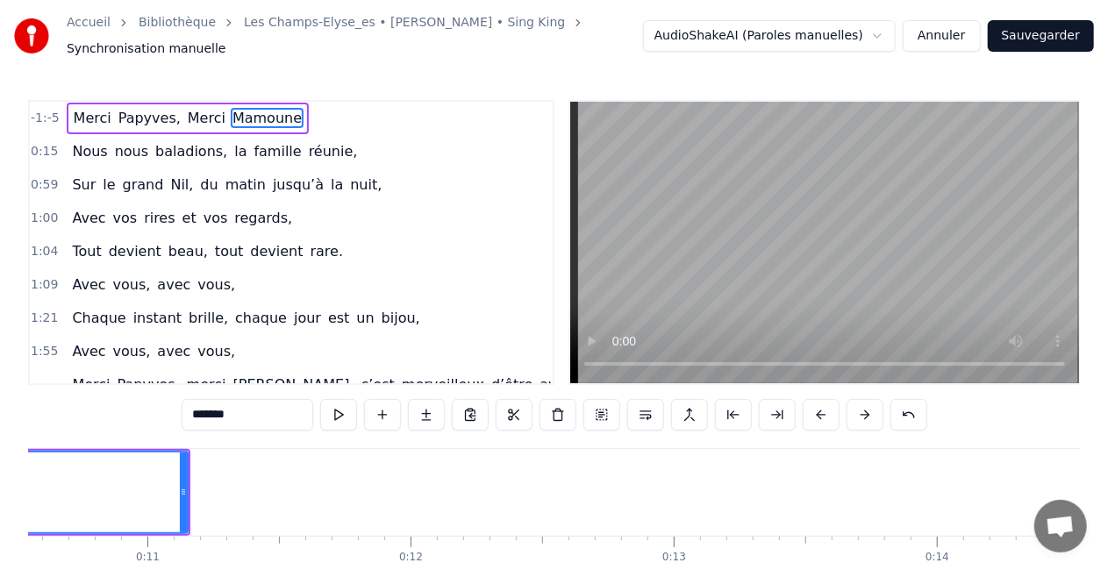
click at [828, 414] on button at bounding box center [821, 415] width 37 height 32
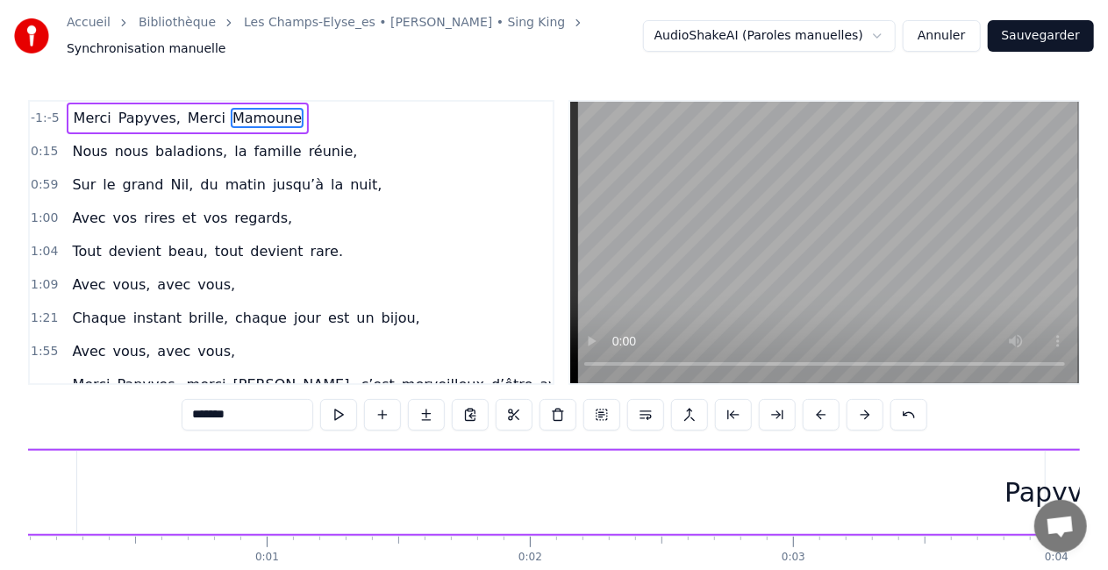
scroll to position [0, 0]
click at [49, 112] on span "-1:-5" at bounding box center [45, 119] width 29 height 18
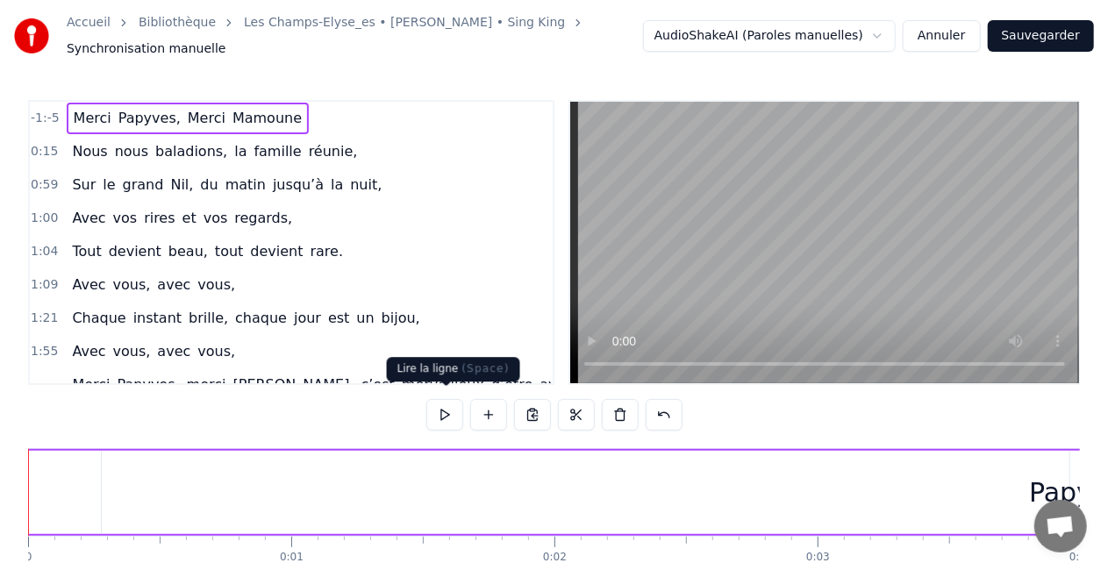
click at [448, 414] on button at bounding box center [444, 415] width 37 height 32
click at [81, 109] on span "Merci" at bounding box center [92, 118] width 41 height 20
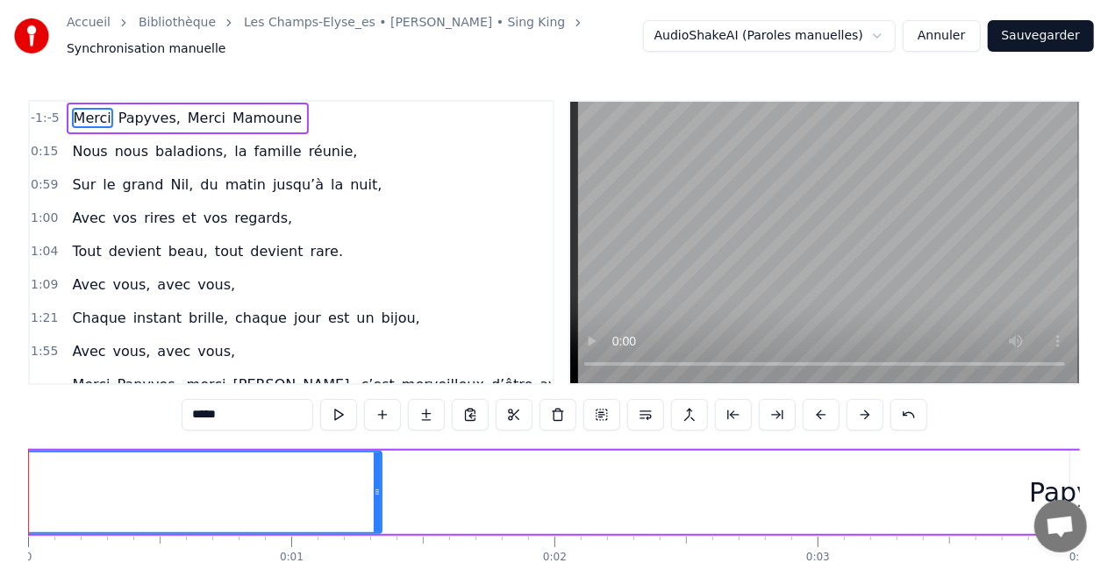
drag, startPoint x: 97, startPoint y: 489, endPoint x: 375, endPoint y: 495, distance: 279.0
click at [375, 495] on div at bounding box center [377, 493] width 7 height 80
click at [521, 514] on div "Merci Papyves, [PERSON_NAME]" at bounding box center [832, 492] width 4109 height 87
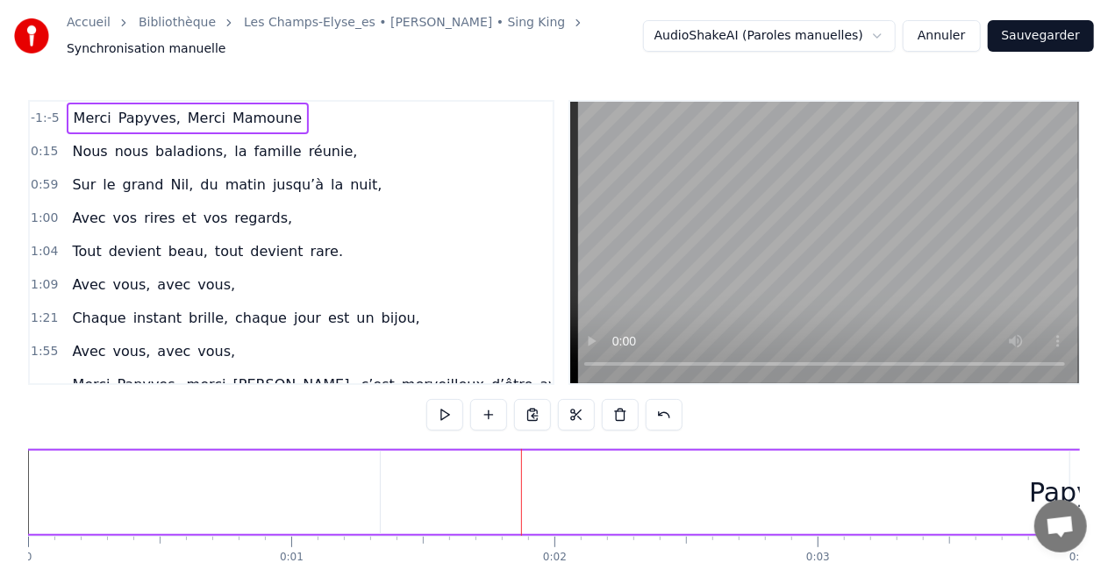
click at [226, 40] on span "Synchronisation manuelle" at bounding box center [147, 49] width 160 height 18
click at [944, 38] on button "Annuler" at bounding box center [941, 36] width 77 height 32
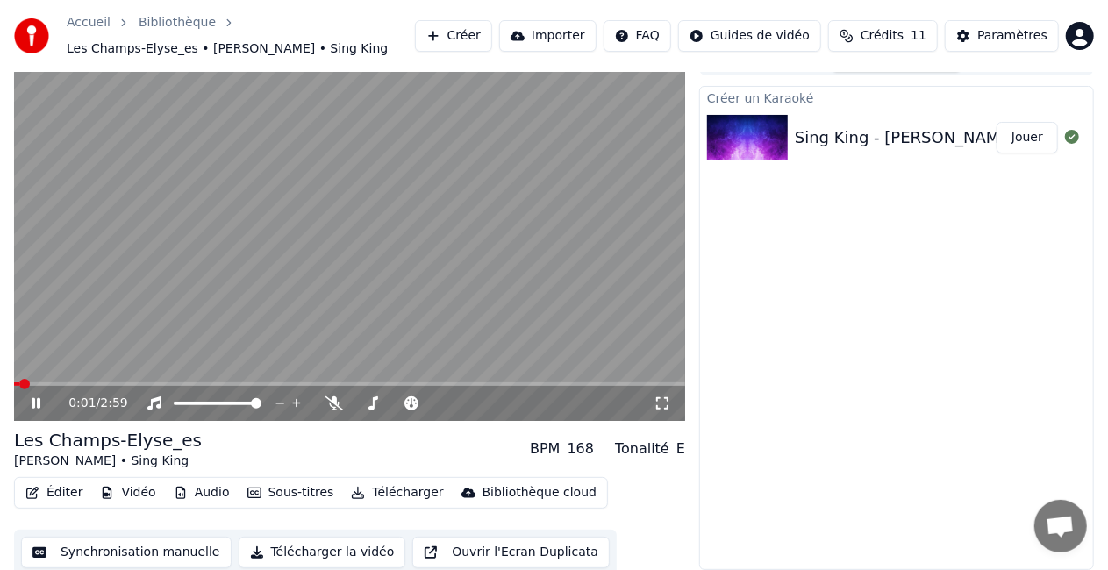
scroll to position [33, 0]
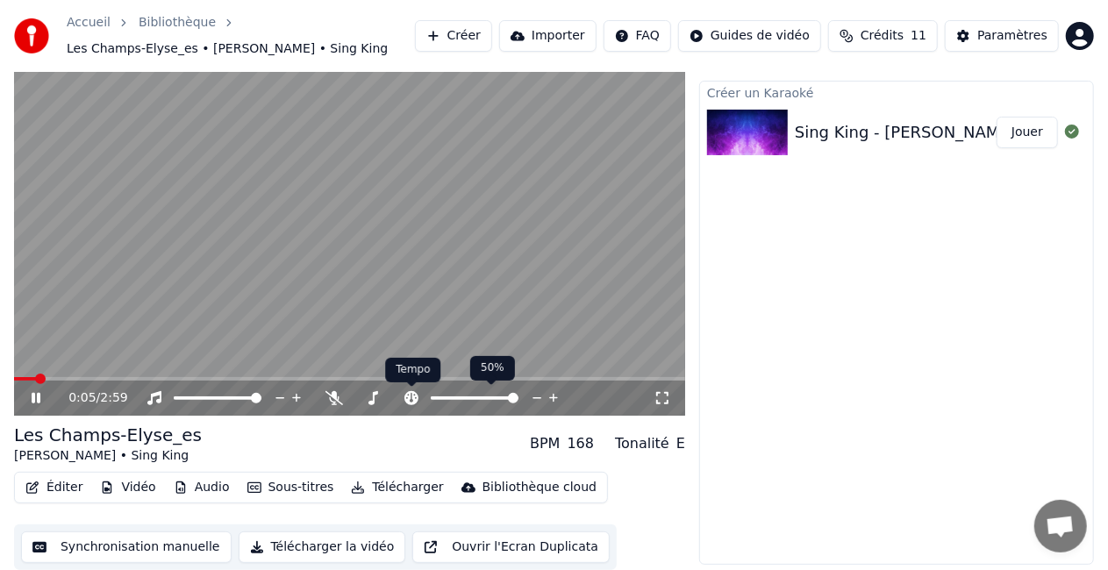
click at [415, 393] on icon at bounding box center [411, 398] width 14 height 14
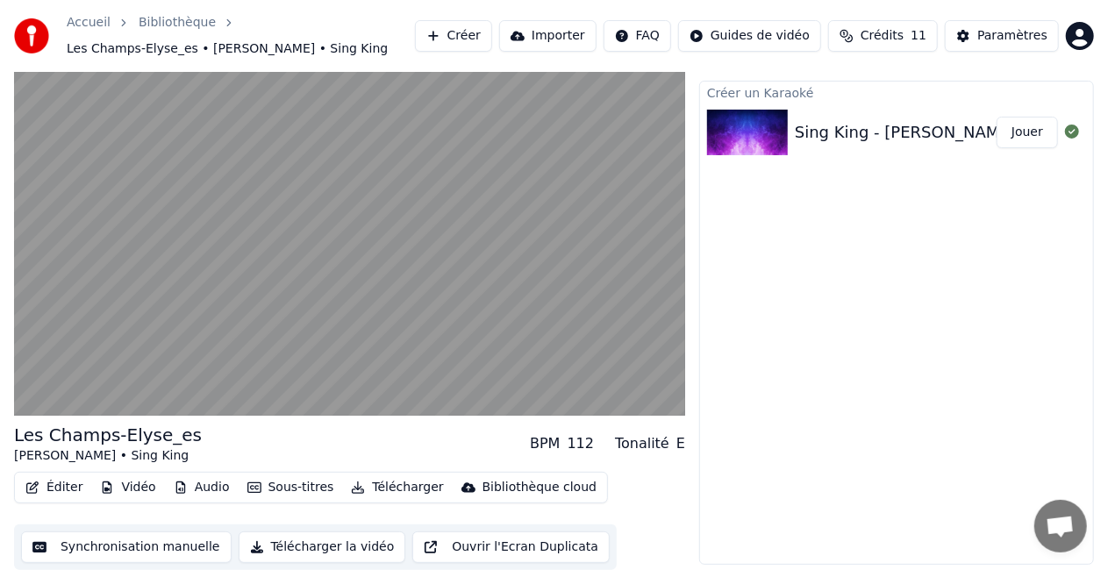
click at [151, 545] on button "Synchronisation manuelle" at bounding box center [126, 548] width 211 height 32
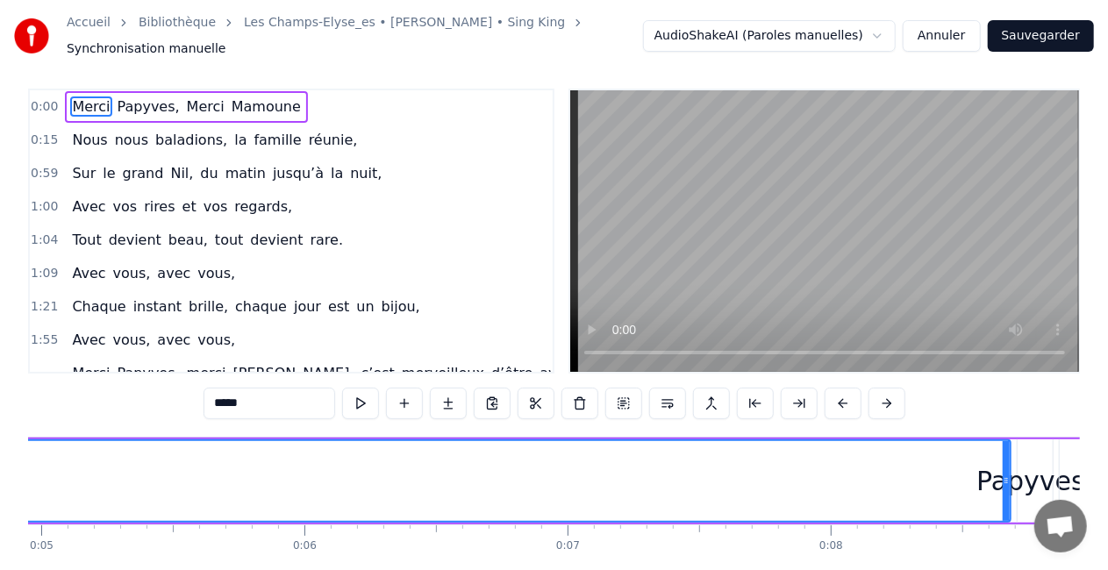
scroll to position [0, 1634]
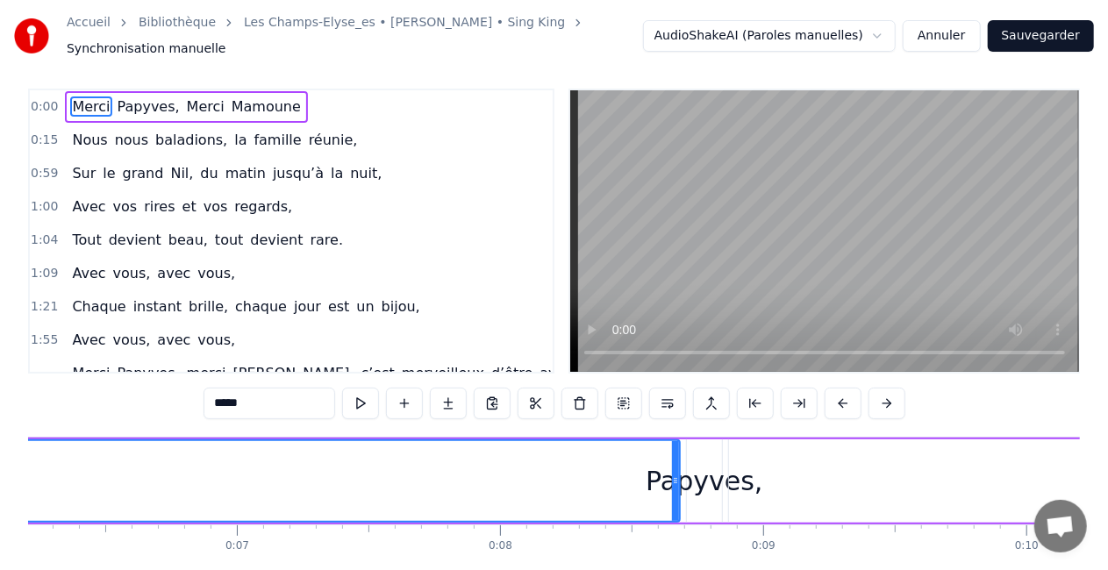
click at [425, 104] on div "0:00 Merci Papyves, [PERSON_NAME]" at bounding box center [291, 106] width 523 height 33
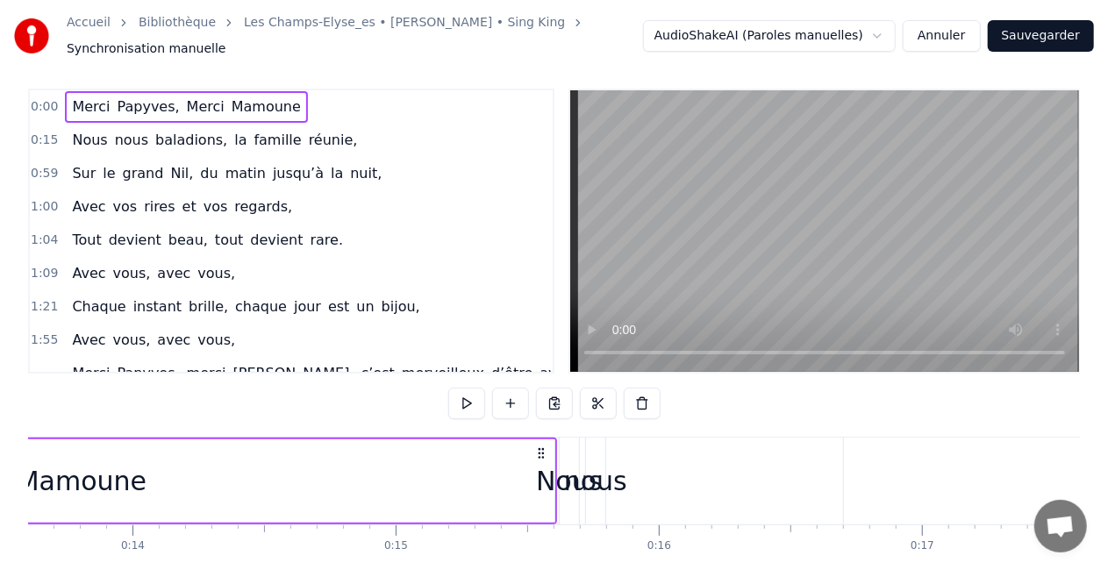
scroll to position [0, 3581]
click at [541, 453] on circle at bounding box center [541, 453] width 1 height 1
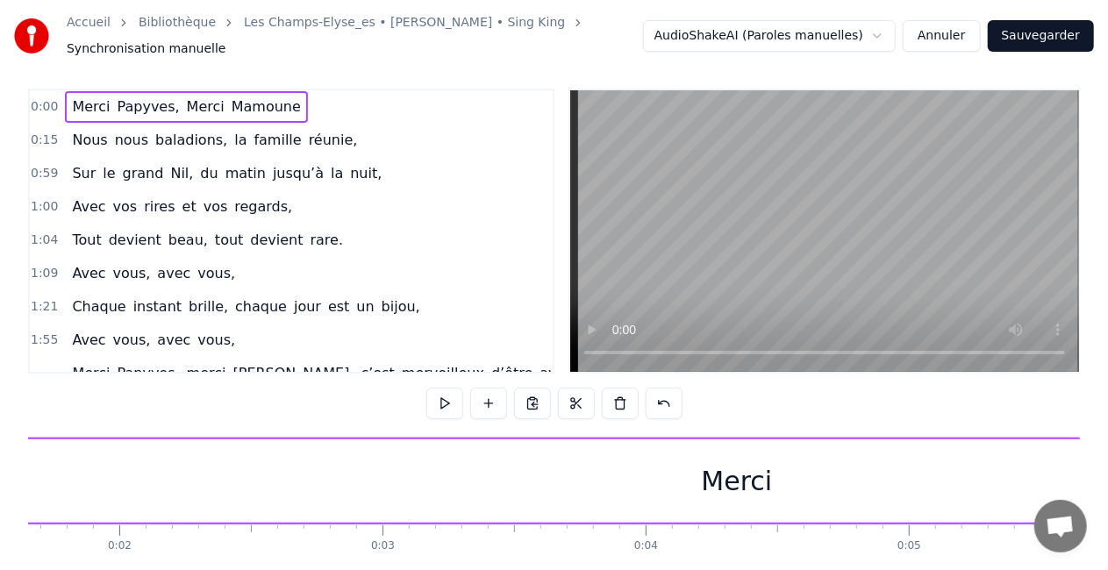
scroll to position [0, 0]
click at [74, 97] on span "Merci" at bounding box center [90, 107] width 41 height 20
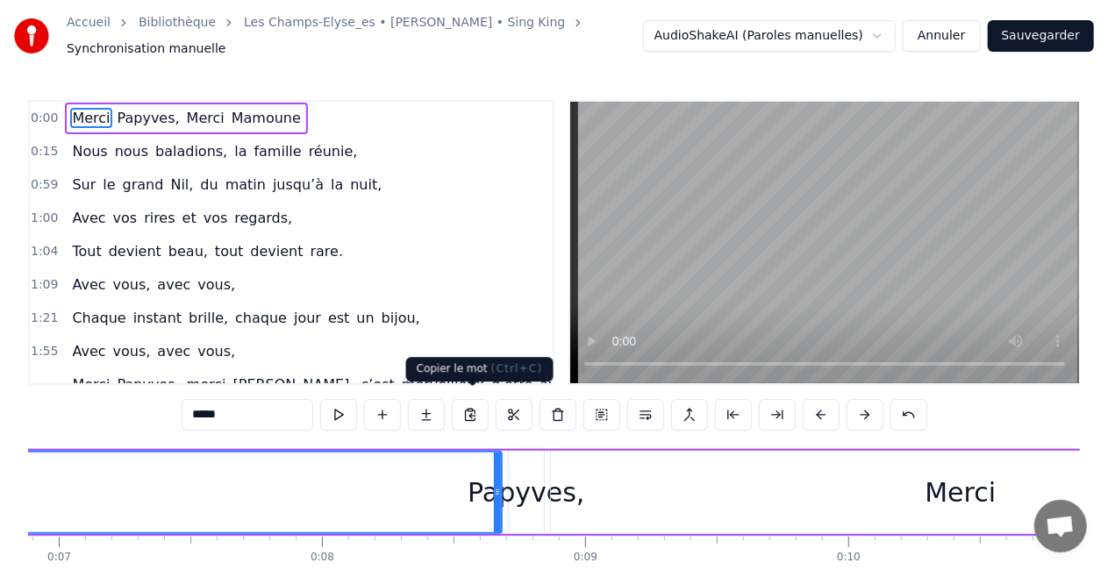
scroll to position [0, 1822]
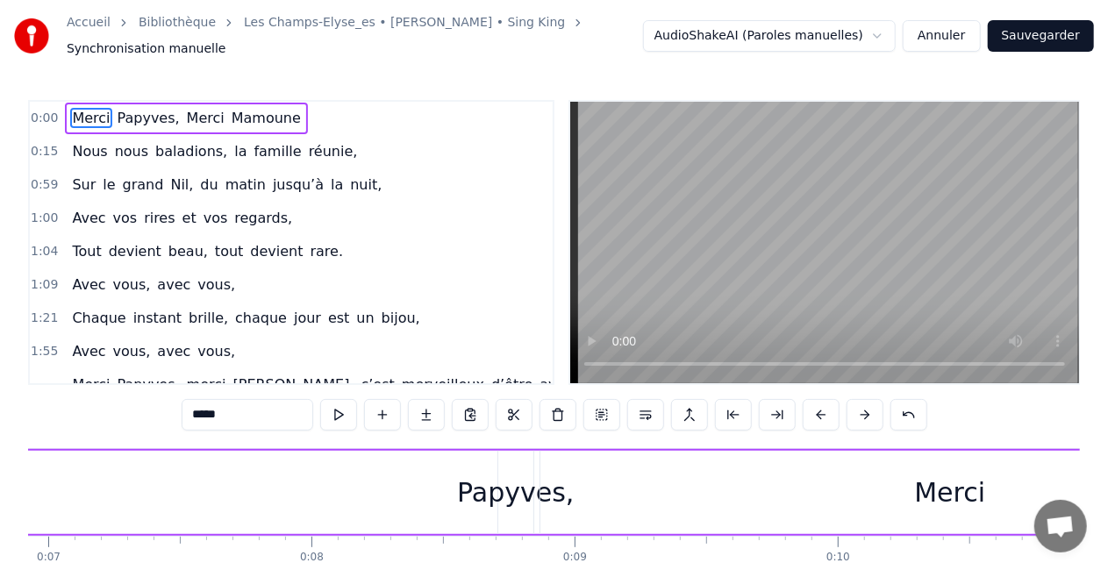
drag, startPoint x: 487, startPoint y: 483, endPoint x: 0, endPoint y: 498, distance: 487.2
click at [0, 498] on div "Accueil Bibliothèque Les Champs-Elyse_es • [PERSON_NAME] • Sing King Synchronis…" at bounding box center [554, 313] width 1108 height 626
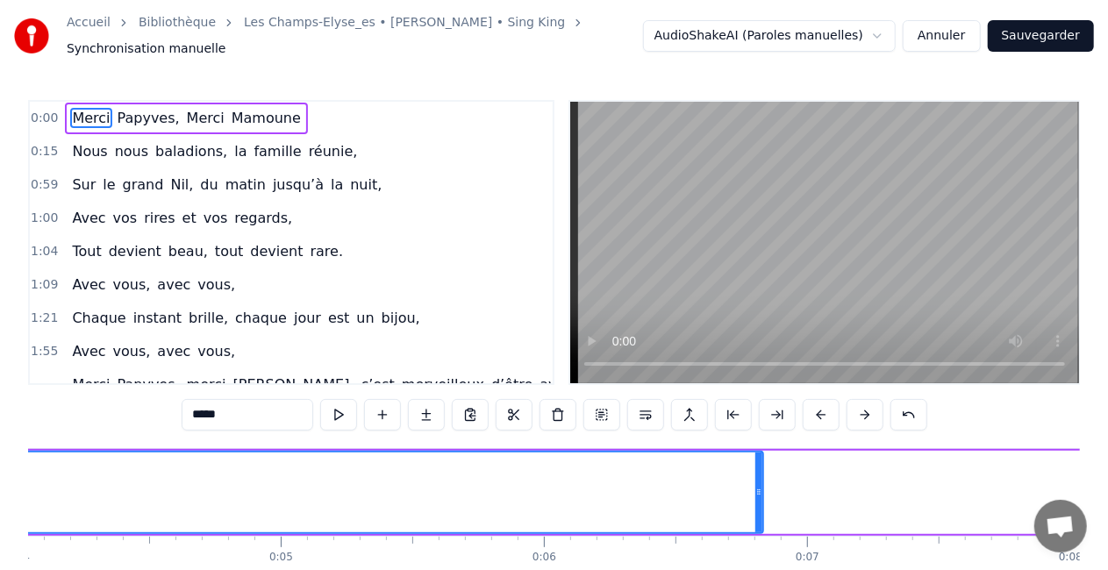
scroll to position [0, 1062]
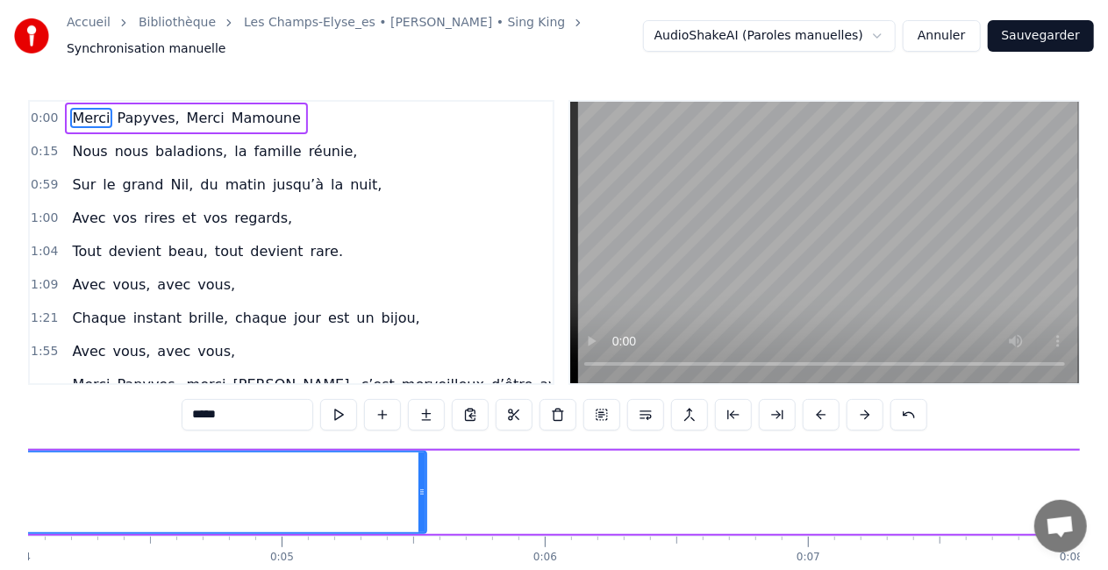
drag, startPoint x: 761, startPoint y: 490, endPoint x: 362, endPoint y: 511, distance: 399.8
click at [418, 511] on div at bounding box center [421, 493] width 7 height 80
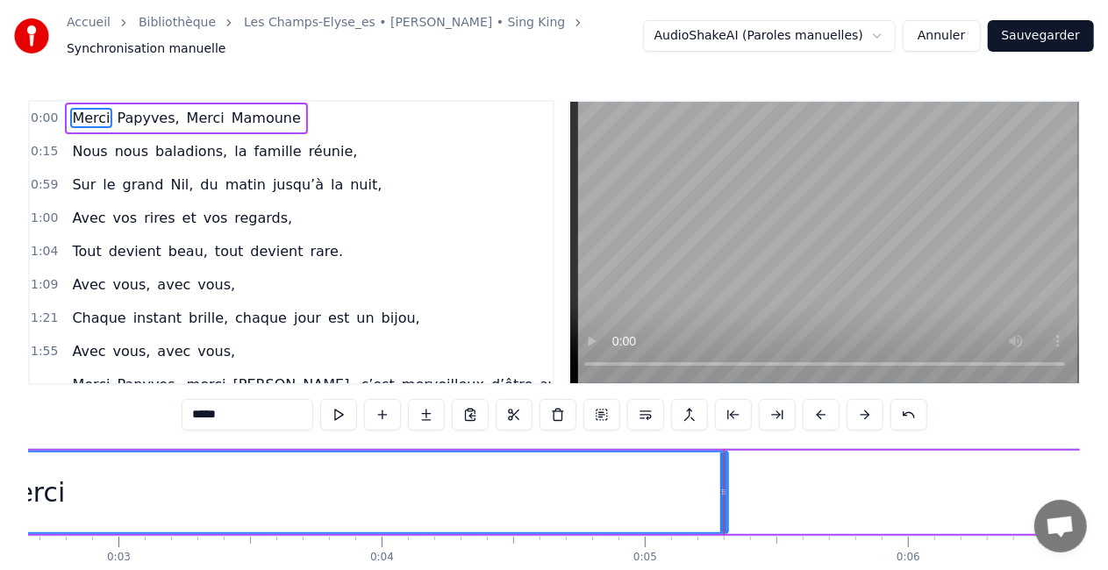
scroll to position [0, 683]
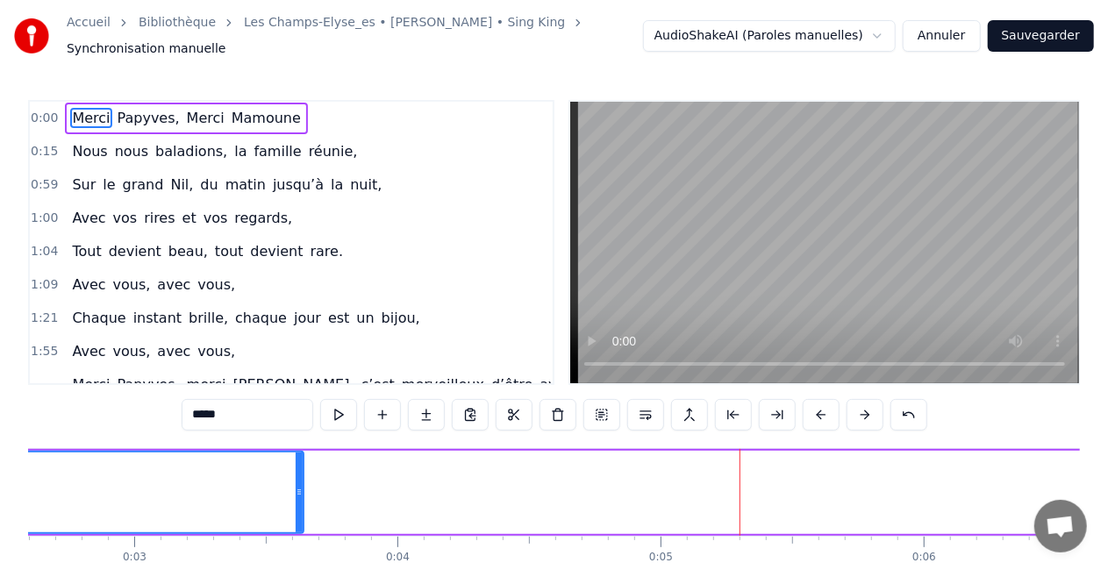
drag, startPoint x: 739, startPoint y: 489, endPoint x: 301, endPoint y: 511, distance: 438.3
click at [301, 511] on div at bounding box center [299, 493] width 7 height 80
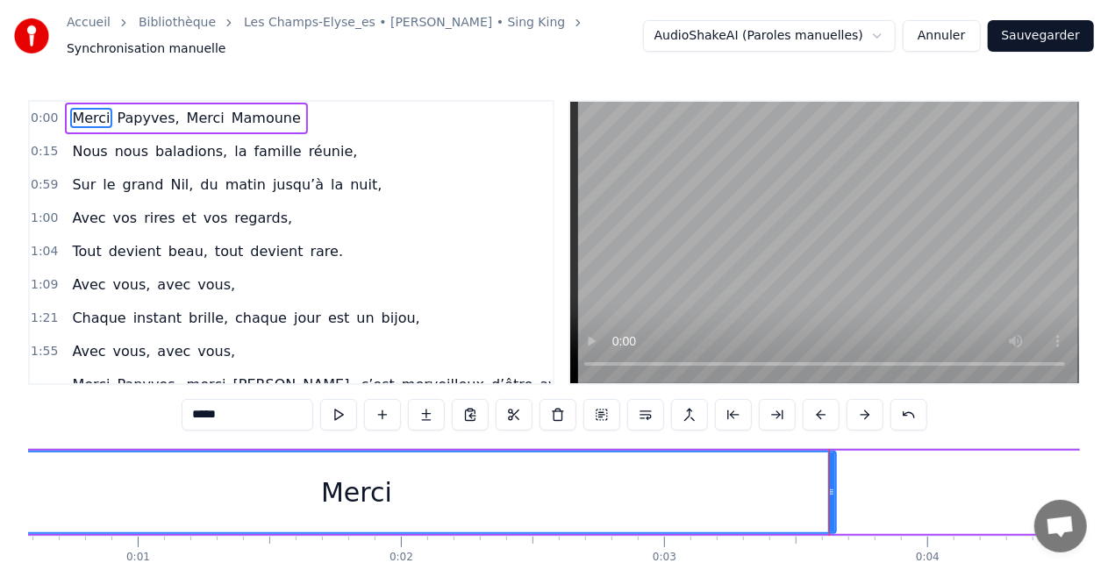
scroll to position [0, 148]
drag, startPoint x: 835, startPoint y: 479, endPoint x: 766, endPoint y: 477, distance: 69.3
click at [766, 485] on icon at bounding box center [767, 492] width 7 height 14
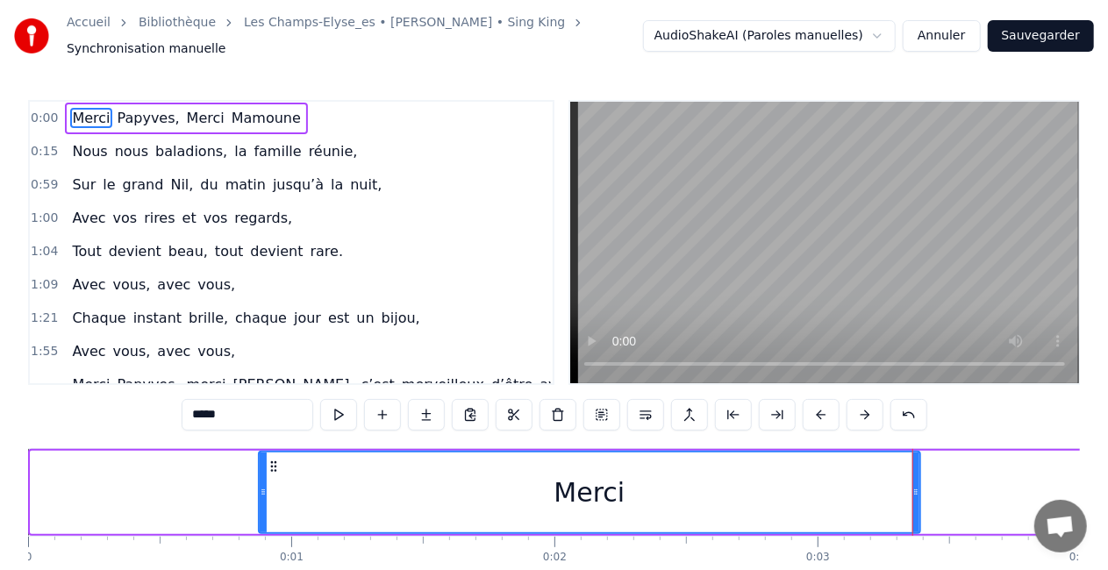
drag, startPoint x: 32, startPoint y: 481, endPoint x: 260, endPoint y: 497, distance: 228.6
click at [260, 497] on div at bounding box center [263, 493] width 7 height 80
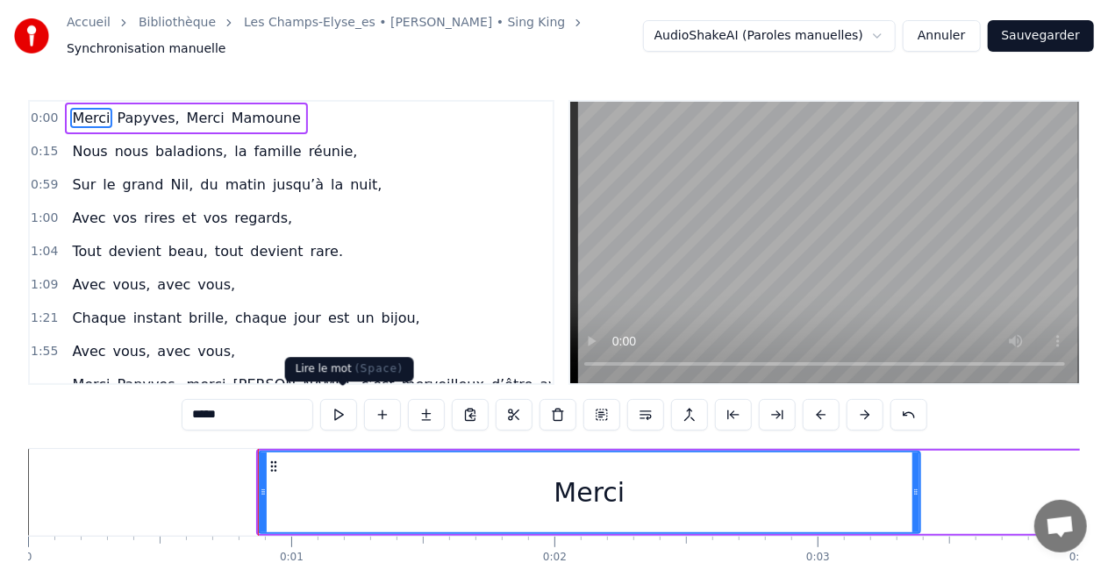
click at [345, 404] on button at bounding box center [338, 415] width 37 height 32
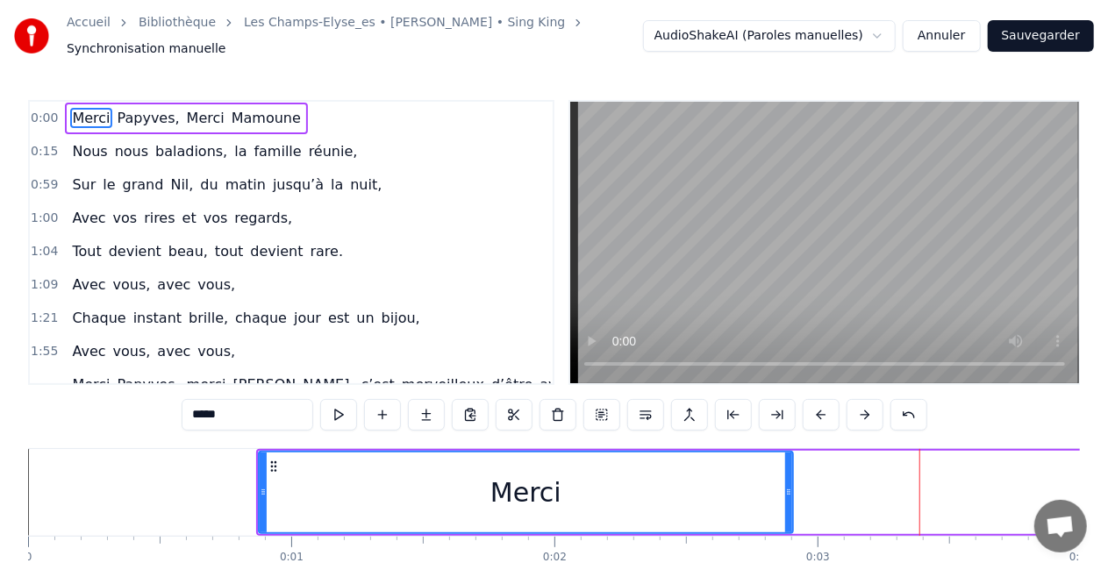
drag, startPoint x: 915, startPoint y: 483, endPoint x: 787, endPoint y: 475, distance: 128.3
click at [787, 475] on div at bounding box center [788, 493] width 7 height 80
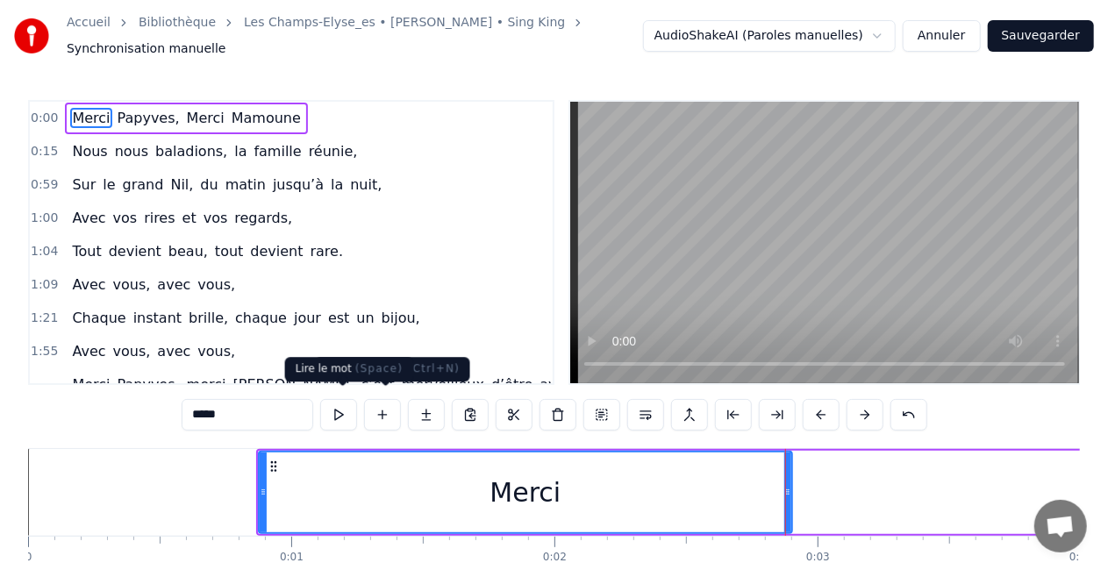
click at [342, 407] on button at bounding box center [338, 415] width 37 height 32
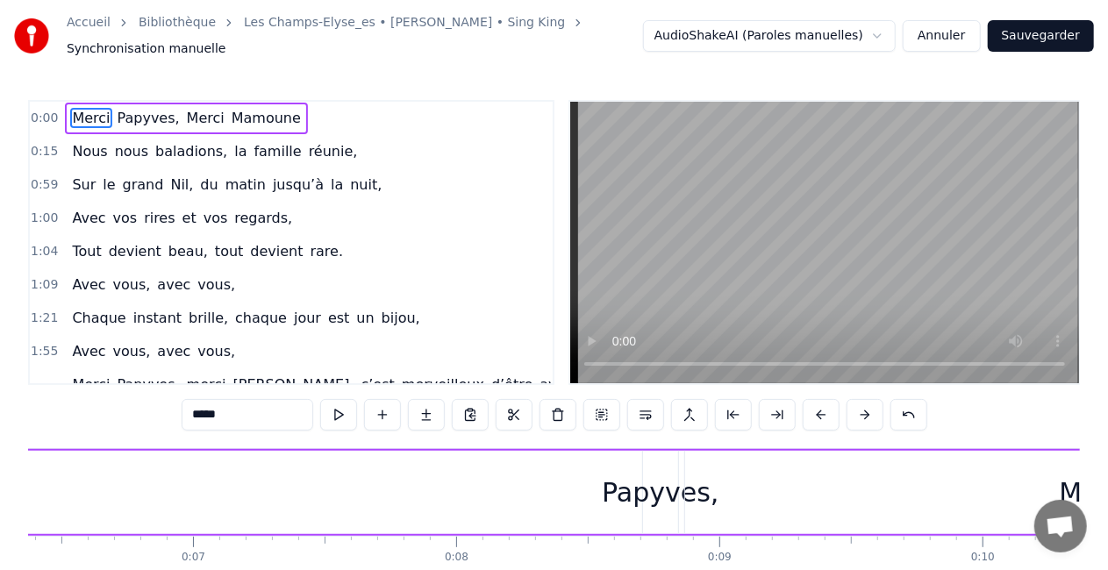
scroll to position [0, 1672]
click at [139, 113] on span "Papyves," at bounding box center [149, 118] width 66 height 20
type input "********"
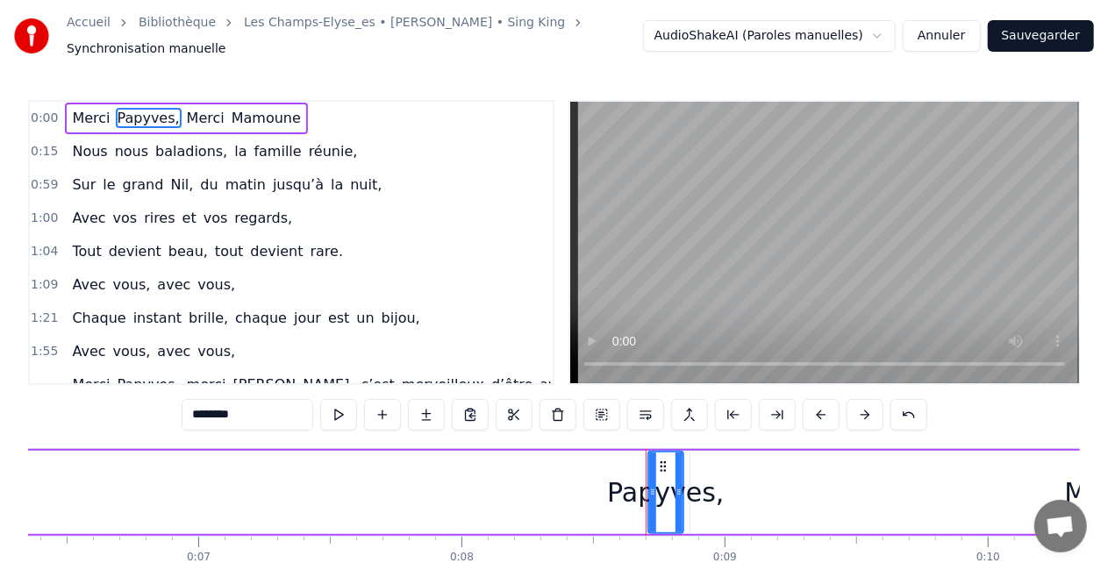
drag, startPoint x: 665, startPoint y: 477, endPoint x: 152, endPoint y: 504, distance: 513.9
click at [152, 504] on div "Merci Papyves, [PERSON_NAME]" at bounding box center [524, 492] width 3881 height 87
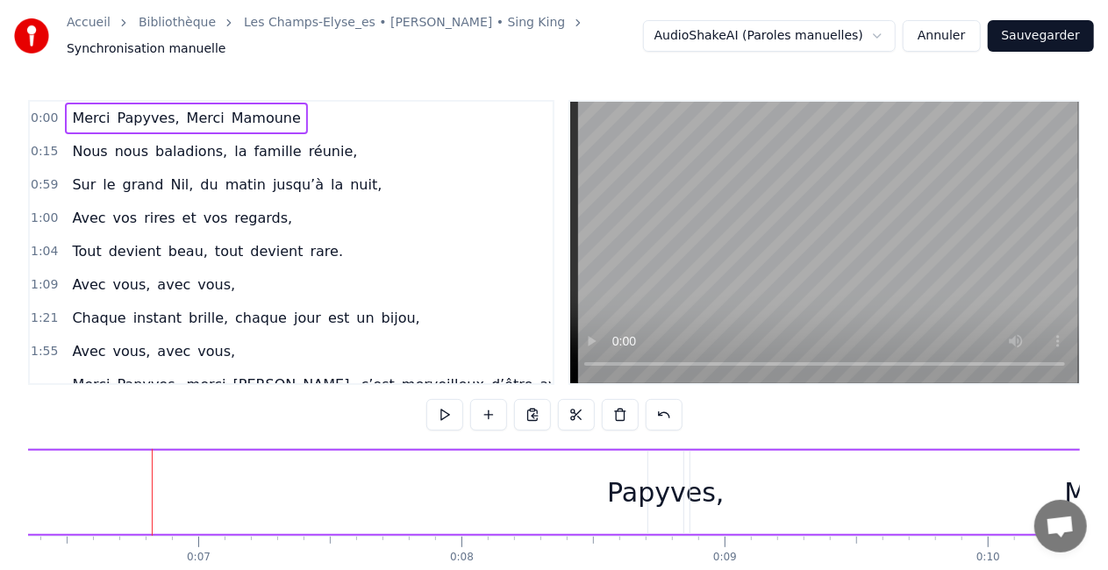
drag, startPoint x: 656, startPoint y: 478, endPoint x: 281, endPoint y: 482, distance: 375.5
click at [281, 482] on div "Merci Papyves, [PERSON_NAME]" at bounding box center [524, 492] width 3881 height 87
click at [668, 481] on div "Papyves," at bounding box center [665, 492] width 117 height 39
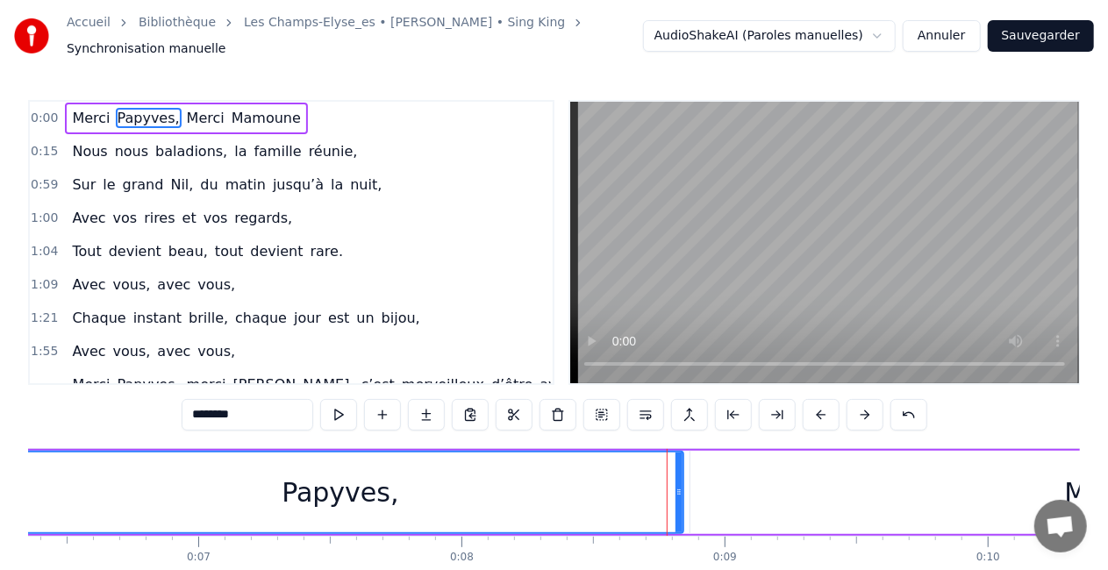
drag, startPoint x: 651, startPoint y: 483, endPoint x: 0, endPoint y: 535, distance: 653.1
click at [0, 535] on div "Accueil Bibliothèque Les Champs-Elyse_es • [PERSON_NAME] • Sing King Synchronis…" at bounding box center [554, 313] width 1108 height 626
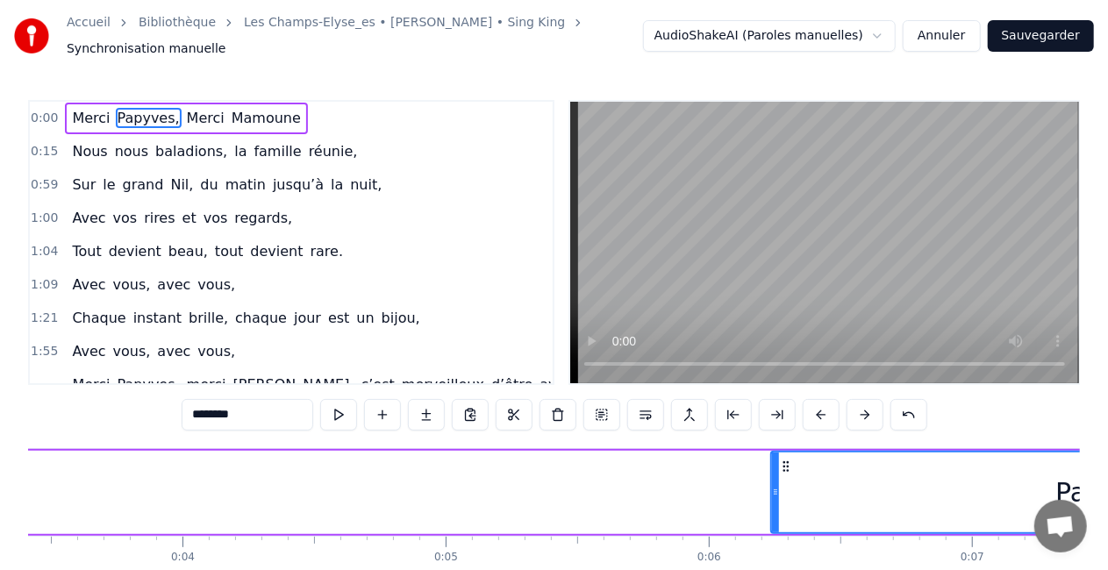
scroll to position [0, 897]
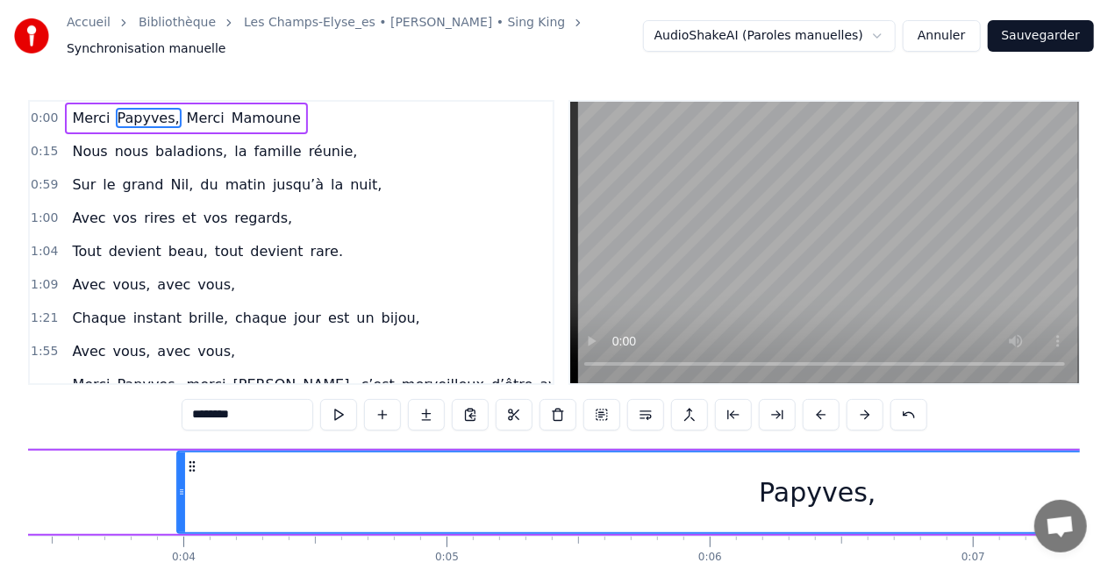
drag, startPoint x: 772, startPoint y: 490, endPoint x: 169, endPoint y: 534, distance: 604.4
click at [169, 534] on div "Merci Papyves, Merci Mamoune Nous nous baladions, la famille réunie, Sur le gra…" at bounding box center [554, 514] width 1052 height 132
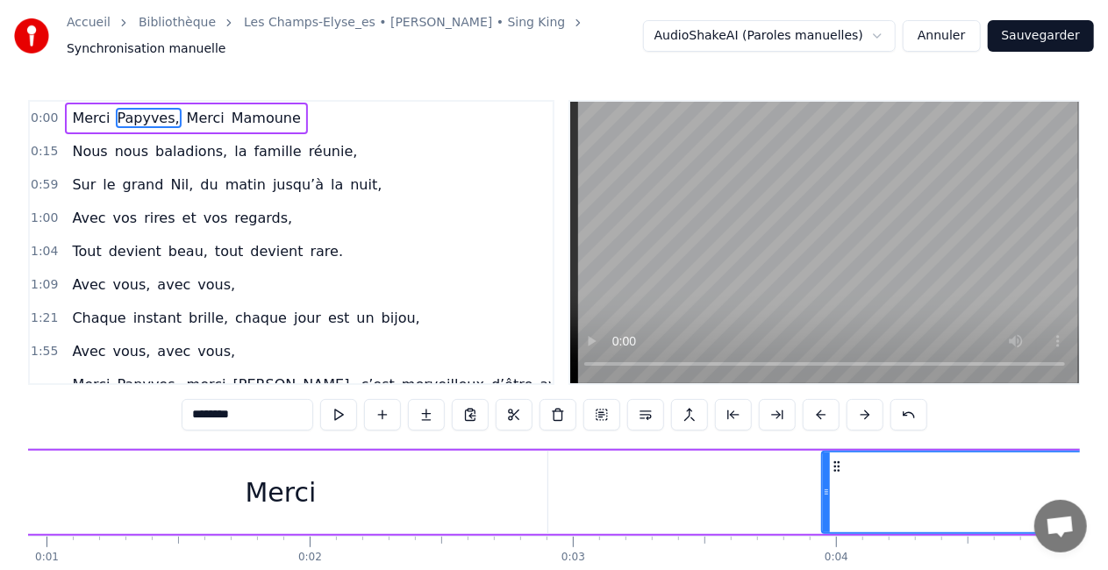
scroll to position [0, 0]
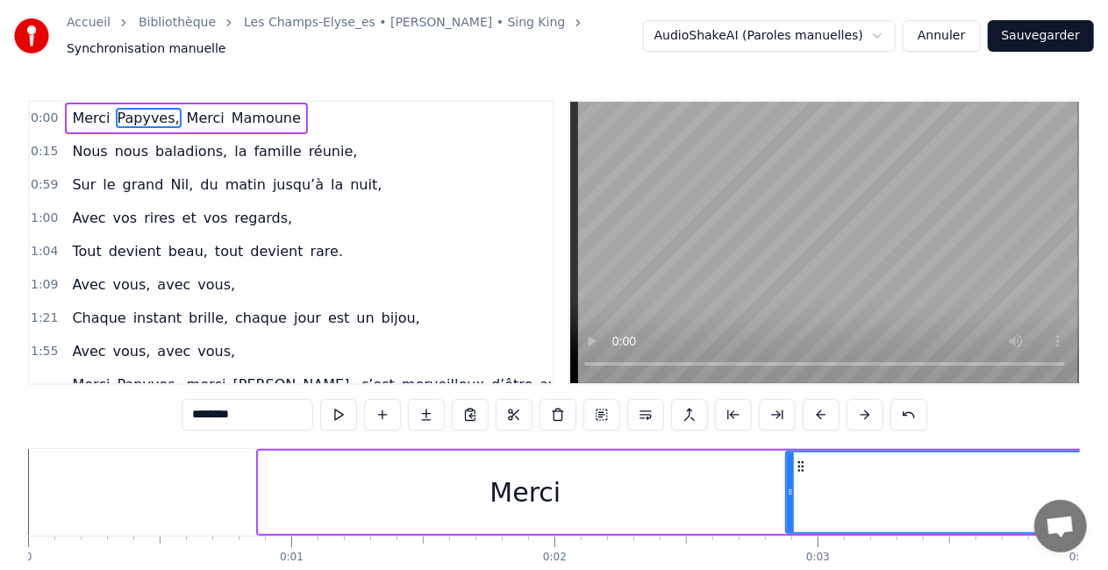
drag, startPoint x: 1070, startPoint y: 467, endPoint x: 790, endPoint y: 460, distance: 280.8
click at [790, 460] on div at bounding box center [790, 493] width 7 height 80
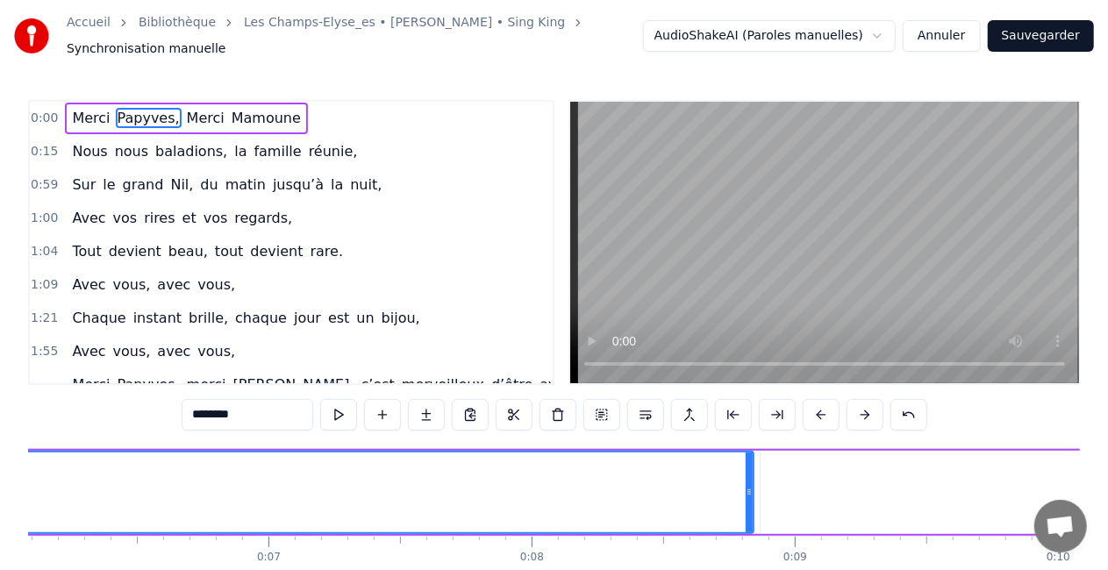
scroll to position [0, 1601]
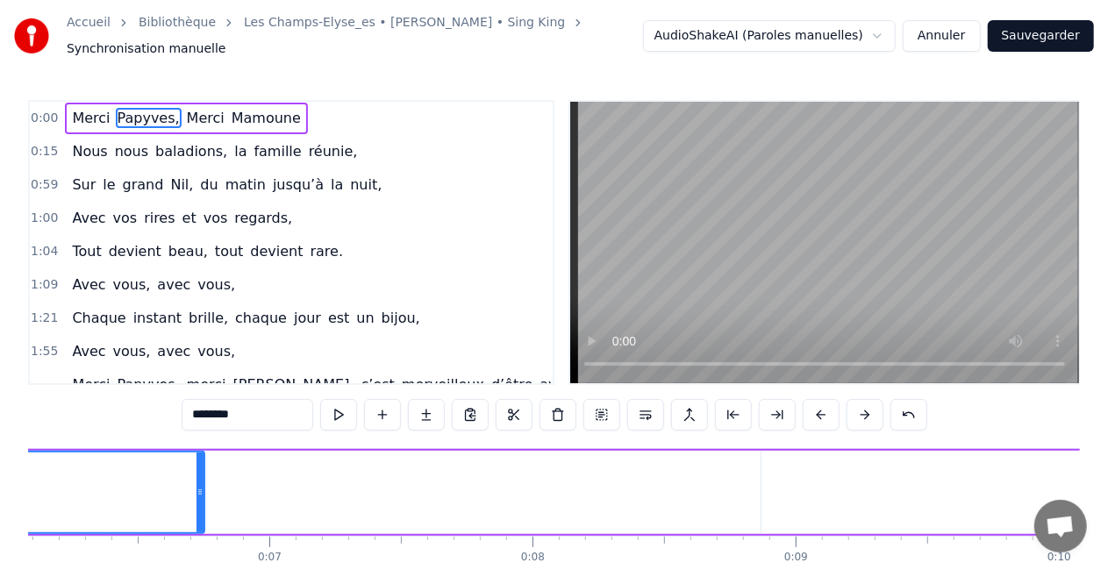
drag, startPoint x: 751, startPoint y: 486, endPoint x: 179, endPoint y: 502, distance: 572.2
click at [197, 502] on div at bounding box center [200, 493] width 7 height 80
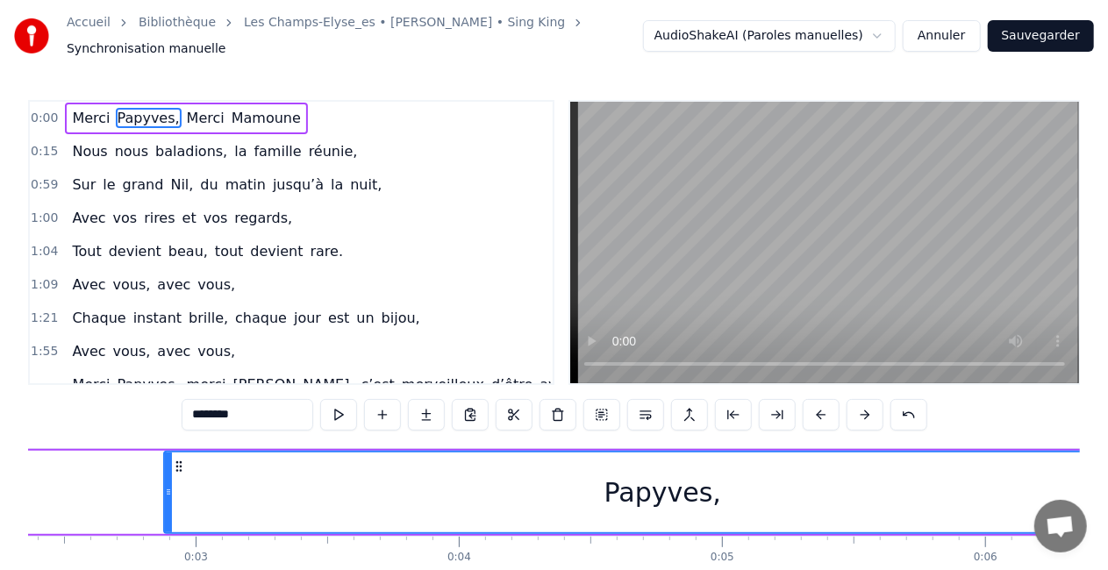
scroll to position [0, 0]
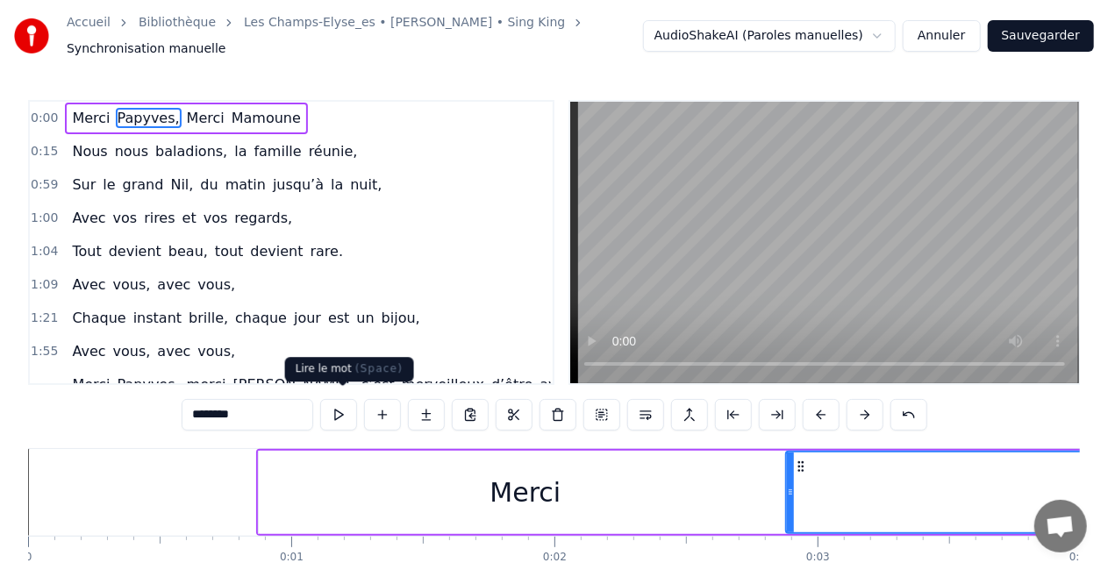
click at [352, 407] on button at bounding box center [338, 415] width 37 height 32
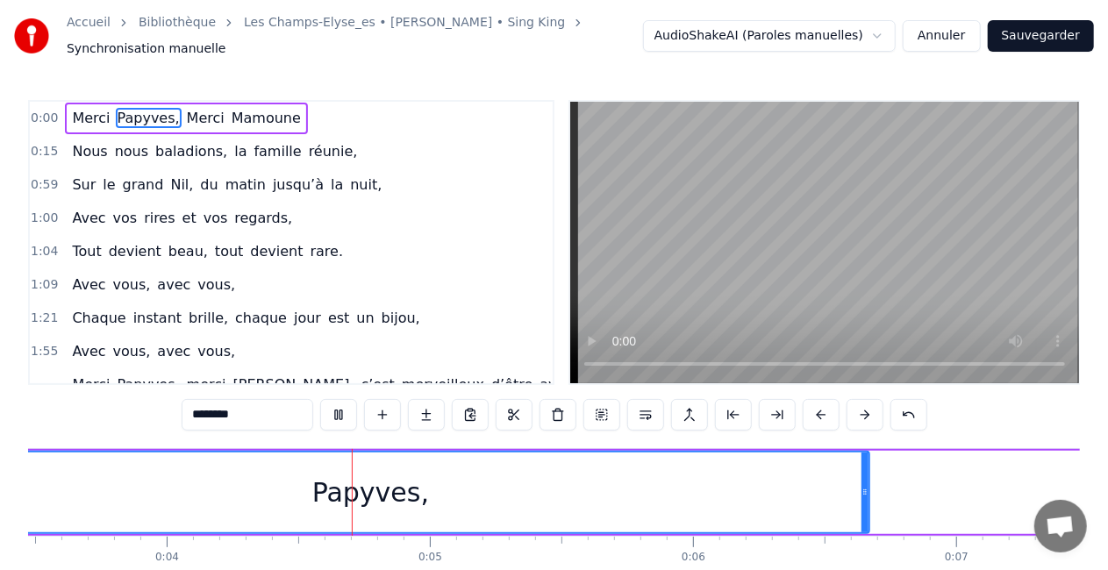
scroll to position [0, 914]
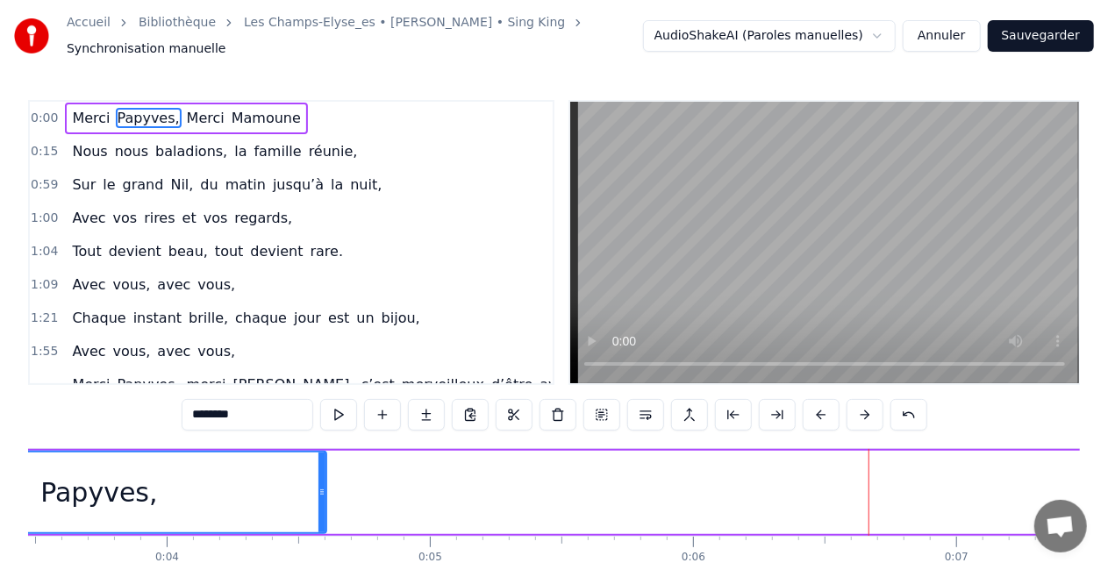
drag, startPoint x: 867, startPoint y: 478, endPoint x: 325, endPoint y: 497, distance: 541.6
click at [325, 497] on div "Papyves," at bounding box center [99, 492] width 456 height 83
